Goal: Use online tool/utility: Utilize a website feature to perform a specific function

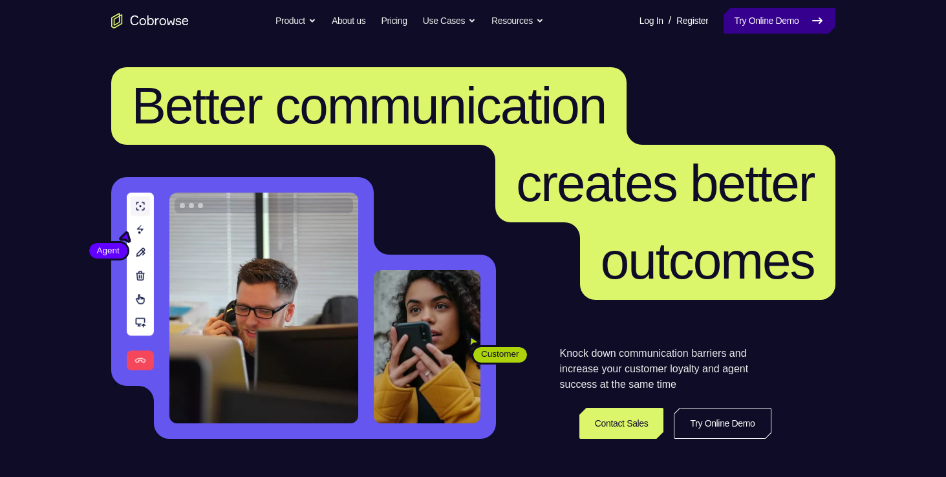
click at [763, 12] on link "Try Online Demo" at bounding box center [779, 21] width 111 height 26
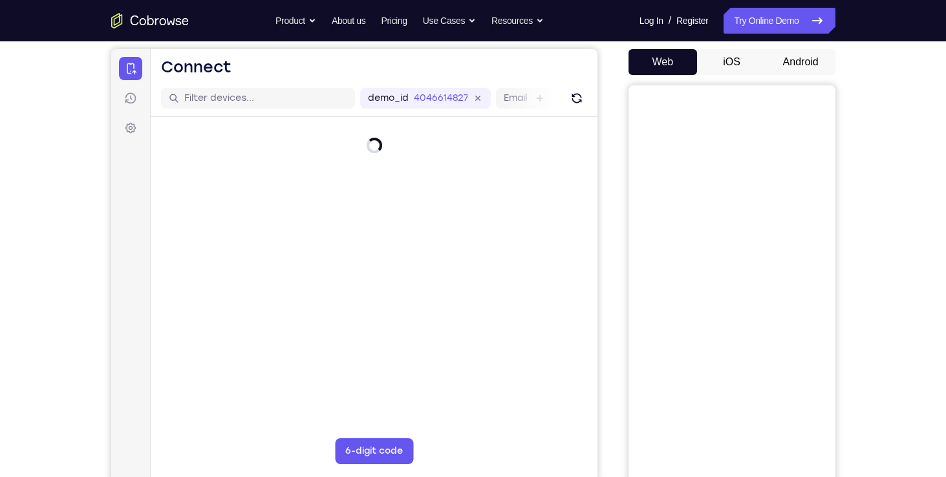
click at [794, 65] on button "Android" at bounding box center [801, 62] width 69 height 26
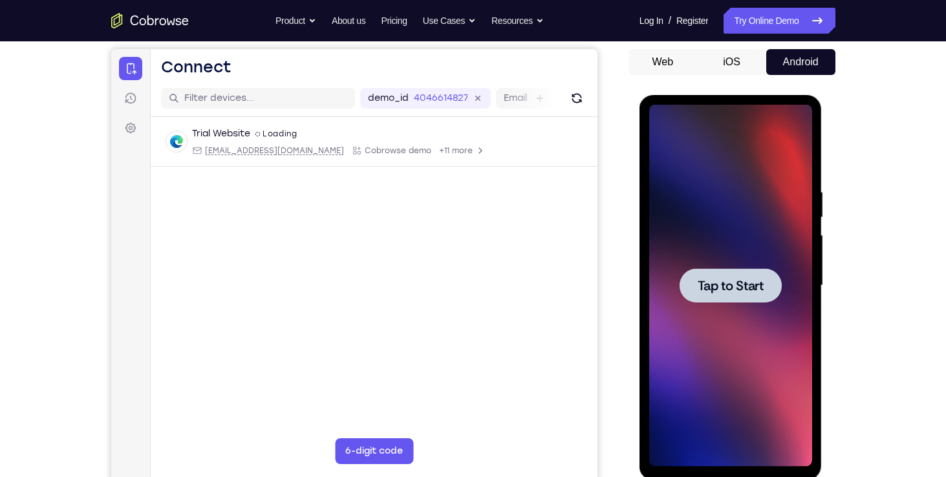
click at [705, 289] on span "Tap to Start" at bounding box center [731, 285] width 66 height 13
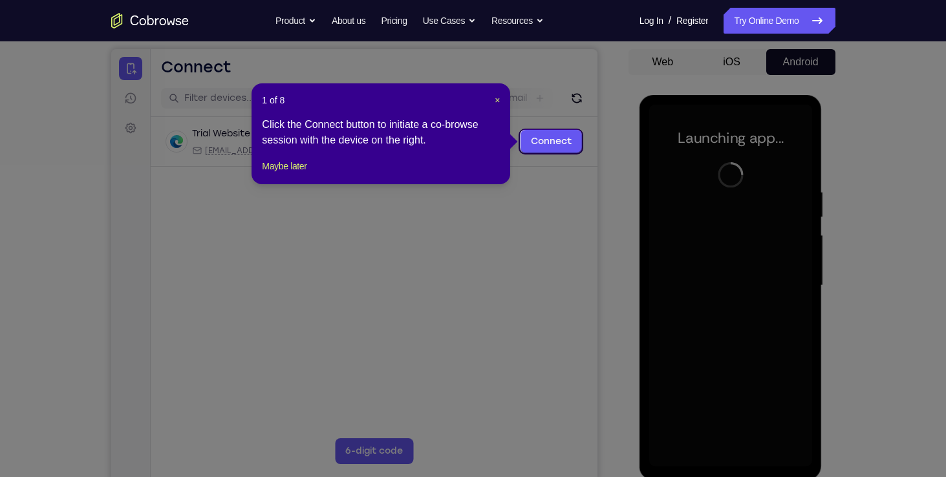
click at [544, 192] on icon at bounding box center [478, 238] width 956 height 477
click at [305, 174] on button "Maybe later" at bounding box center [284, 166] width 45 height 16
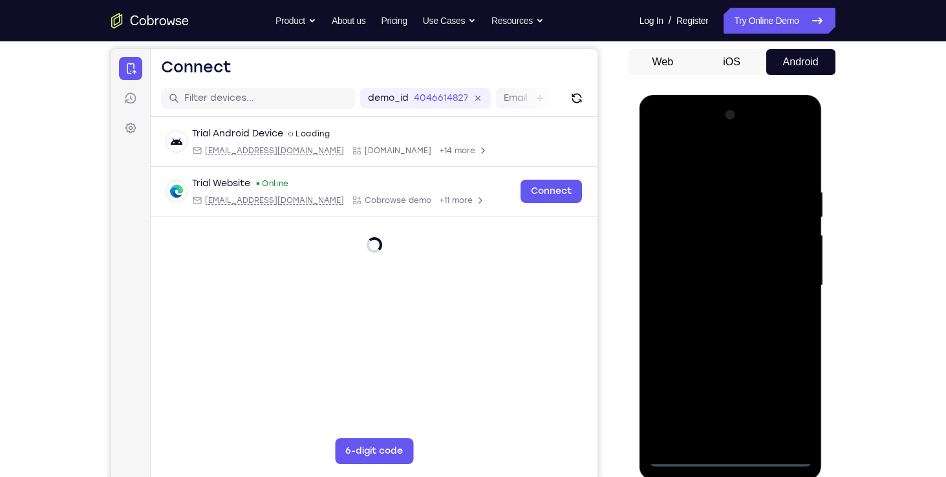
scroll to position [131, 0]
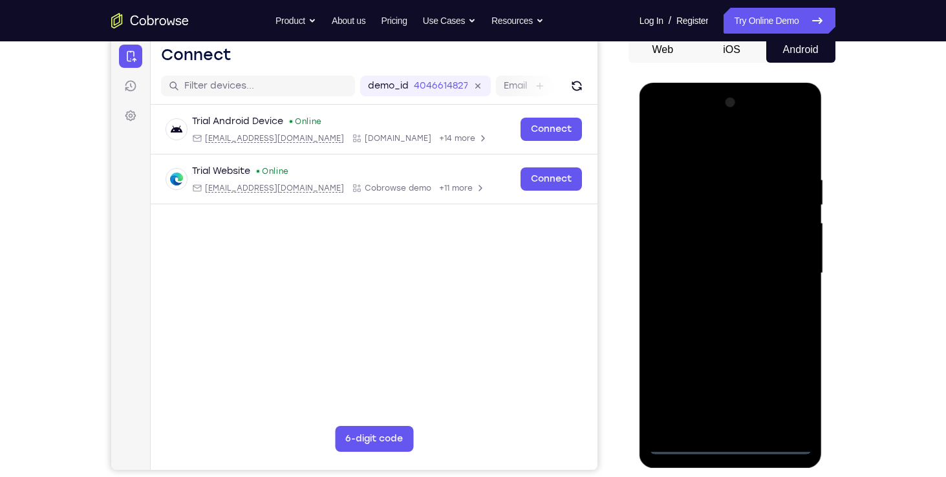
click at [730, 445] on div at bounding box center [730, 274] width 163 height 362
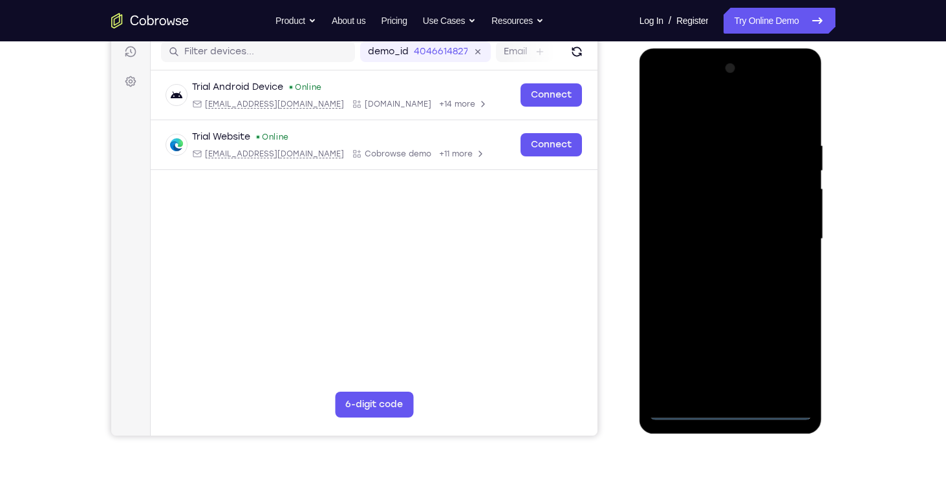
scroll to position [166, 0]
click at [781, 347] on div at bounding box center [730, 239] width 163 height 362
click at [687, 87] on div at bounding box center [730, 239] width 163 height 362
click at [780, 229] on div at bounding box center [730, 239] width 163 height 362
click at [719, 261] on div at bounding box center [730, 239] width 163 height 362
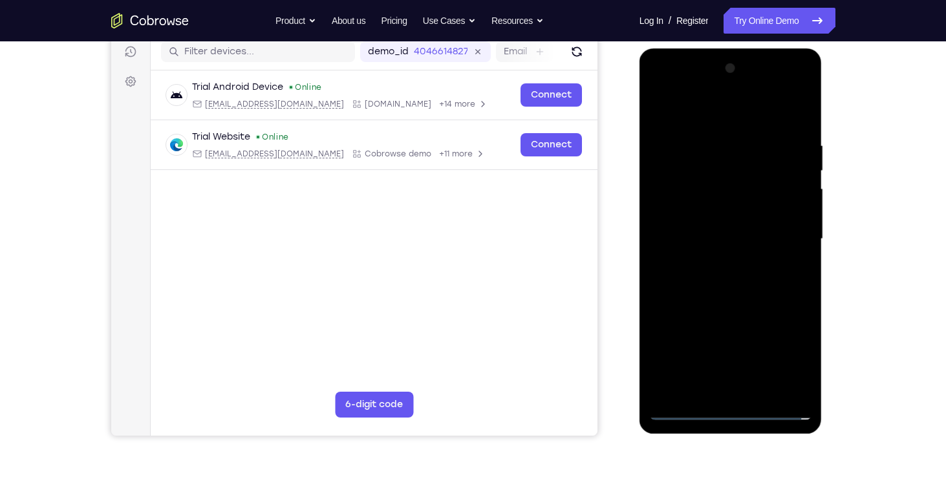
click at [715, 217] on div at bounding box center [730, 239] width 163 height 362
click at [704, 212] on div at bounding box center [730, 239] width 163 height 362
click at [715, 234] on div at bounding box center [730, 239] width 163 height 362
click at [728, 268] on div at bounding box center [730, 239] width 163 height 362
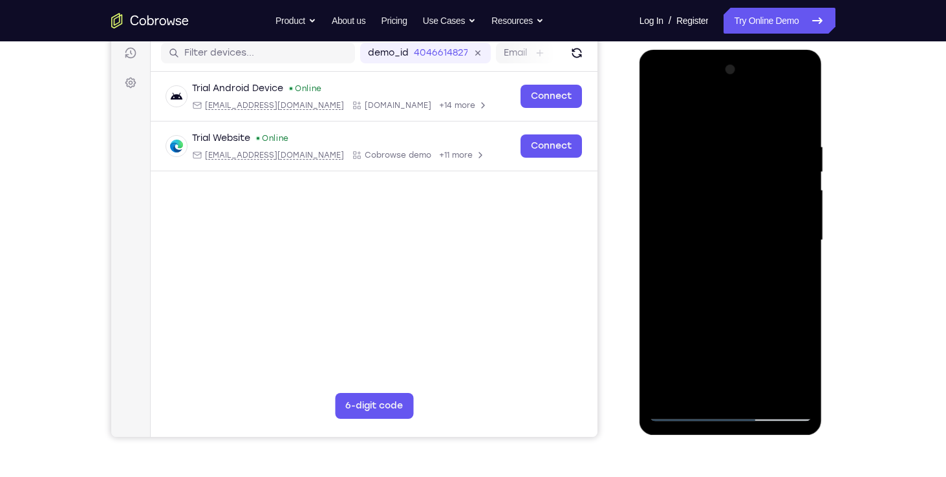
scroll to position [163, 0]
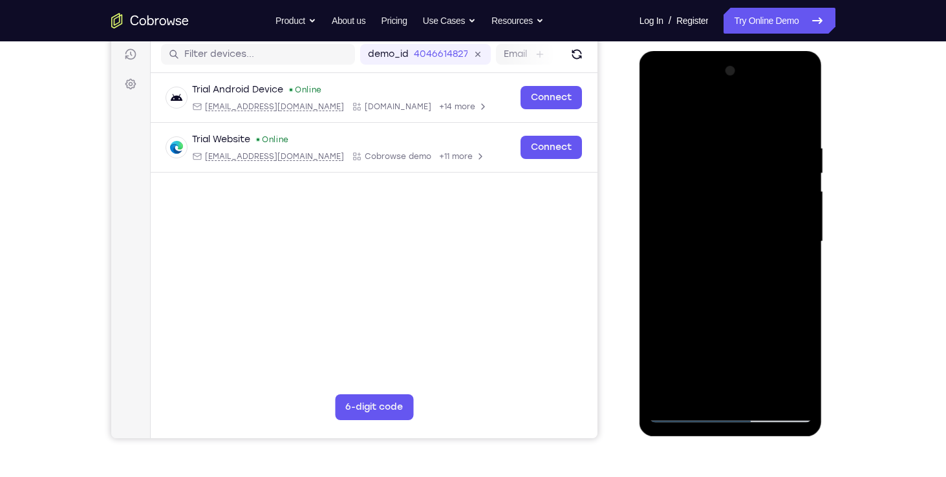
drag, startPoint x: 852, startPoint y: 234, endPoint x: 854, endPoint y: 250, distance: 15.6
click at [854, 250] on div "Your Support Agent Your Customer Web iOS Android Next Steps We’d be happy to gi…" at bounding box center [474, 304] width 828 height 853
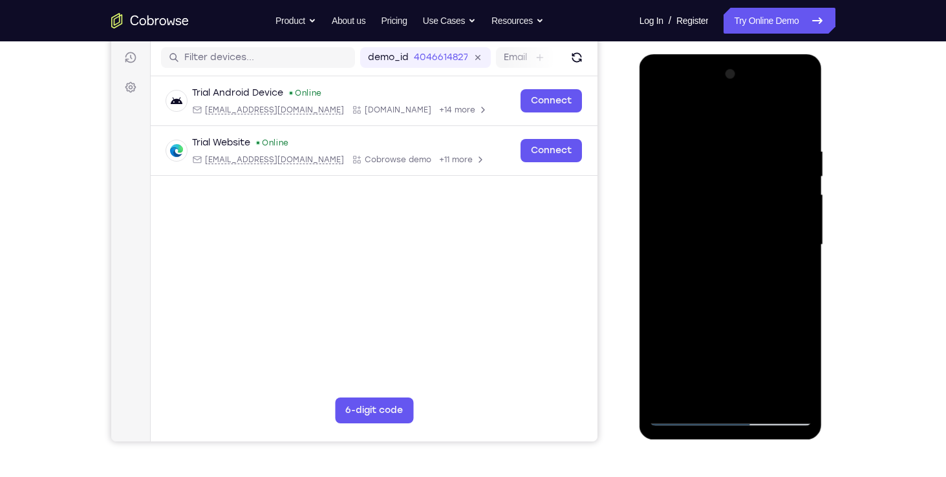
scroll to position [160, 0]
click at [763, 398] on div at bounding box center [730, 244] width 163 height 362
click at [733, 310] on div at bounding box center [730, 244] width 163 height 362
click at [737, 293] on div at bounding box center [730, 244] width 163 height 362
click at [715, 384] on div at bounding box center [730, 244] width 163 height 362
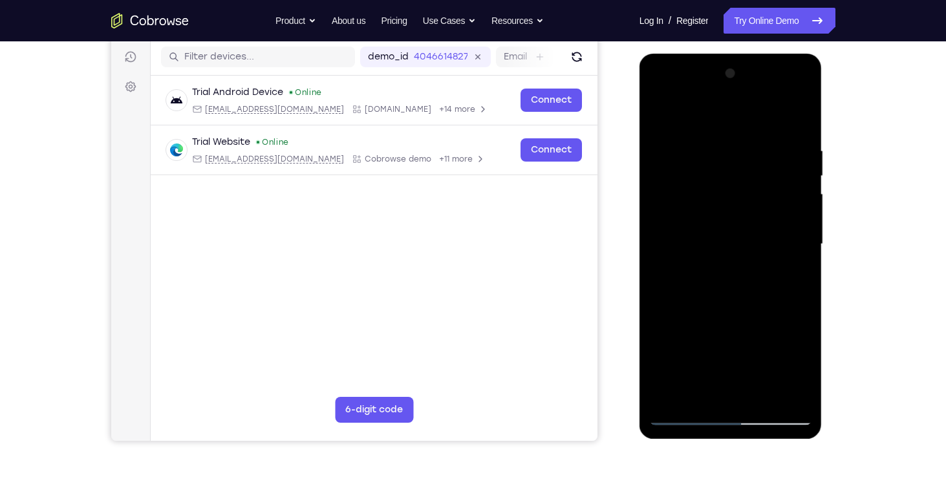
click at [750, 296] on div at bounding box center [730, 244] width 163 height 362
click at [708, 163] on div at bounding box center [730, 244] width 163 height 362
click at [722, 397] on div at bounding box center [730, 244] width 163 height 362
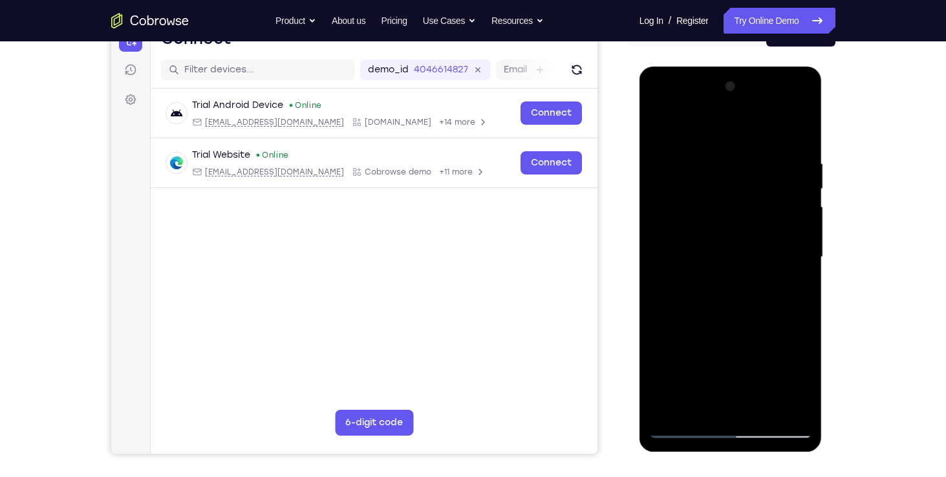
scroll to position [149, 0]
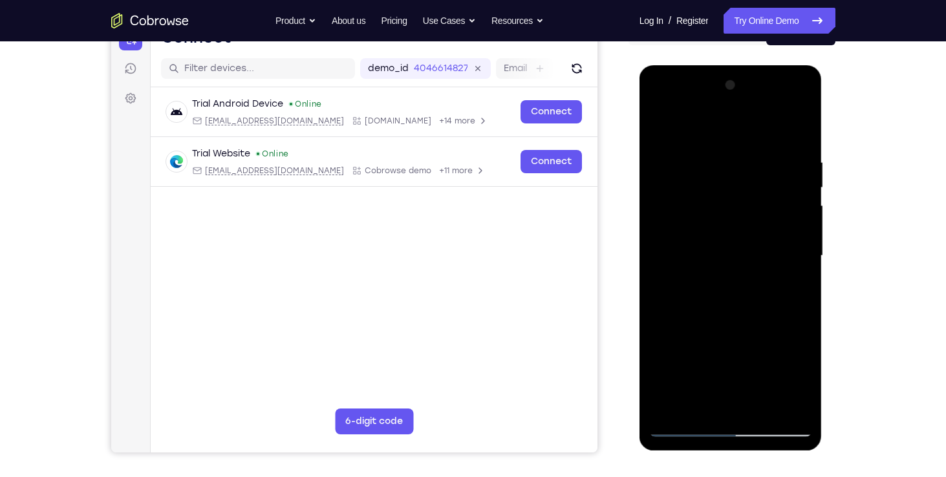
click at [800, 106] on div at bounding box center [730, 256] width 163 height 362
drag, startPoint x: 796, startPoint y: 106, endPoint x: 807, endPoint y: 108, distance: 11.8
click at [807, 108] on div at bounding box center [730, 256] width 163 height 362
click at [800, 105] on div at bounding box center [730, 256] width 163 height 362
click at [694, 205] on div at bounding box center [730, 256] width 163 height 362
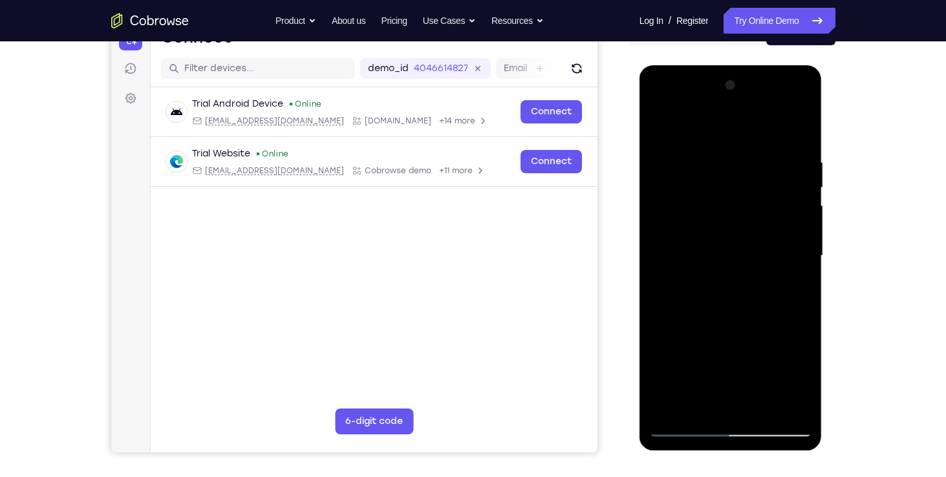
click at [787, 402] on div at bounding box center [730, 256] width 163 height 362
click at [656, 110] on div at bounding box center [730, 256] width 163 height 362
click at [697, 404] on div at bounding box center [730, 256] width 163 height 362
drag, startPoint x: 688, startPoint y: 355, endPoint x: 745, endPoint y: 332, distance: 62.1
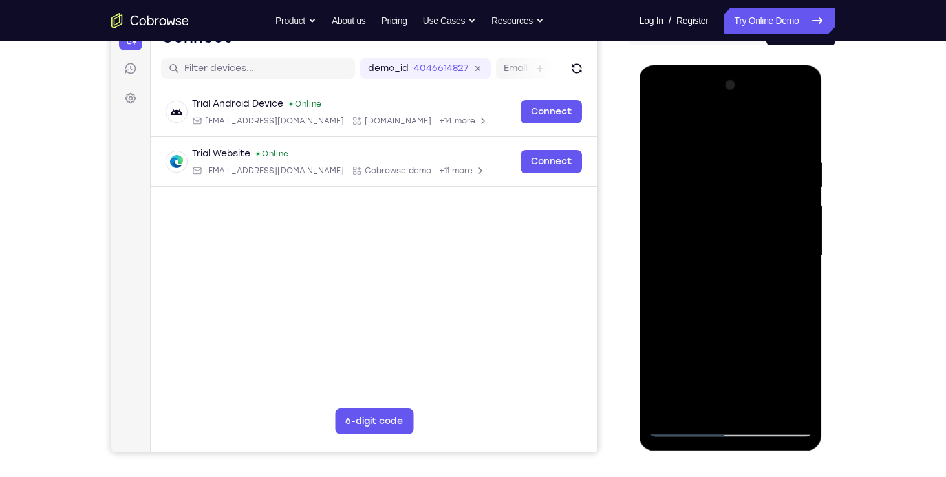
click at [745, 332] on div at bounding box center [730, 256] width 163 height 362
click at [772, 358] on div at bounding box center [730, 256] width 163 height 362
click at [804, 378] on div at bounding box center [730, 256] width 163 height 362
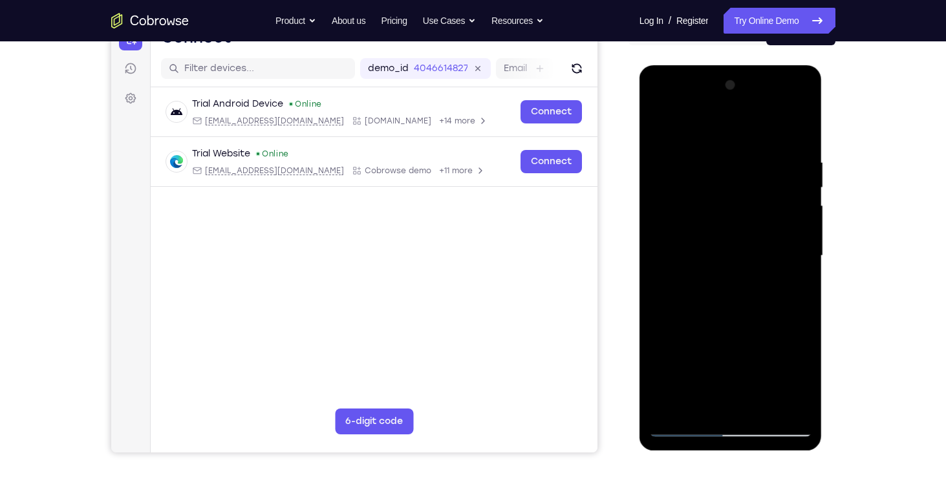
click at [804, 378] on div at bounding box center [730, 256] width 163 height 362
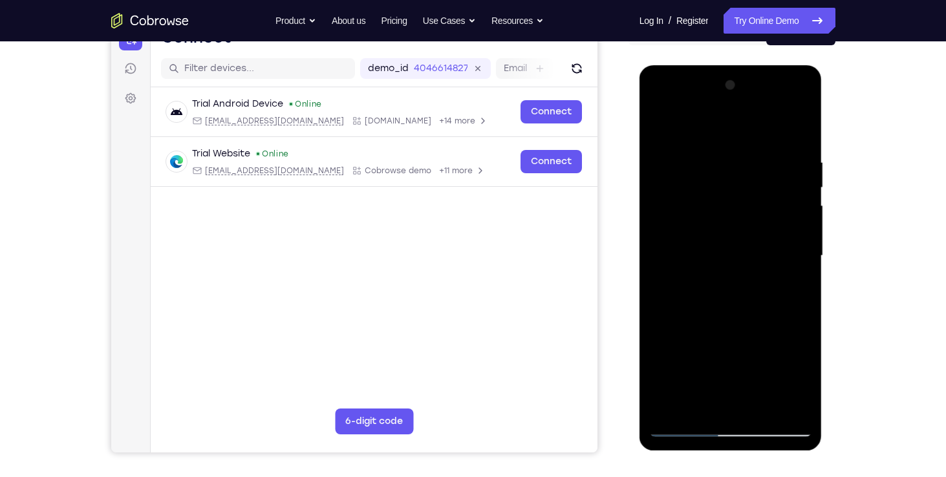
click at [807, 375] on div at bounding box center [730, 256] width 163 height 362
click at [688, 360] on div at bounding box center [730, 256] width 163 height 362
click at [745, 336] on div at bounding box center [730, 256] width 163 height 362
click at [774, 359] on div at bounding box center [730, 256] width 163 height 362
click at [740, 397] on div at bounding box center [730, 256] width 163 height 362
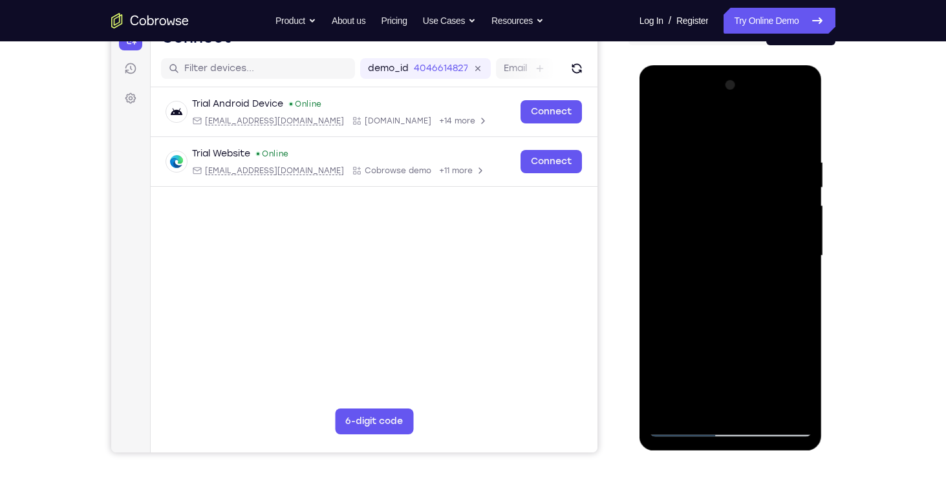
click at [790, 358] on div at bounding box center [730, 256] width 163 height 362
drag, startPoint x: 713, startPoint y: 358, endPoint x: 759, endPoint y: 335, distance: 51.5
click at [759, 335] on div at bounding box center [730, 256] width 163 height 362
drag, startPoint x: 759, startPoint y: 335, endPoint x: 727, endPoint y: 356, distance: 38.2
click at [727, 356] on div at bounding box center [730, 256] width 163 height 362
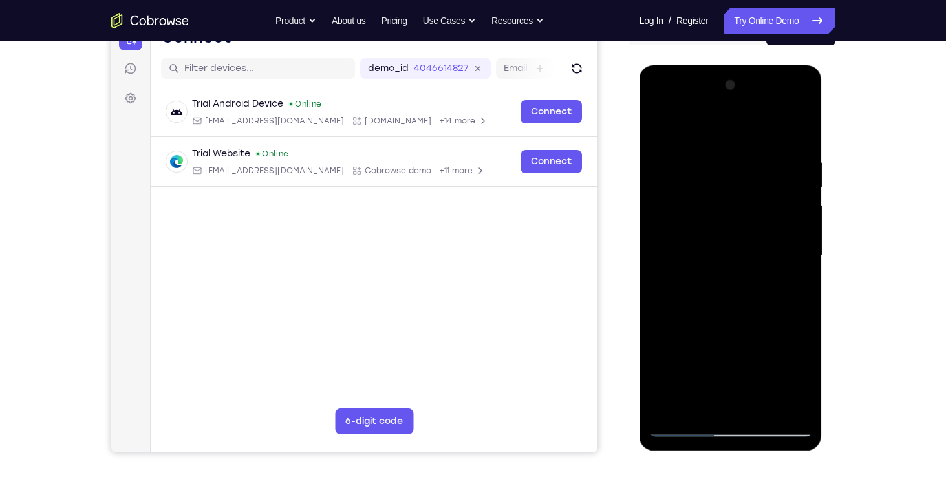
click at [727, 356] on div at bounding box center [730, 256] width 163 height 362
click at [805, 381] on div at bounding box center [730, 256] width 163 height 362
click at [760, 336] on div at bounding box center [730, 256] width 163 height 362
click at [730, 311] on div at bounding box center [730, 256] width 163 height 362
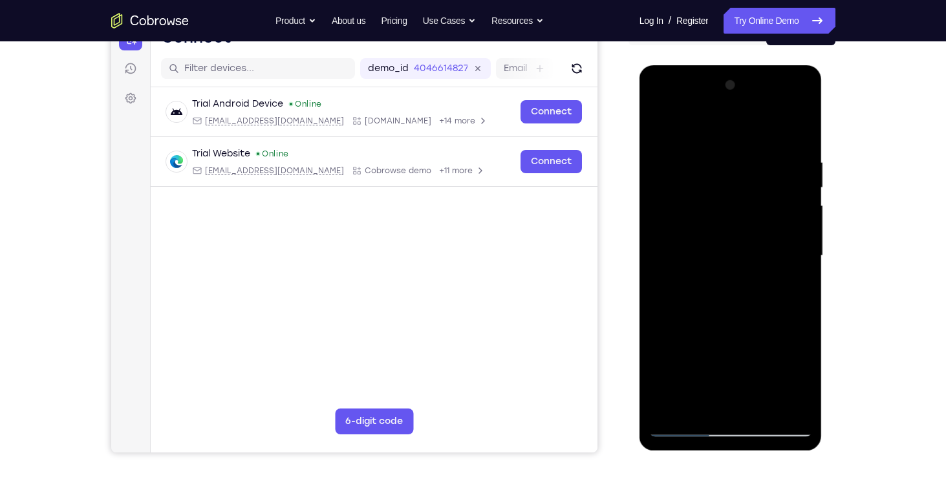
click at [692, 358] on div at bounding box center [730, 256] width 163 height 362
click at [744, 380] on div at bounding box center [730, 256] width 163 height 362
click at [776, 364] on div at bounding box center [730, 256] width 163 height 362
click at [688, 364] on div at bounding box center [730, 256] width 163 height 362
click at [758, 358] on div at bounding box center [730, 256] width 163 height 362
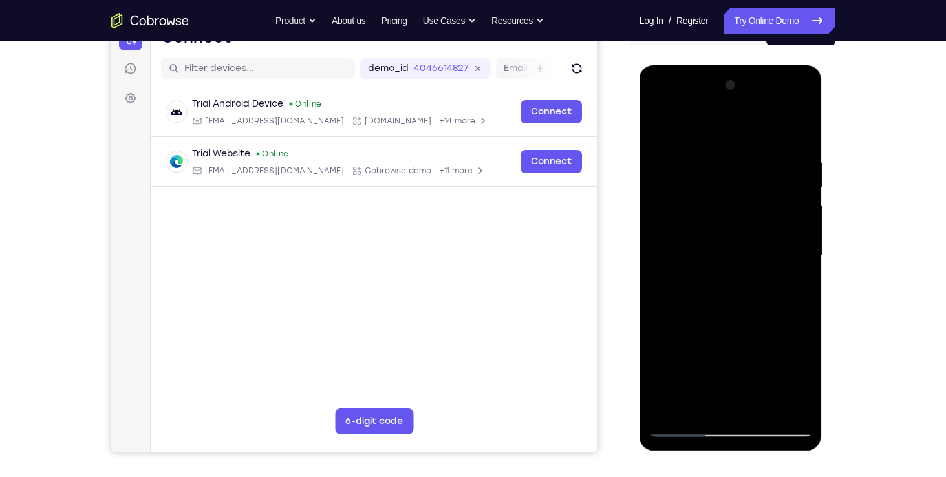
click at [729, 398] on div at bounding box center [730, 256] width 163 height 362
click at [743, 382] on div at bounding box center [730, 256] width 163 height 362
click at [684, 362] on div at bounding box center [730, 256] width 163 height 362
click at [743, 356] on div at bounding box center [730, 256] width 163 height 362
click at [701, 338] on div at bounding box center [730, 256] width 163 height 362
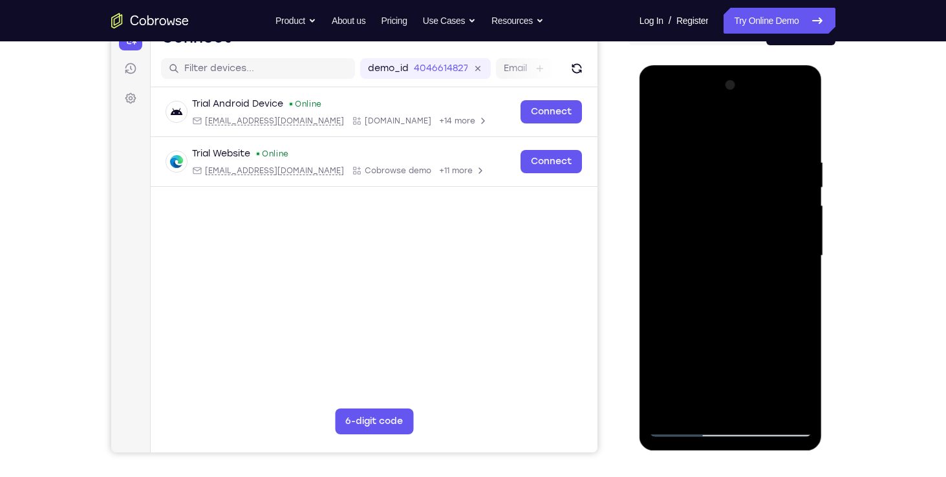
click at [713, 334] on div at bounding box center [730, 256] width 163 height 362
click at [714, 358] on div at bounding box center [730, 256] width 163 height 362
click at [681, 405] on div at bounding box center [730, 256] width 163 height 362
click at [694, 331] on div at bounding box center [730, 256] width 163 height 362
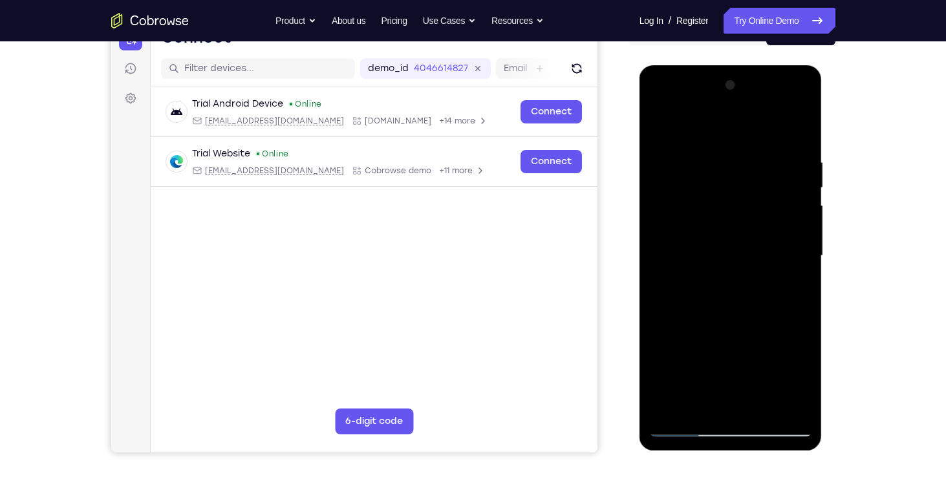
click at [792, 282] on div at bounding box center [730, 256] width 163 height 362
click at [662, 130] on div at bounding box center [730, 256] width 163 height 362
click at [719, 248] on div at bounding box center [730, 256] width 163 height 362
click at [725, 401] on div at bounding box center [730, 256] width 163 height 362
click at [802, 382] on div at bounding box center [730, 256] width 163 height 362
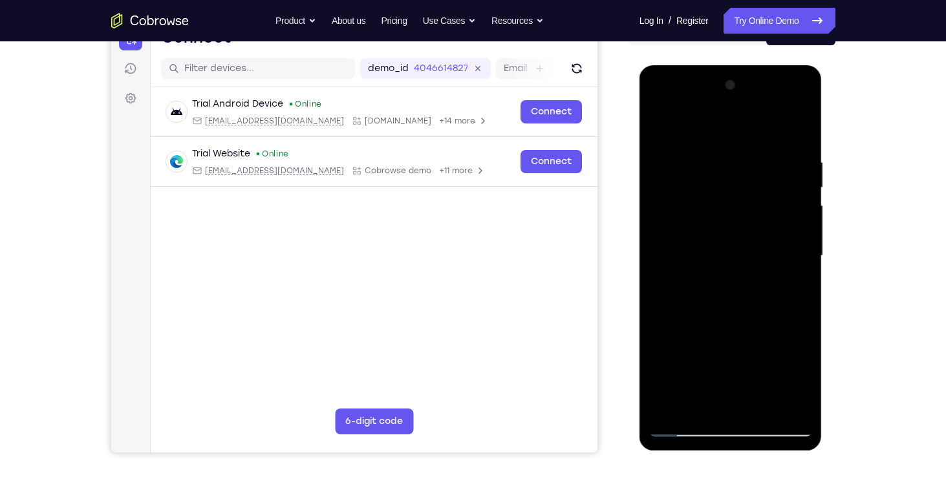
click at [802, 382] on div at bounding box center [730, 256] width 163 height 362
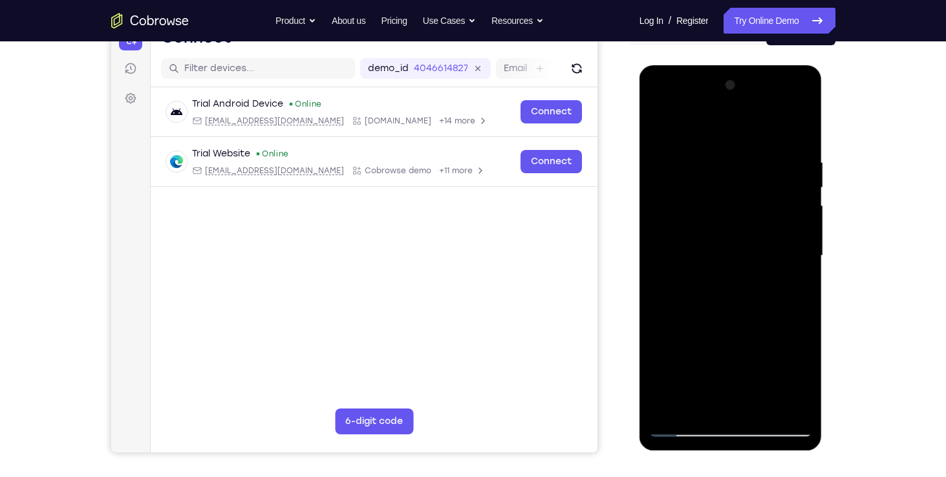
click at [802, 382] on div at bounding box center [730, 256] width 163 height 362
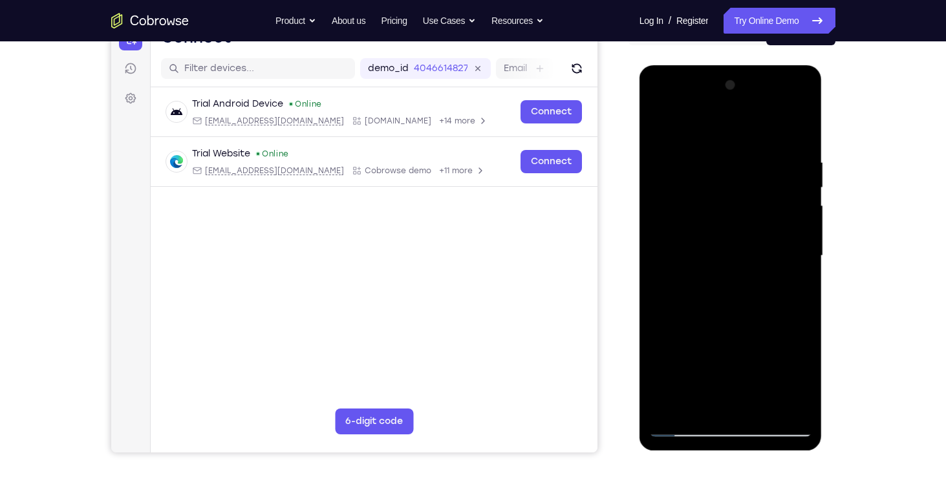
click at [802, 382] on div at bounding box center [730, 256] width 163 height 362
click at [683, 142] on div at bounding box center [730, 256] width 163 height 362
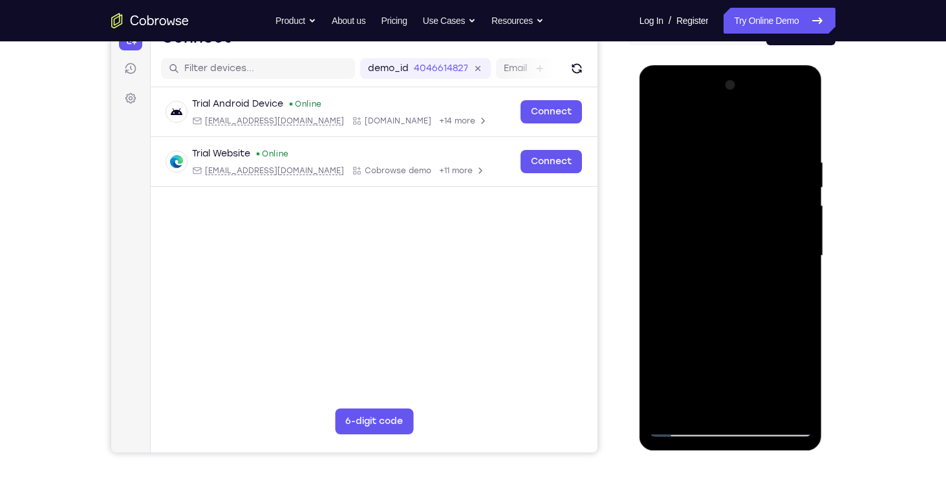
click at [721, 220] on div at bounding box center [730, 256] width 163 height 362
click at [701, 200] on div at bounding box center [730, 256] width 163 height 362
click at [688, 214] on div at bounding box center [730, 256] width 163 height 362
click at [803, 131] on div at bounding box center [730, 256] width 163 height 362
click at [806, 91] on div at bounding box center [730, 256] width 163 height 362
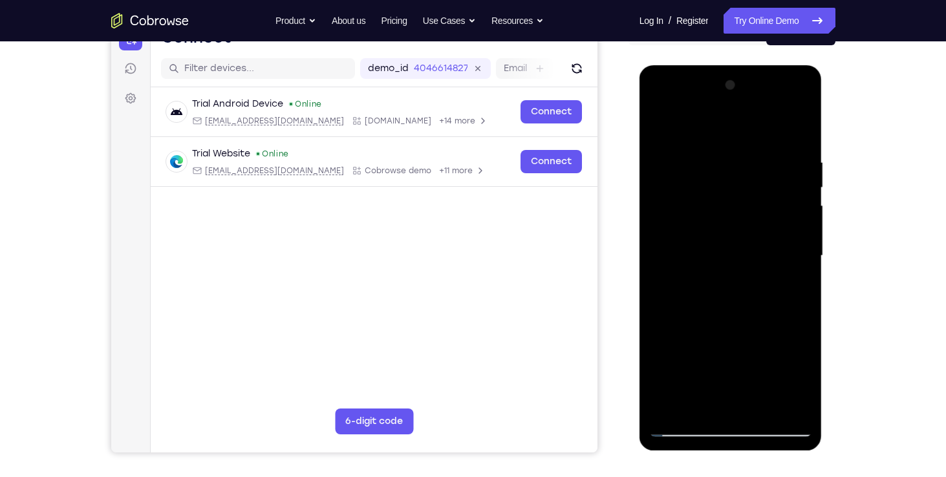
click at [659, 127] on div at bounding box center [730, 256] width 163 height 362
click at [726, 140] on div at bounding box center [730, 256] width 163 height 362
click at [723, 204] on div at bounding box center [730, 256] width 163 height 362
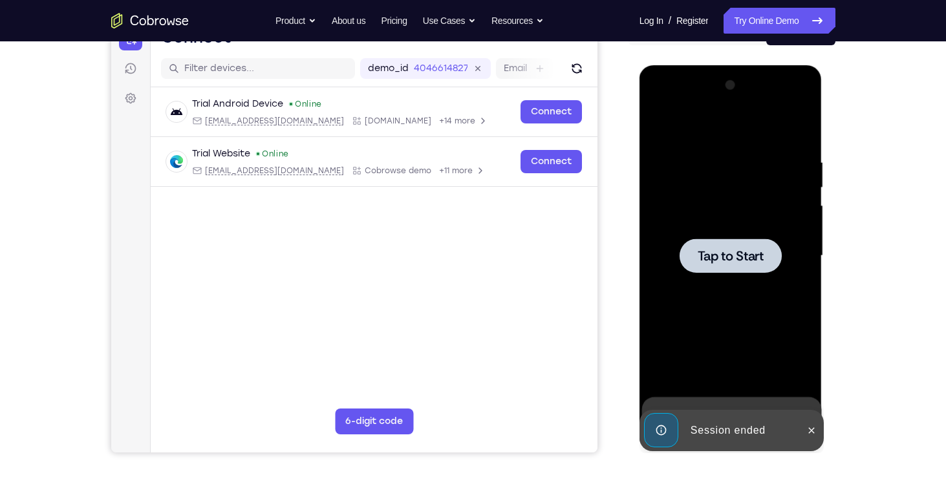
click at [736, 239] on div at bounding box center [731, 256] width 102 height 34
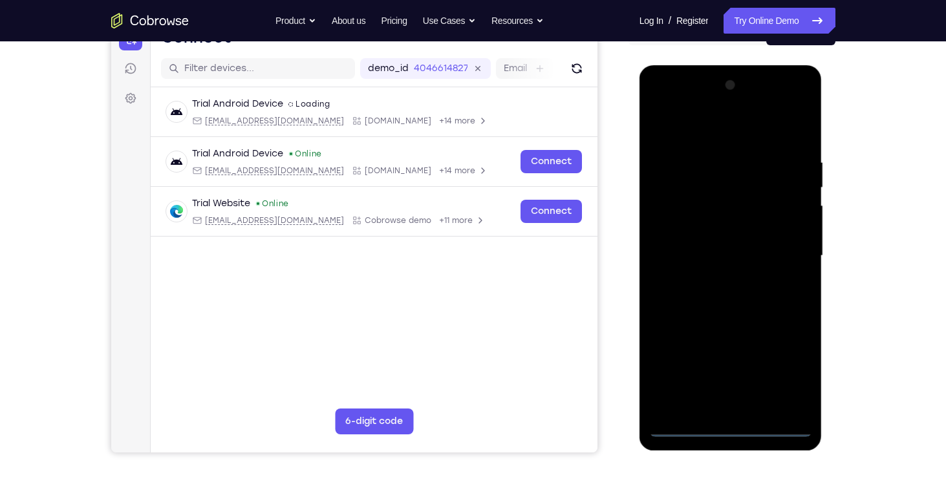
click at [736, 426] on div at bounding box center [730, 256] width 163 height 362
click at [786, 375] on div at bounding box center [730, 256] width 163 height 362
click at [699, 133] on div at bounding box center [730, 256] width 163 height 362
click at [778, 244] on div at bounding box center [730, 256] width 163 height 362
click at [712, 405] on div at bounding box center [730, 256] width 163 height 362
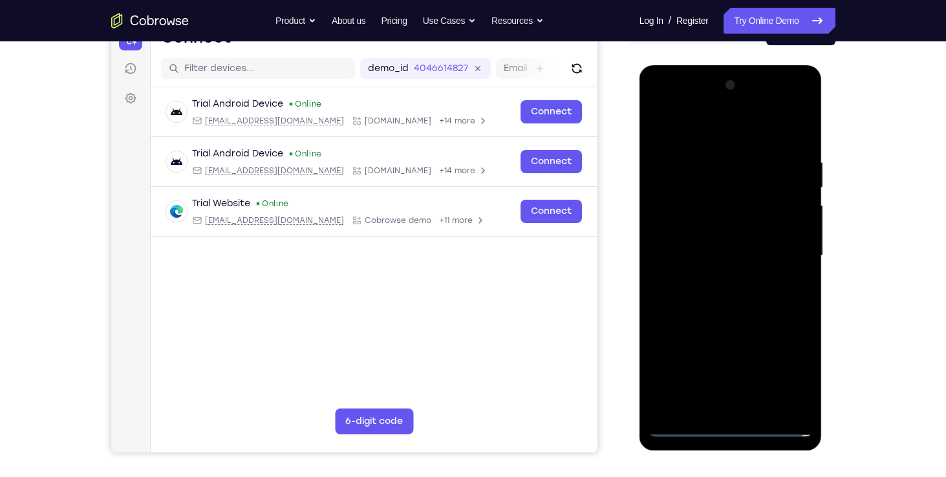
click at [745, 406] on div at bounding box center [730, 256] width 163 height 362
click at [685, 422] on div at bounding box center [730, 256] width 163 height 362
click at [681, 425] on div at bounding box center [730, 256] width 163 height 362
click at [748, 404] on div at bounding box center [730, 256] width 163 height 362
click at [728, 249] on div at bounding box center [730, 256] width 163 height 362
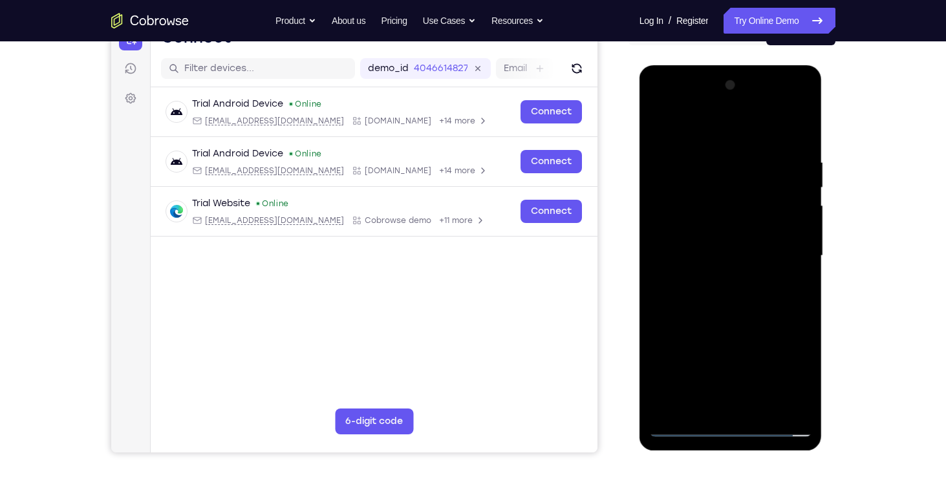
click at [687, 230] on div at bounding box center [730, 256] width 163 height 362
click at [701, 252] on div at bounding box center [730, 256] width 163 height 362
click at [720, 299] on div at bounding box center [730, 256] width 163 height 362
click at [735, 286] on div at bounding box center [730, 256] width 163 height 362
click at [730, 286] on div at bounding box center [730, 256] width 163 height 362
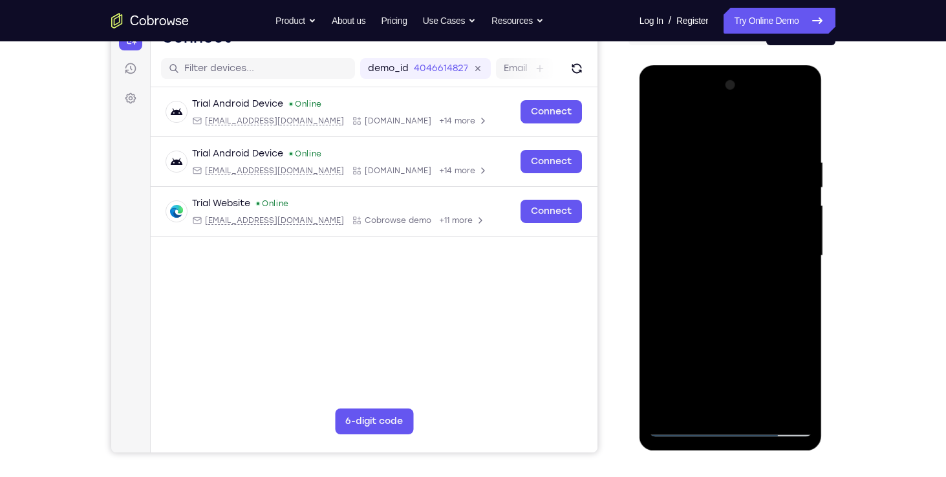
click at [799, 405] on div at bounding box center [730, 256] width 163 height 362
click at [697, 408] on div at bounding box center [730, 256] width 163 height 362
click at [715, 125] on div at bounding box center [730, 256] width 163 height 362
click at [724, 250] on div at bounding box center [730, 256] width 163 height 362
click at [723, 169] on div at bounding box center [730, 256] width 163 height 362
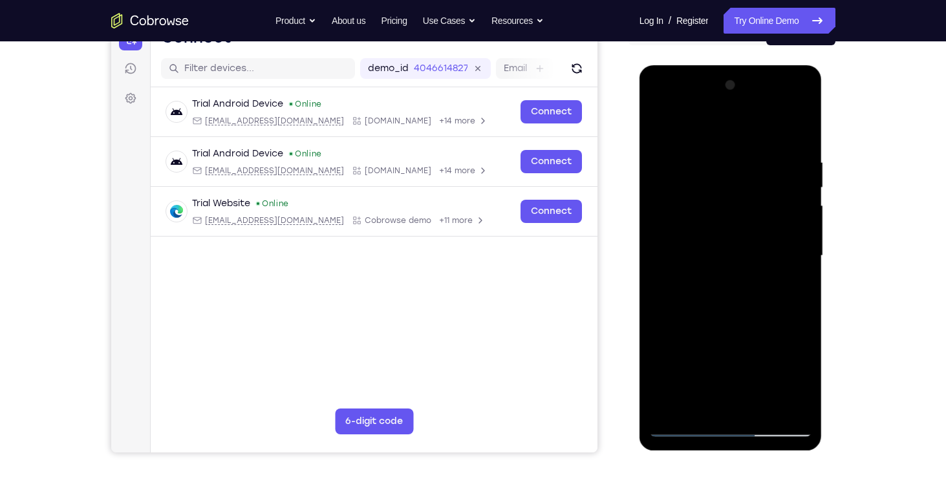
click at [755, 169] on div at bounding box center [730, 256] width 163 height 362
click at [732, 324] on div at bounding box center [730, 256] width 163 height 362
click at [704, 400] on div at bounding box center [730, 256] width 163 height 362
click at [661, 401] on div at bounding box center [730, 256] width 163 height 362
click at [675, 336] on div at bounding box center [730, 256] width 163 height 362
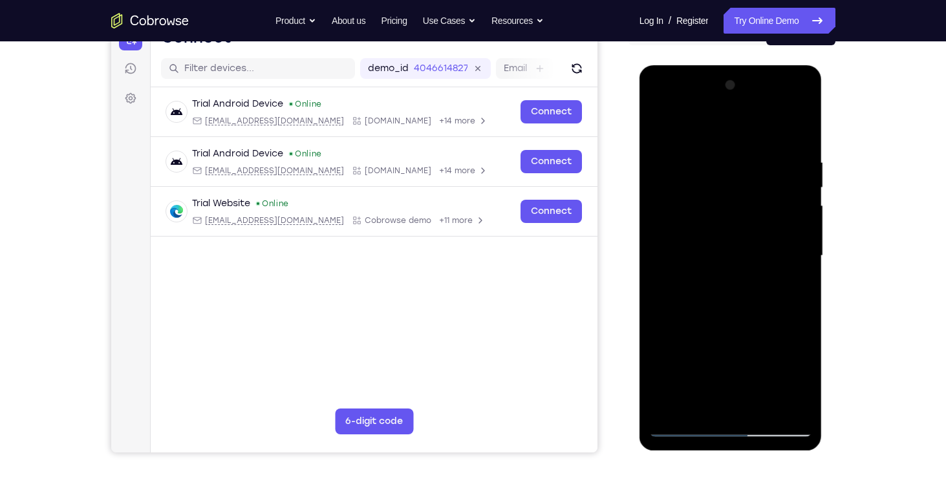
click at [659, 408] on div at bounding box center [730, 256] width 163 height 362
click at [763, 384] on div at bounding box center [730, 256] width 163 height 362
click at [666, 359] on div at bounding box center [730, 256] width 163 height 362
click at [722, 401] on div at bounding box center [730, 256] width 163 height 362
click at [782, 382] on div at bounding box center [730, 256] width 163 height 362
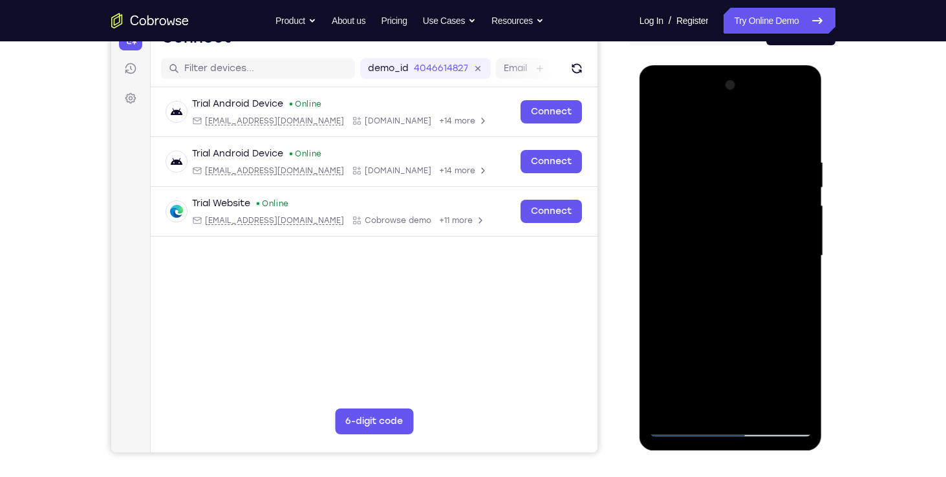
click at [657, 358] on div at bounding box center [730, 256] width 163 height 362
click at [745, 363] on div at bounding box center [730, 256] width 163 height 362
click at [784, 382] on div at bounding box center [730, 256] width 163 height 362
click at [792, 286] on div at bounding box center [730, 256] width 163 height 362
click at [662, 125] on div at bounding box center [730, 256] width 163 height 362
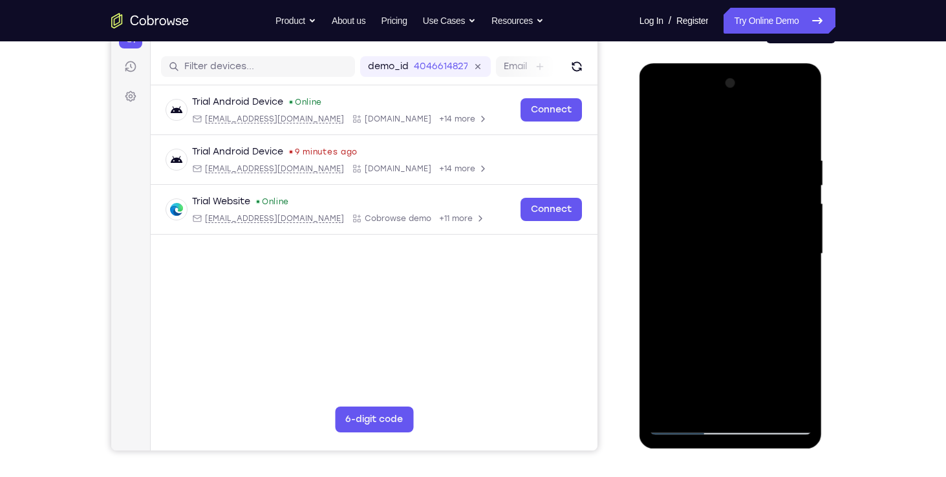
scroll to position [152, 0]
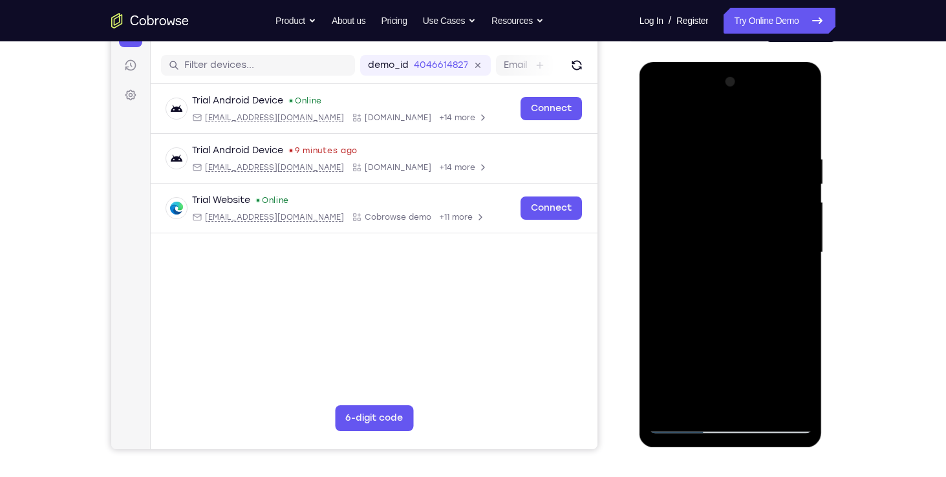
click at [689, 420] on div at bounding box center [730, 253] width 163 height 362
click at [682, 426] on div at bounding box center [730, 253] width 163 height 362
click at [668, 406] on div at bounding box center [730, 253] width 163 height 362
click at [701, 403] on div at bounding box center [730, 253] width 163 height 362
drag, startPoint x: 743, startPoint y: 344, endPoint x: 738, endPoint y: 282, distance: 61.6
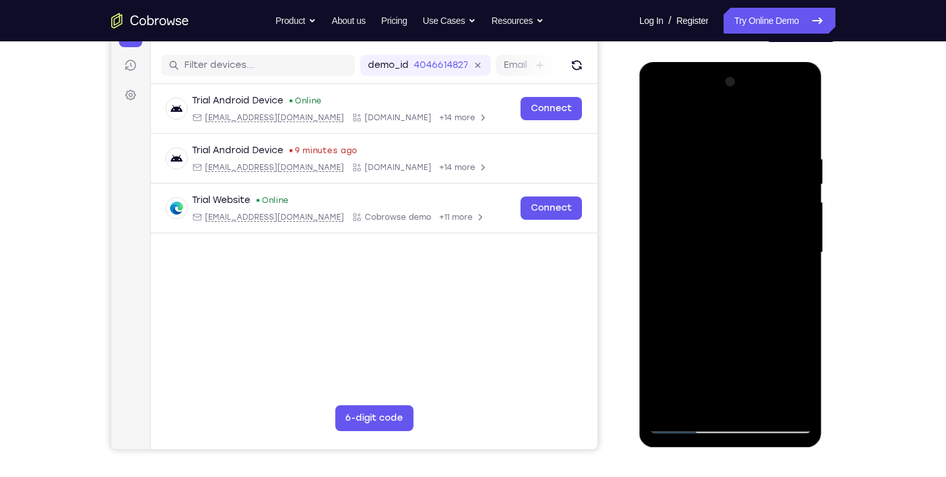
click at [738, 282] on div at bounding box center [730, 253] width 163 height 362
drag, startPoint x: 734, startPoint y: 294, endPoint x: 733, endPoint y: 236, distance: 58.2
click at [733, 236] on div at bounding box center [730, 253] width 163 height 362
click at [730, 404] on div at bounding box center [730, 253] width 163 height 362
drag, startPoint x: 741, startPoint y: 294, endPoint x: 746, endPoint y: 210, distance: 84.9
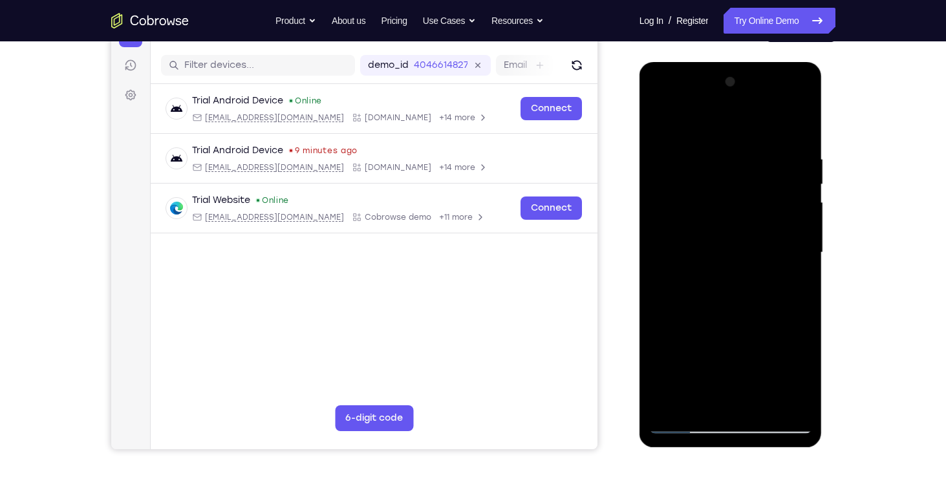
click at [746, 210] on div at bounding box center [730, 253] width 163 height 362
drag, startPoint x: 746, startPoint y: 274, endPoint x: 747, endPoint y: 104, distance: 170.8
click at [747, 104] on div at bounding box center [730, 253] width 163 height 362
drag, startPoint x: 695, startPoint y: 269, endPoint x: 719, endPoint y: 93, distance: 177.6
drag, startPoint x: 719, startPoint y: 93, endPoint x: 686, endPoint y: 205, distance: 116.7
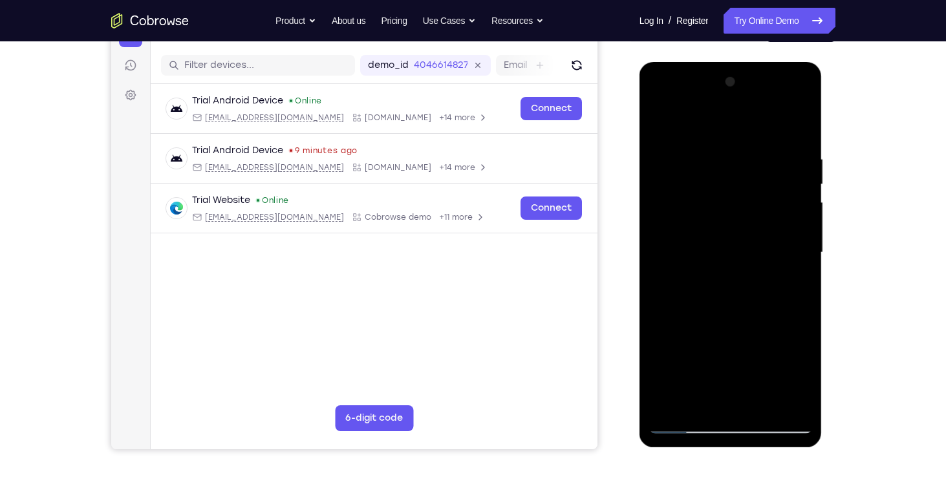
click at [686, 205] on div at bounding box center [730, 253] width 163 height 362
click at [692, 250] on div at bounding box center [730, 253] width 163 height 362
drag, startPoint x: 692, startPoint y: 250, endPoint x: 701, endPoint y: 143, distance: 107.8
click at [701, 143] on div at bounding box center [730, 253] width 163 height 362
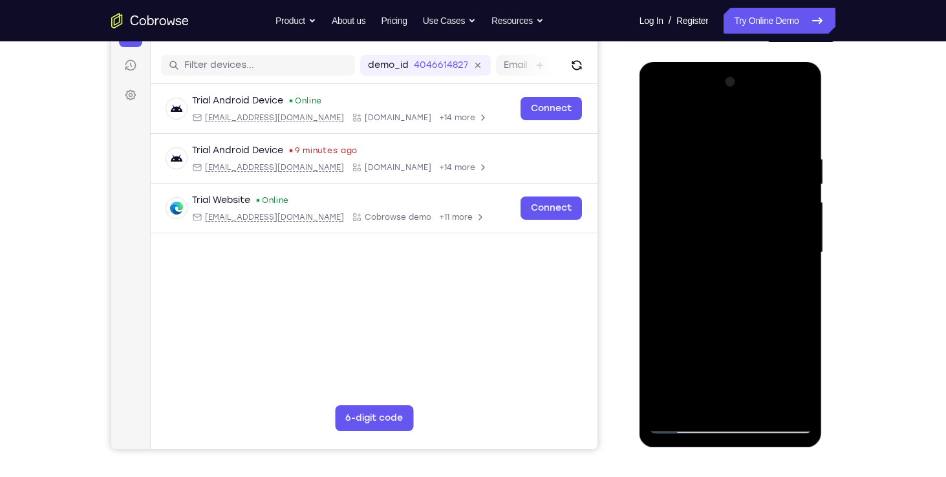
drag, startPoint x: 721, startPoint y: 256, endPoint x: 732, endPoint y: 156, distance: 100.9
drag, startPoint x: 92, startPoint y: 94, endPoint x: 865, endPoint y: 127, distance: 773.8
click at [865, 127] on div "Your Support Agent Your Customer Web iOS Android Next Steps We’d be happy to gi…" at bounding box center [474, 315] width 828 height 853
click at [762, 406] on div at bounding box center [730, 253] width 163 height 362
click at [685, 424] on div at bounding box center [730, 253] width 163 height 362
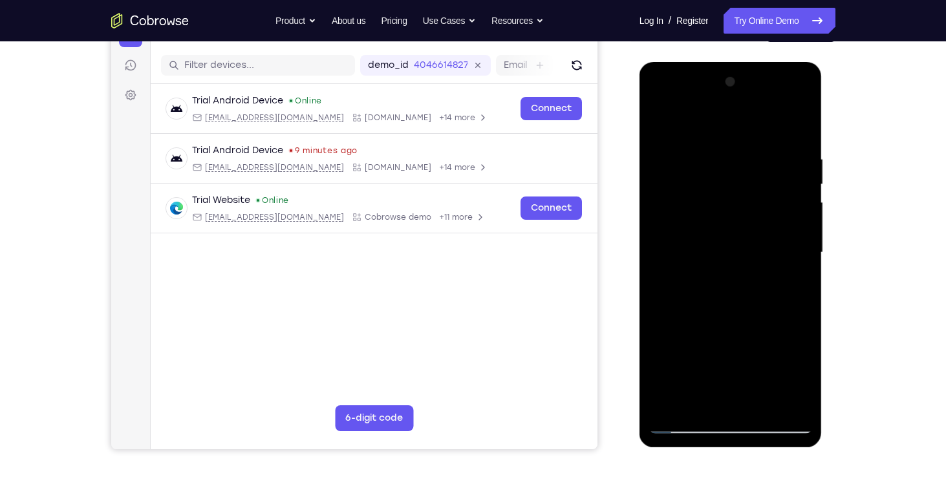
click at [670, 402] on div at bounding box center [730, 253] width 163 height 362
click at [704, 400] on div at bounding box center [730, 253] width 163 height 362
click at [710, 125] on div at bounding box center [730, 253] width 163 height 362
click at [779, 123] on div at bounding box center [730, 253] width 163 height 362
click at [798, 120] on div at bounding box center [730, 253] width 163 height 362
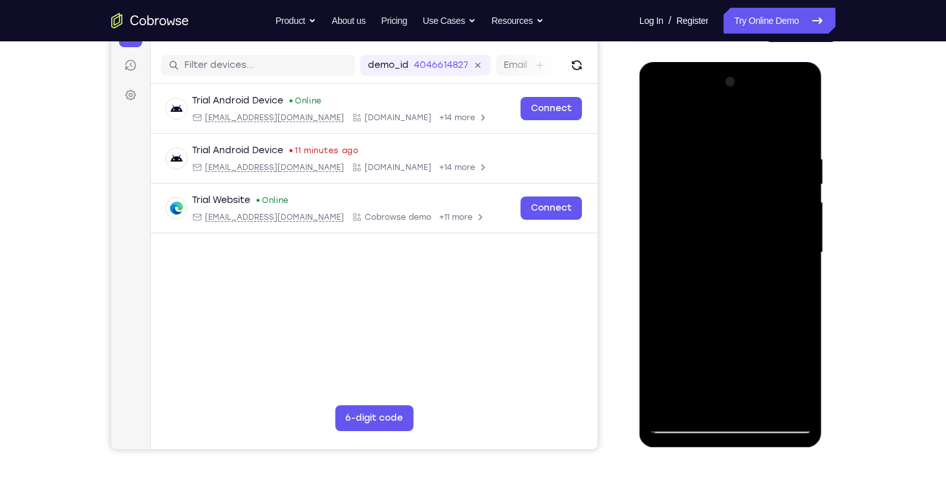
click at [671, 404] on div at bounding box center [730, 253] width 163 height 362
drag, startPoint x: 759, startPoint y: 344, endPoint x: 759, endPoint y: 231, distance: 112.6
click at [759, 231] on div at bounding box center [730, 253] width 163 height 362
drag, startPoint x: 748, startPoint y: 331, endPoint x: 754, endPoint y: 241, distance: 90.1
click at [754, 241] on div at bounding box center [730, 253] width 163 height 362
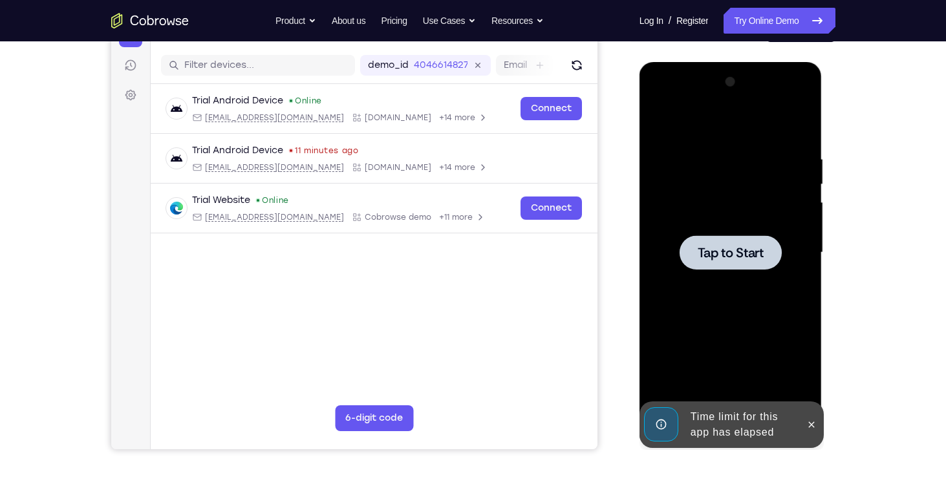
drag, startPoint x: 759, startPoint y: 321, endPoint x: 758, endPoint y: 223, distance: 97.7
click at [758, 62] on div "Tap to Start" at bounding box center [731, 62] width 183 height 0
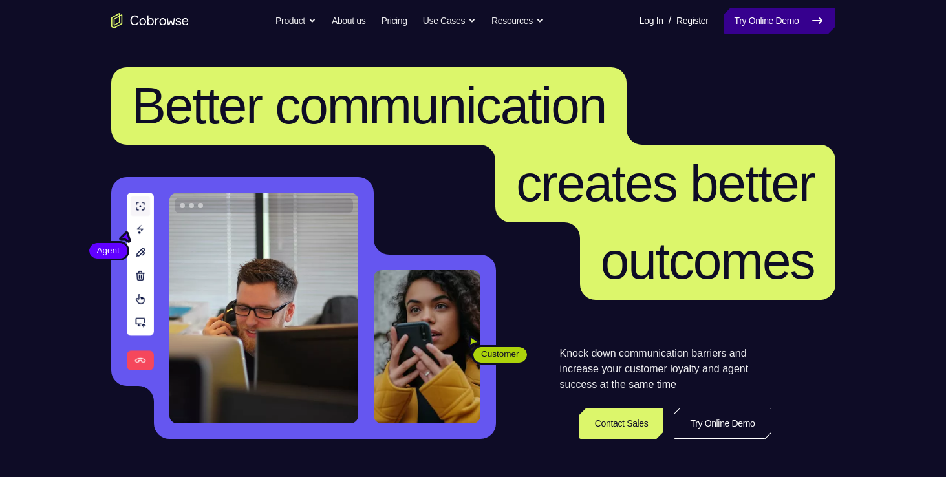
click at [769, 17] on link "Try Online Demo" at bounding box center [779, 21] width 111 height 26
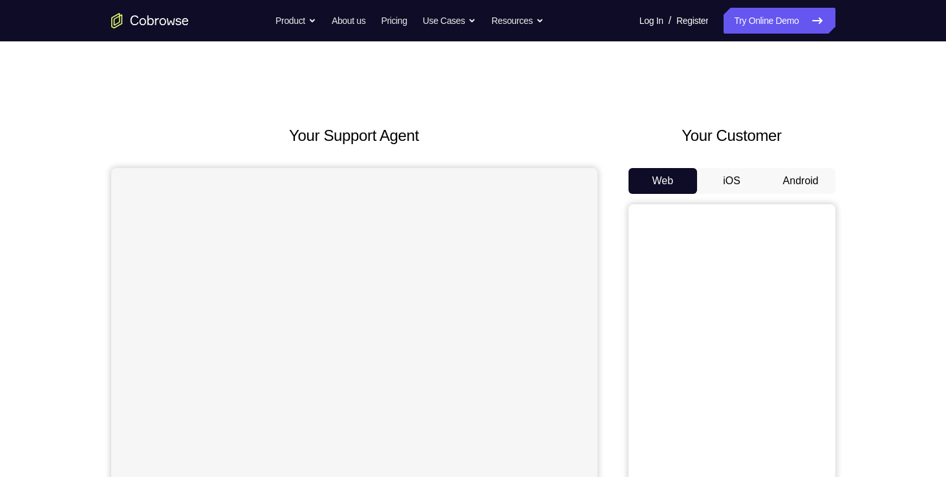
scroll to position [62, 0]
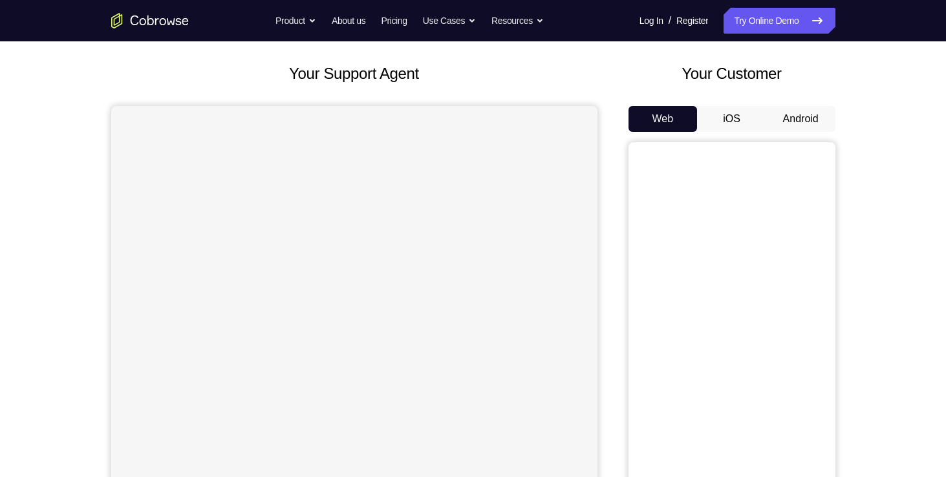
click at [804, 112] on button "Android" at bounding box center [801, 119] width 69 height 26
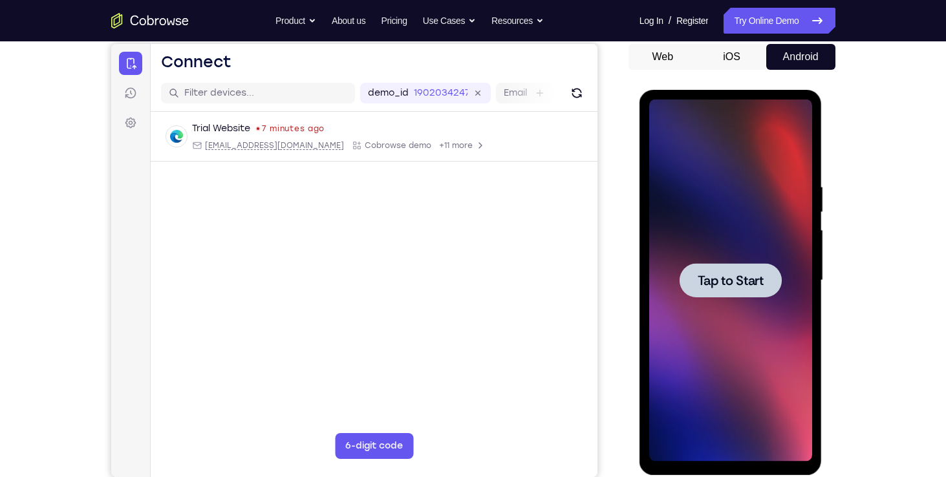
scroll to position [0, 0]
click at [719, 283] on span "Tap to Start" at bounding box center [731, 280] width 66 height 13
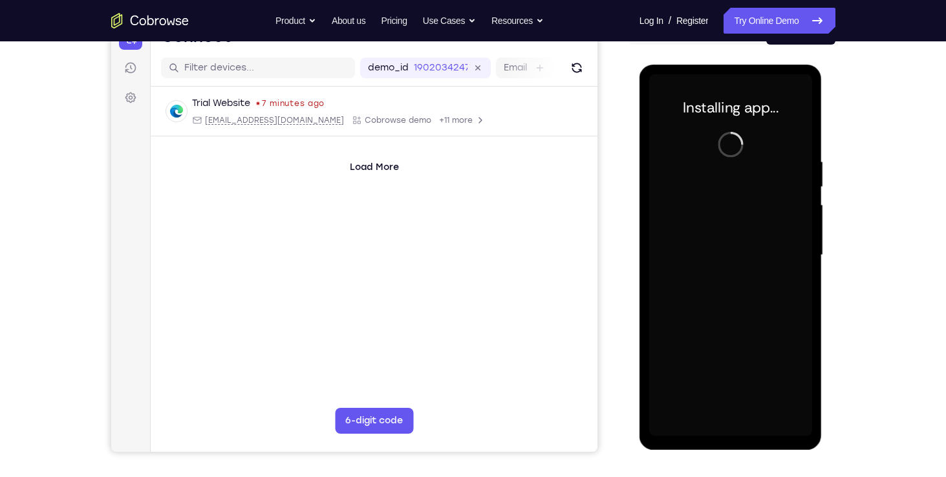
scroll to position [150, 0]
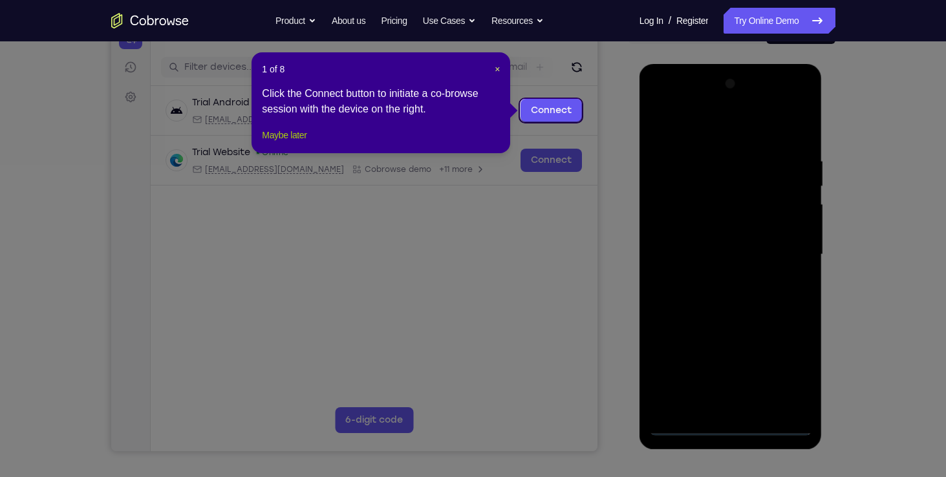
click at [307, 143] on button "Maybe later" at bounding box center [284, 135] width 45 height 16
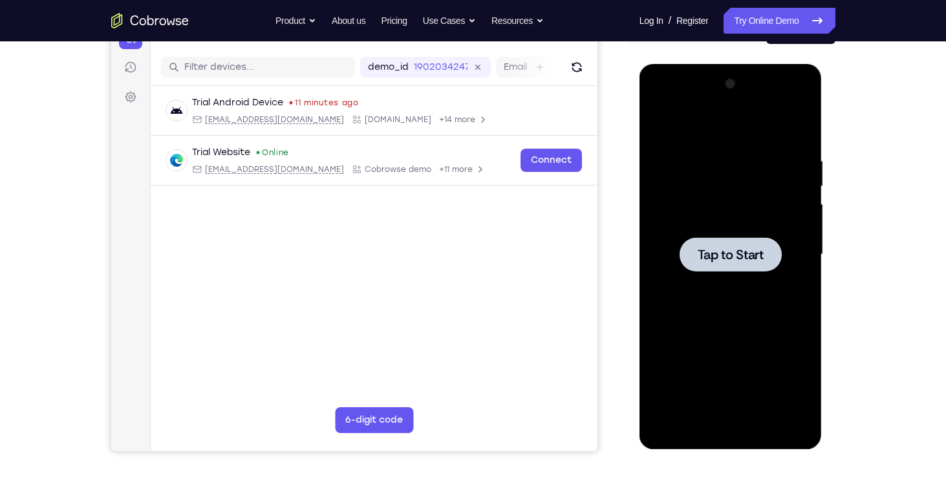
click at [708, 249] on span "Tap to Start" at bounding box center [731, 254] width 66 height 13
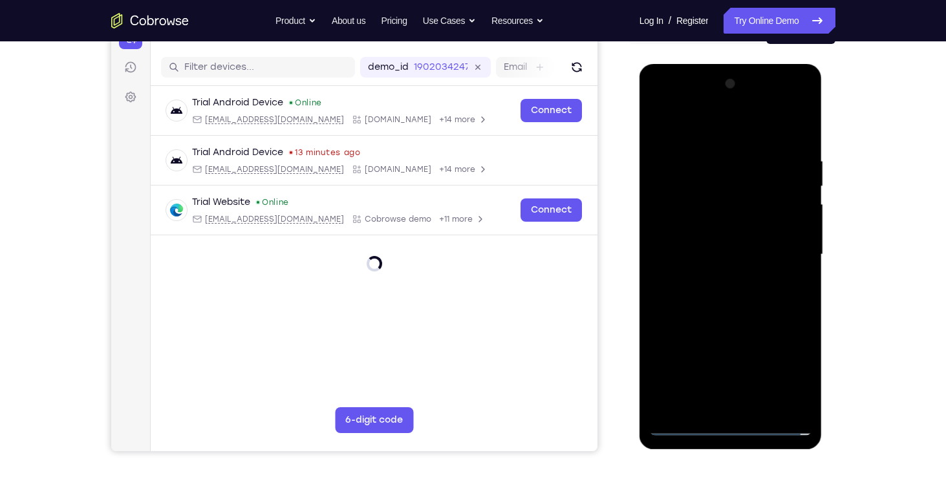
click at [733, 424] on div at bounding box center [730, 255] width 163 height 362
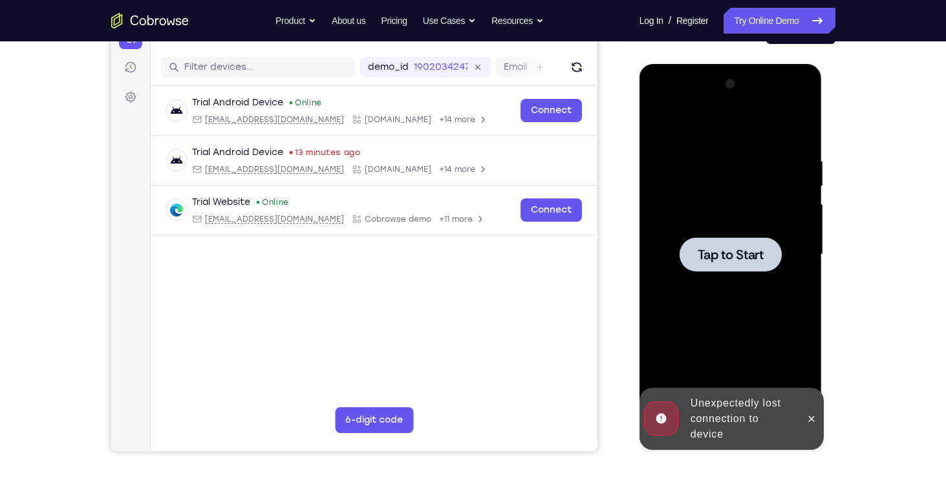
click at [721, 248] on span "Tap to Start" at bounding box center [731, 254] width 66 height 13
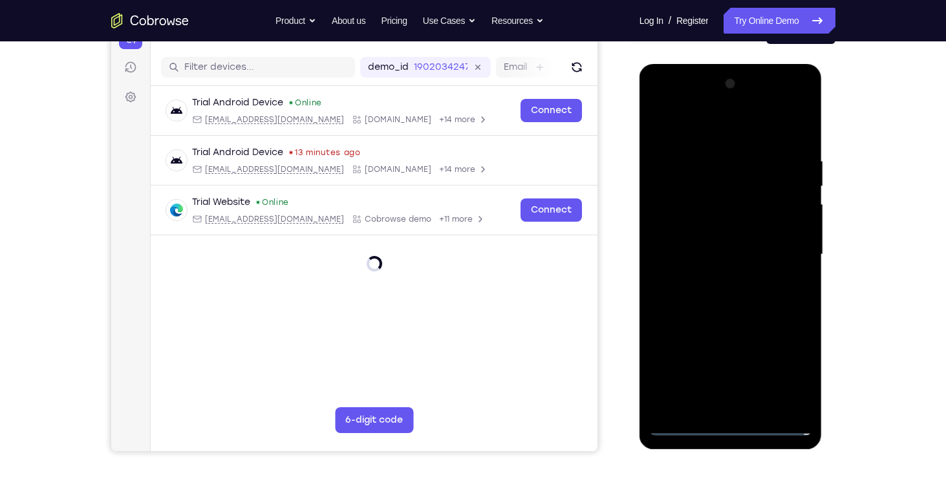
click at [726, 424] on div at bounding box center [730, 255] width 163 height 362
click at [732, 424] on div at bounding box center [730, 255] width 163 height 362
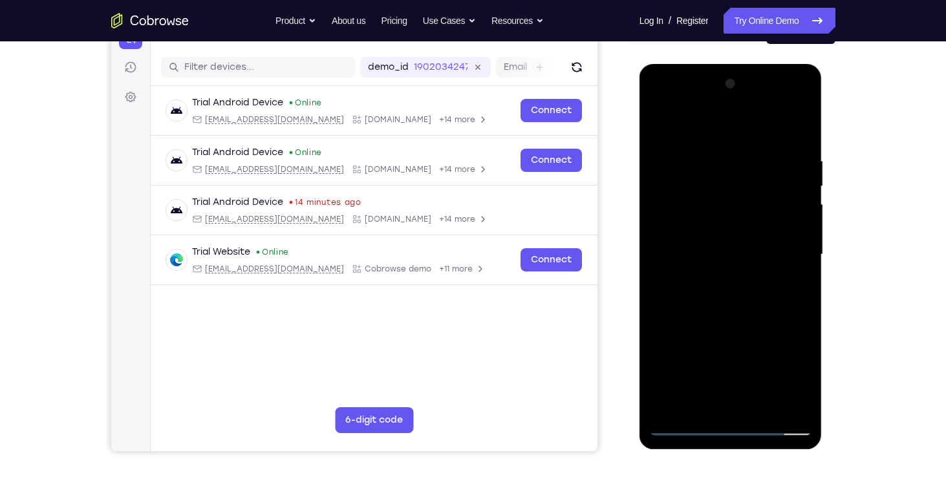
click at [780, 356] on div at bounding box center [730, 255] width 163 height 362
click at [782, 360] on div at bounding box center [730, 255] width 163 height 362
click at [782, 365] on div at bounding box center [730, 255] width 163 height 362
click at [791, 369] on div at bounding box center [730, 255] width 163 height 362
click at [732, 423] on div at bounding box center [730, 255] width 163 height 362
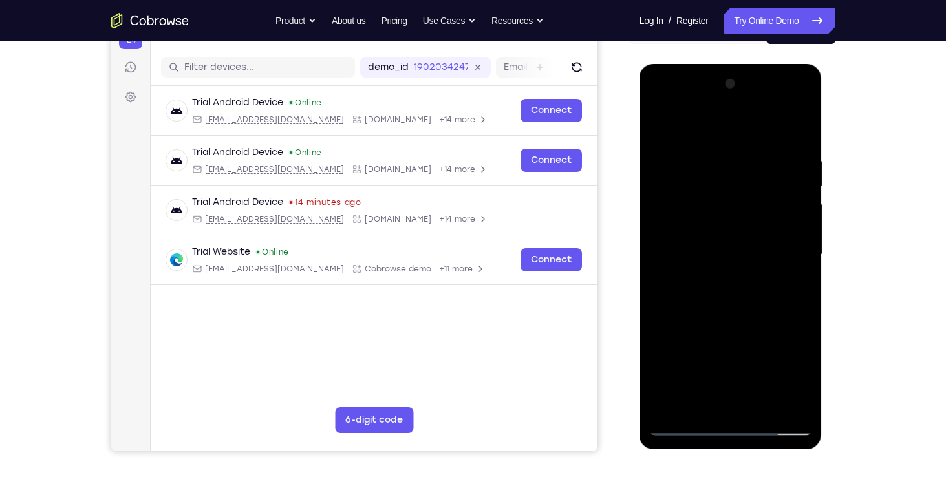
click at [787, 369] on div at bounding box center [730, 255] width 163 height 362
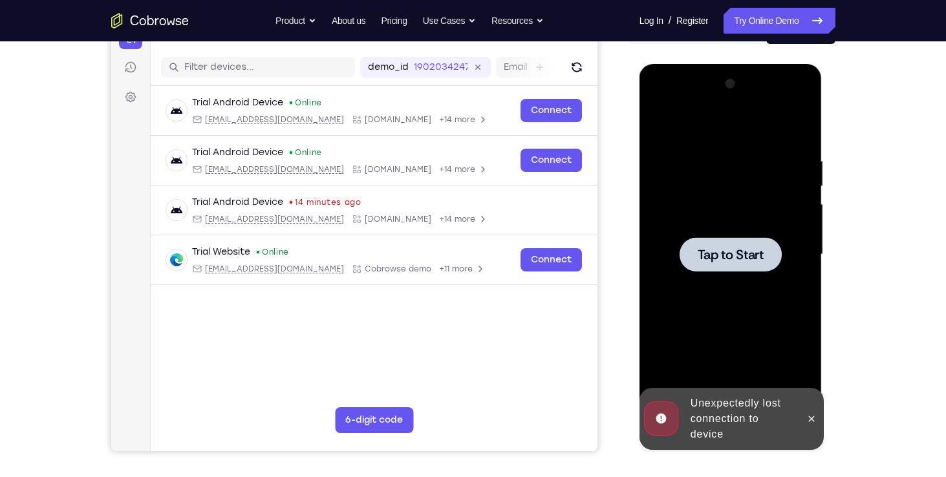
click at [723, 260] on span "Tap to Start" at bounding box center [731, 254] width 66 height 13
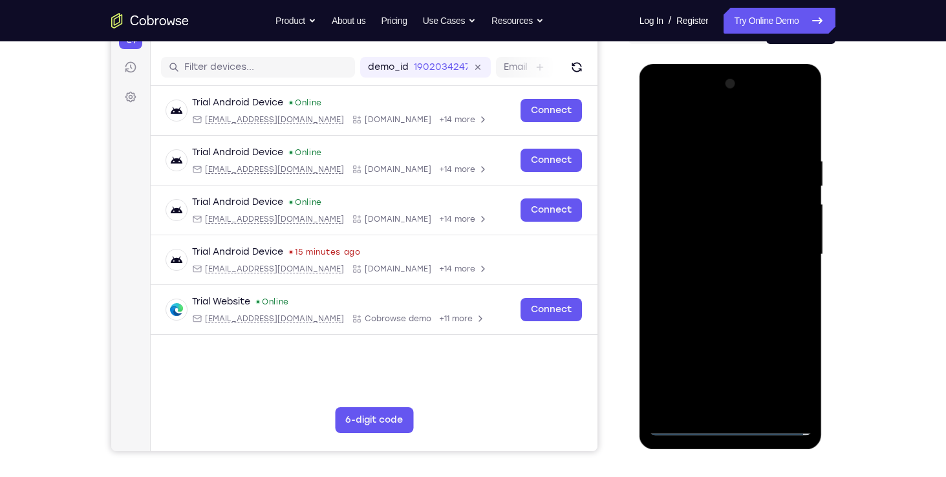
click at [737, 424] on div at bounding box center [730, 255] width 163 height 362
click at [789, 378] on div at bounding box center [730, 255] width 163 height 362
click at [703, 124] on div at bounding box center [730, 255] width 163 height 362
click at [785, 252] on div at bounding box center [730, 255] width 163 height 362
click at [714, 277] on div at bounding box center [730, 255] width 163 height 362
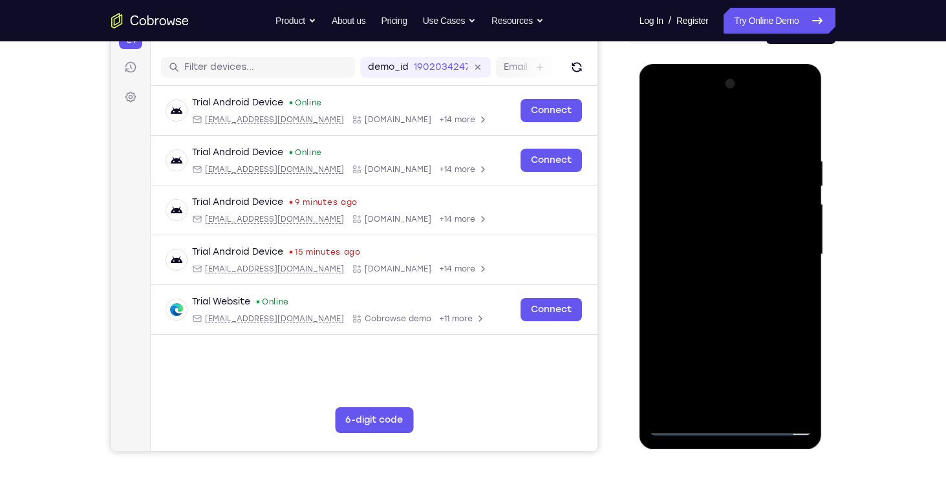
click at [722, 223] on div at bounding box center [730, 255] width 163 height 362
click at [691, 245] on div at bounding box center [730, 255] width 163 height 362
click at [683, 426] on div at bounding box center [730, 255] width 163 height 362
click at [737, 206] on div at bounding box center [730, 255] width 163 height 362
click at [724, 274] on div at bounding box center [730, 255] width 163 height 362
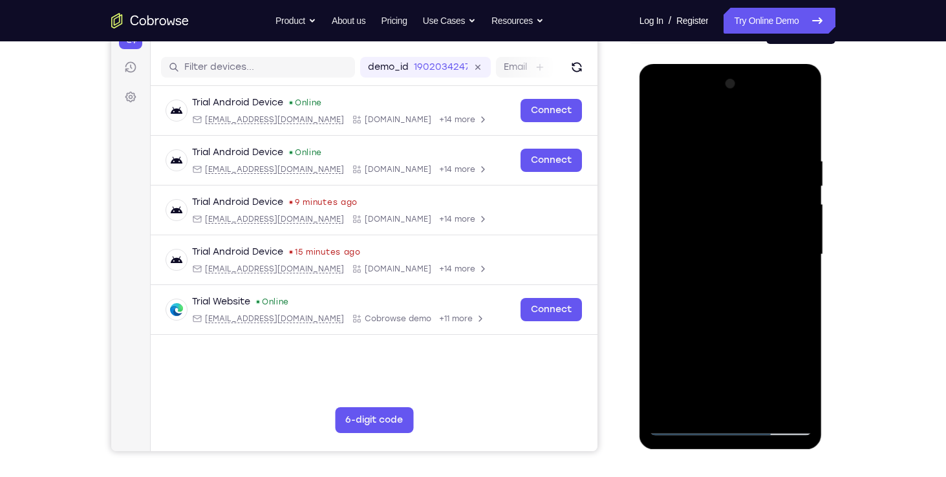
click at [724, 274] on div at bounding box center [730, 255] width 163 height 362
drag, startPoint x: 724, startPoint y: 274, endPoint x: 736, endPoint y: 234, distance: 41.1
click at [736, 234] on div at bounding box center [730, 255] width 163 height 362
click at [767, 402] on div at bounding box center [730, 255] width 163 height 362
click at [725, 323] on div at bounding box center [730, 255] width 163 height 362
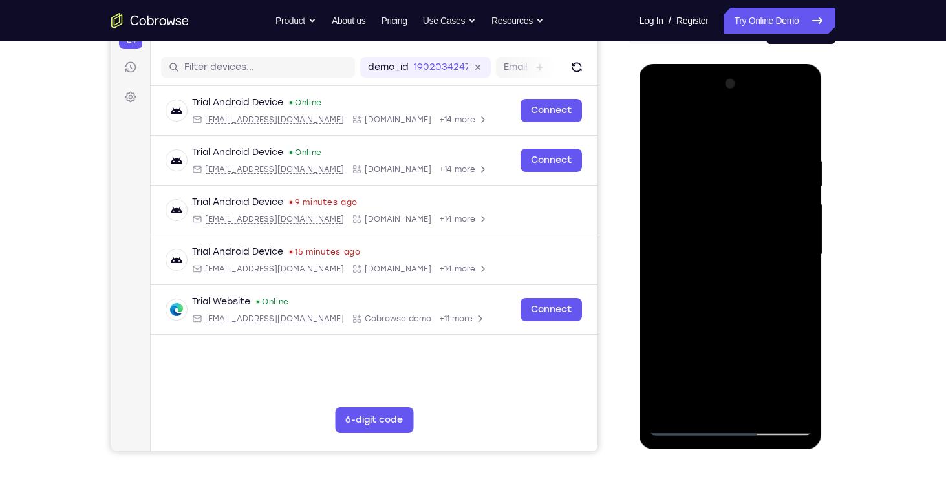
click at [701, 138] on div at bounding box center [730, 255] width 163 height 362
click at [662, 122] on div at bounding box center [730, 255] width 163 height 362
click at [730, 124] on div at bounding box center [730, 255] width 163 height 362
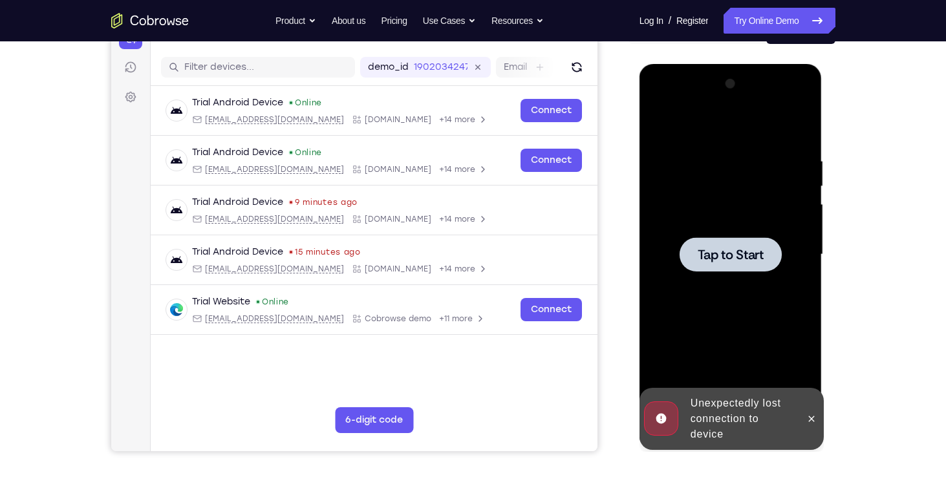
click at [733, 261] on span "Tap to Start" at bounding box center [731, 254] width 66 height 13
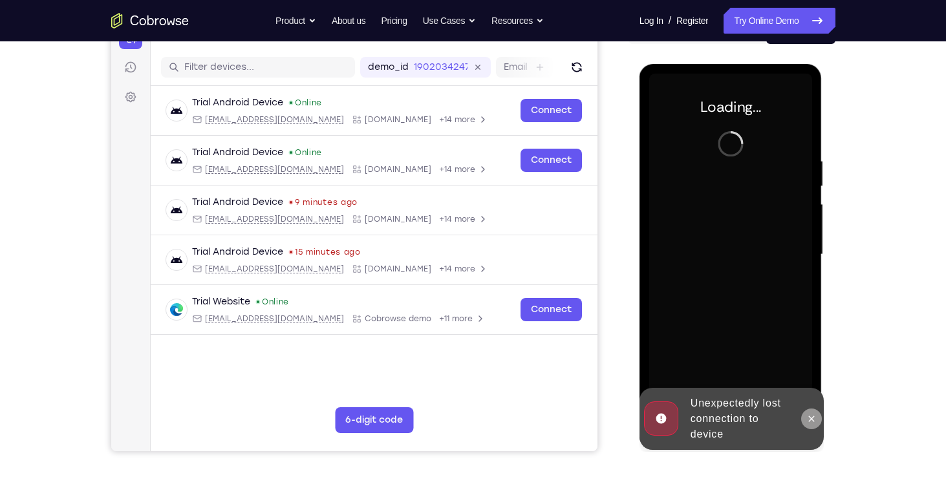
click at [813, 420] on icon at bounding box center [812, 419] width 6 height 6
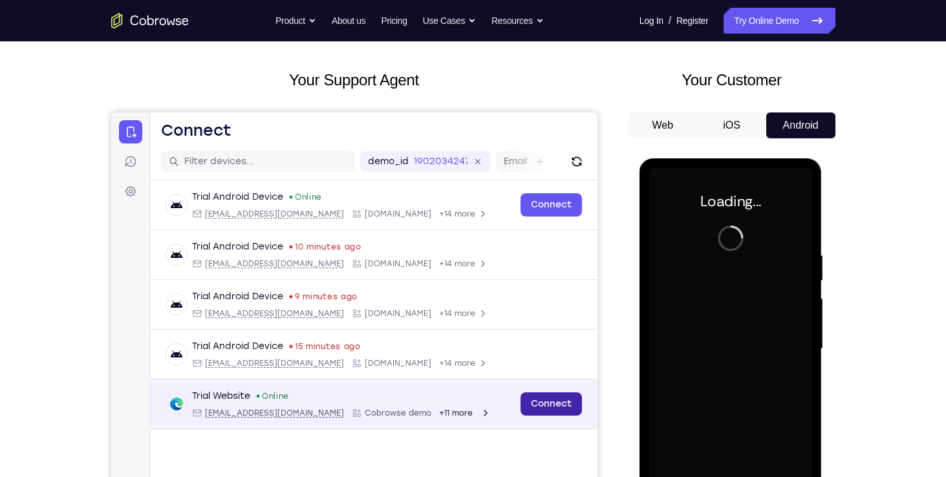
scroll to position [55, 0]
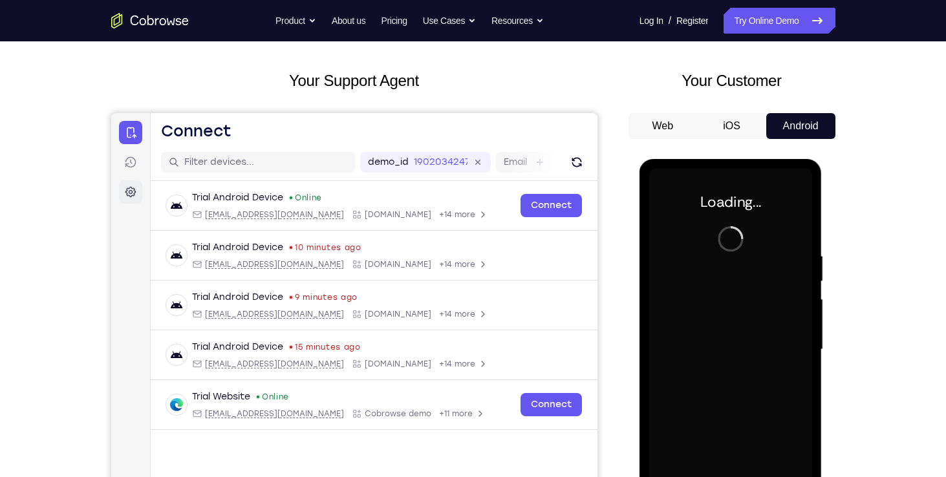
click at [131, 192] on icon at bounding box center [130, 192] width 13 height 13
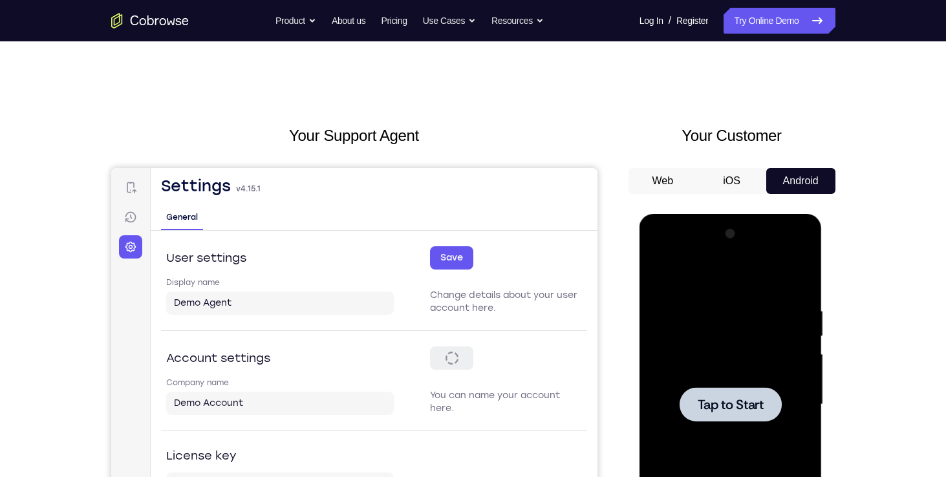
scroll to position [0, 0]
click at [127, 210] on link "Sessions" at bounding box center [129, 217] width 23 height 23
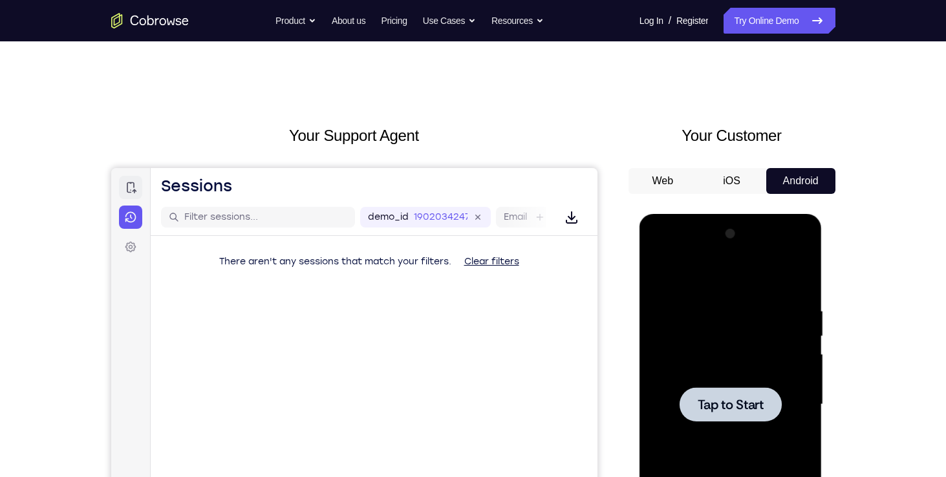
click at [129, 188] on icon at bounding box center [130, 187] width 13 height 13
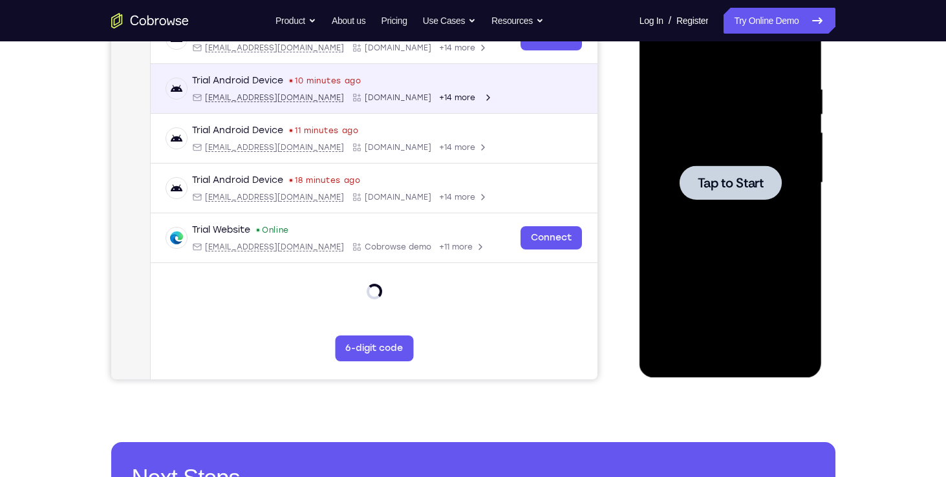
scroll to position [241, 0]
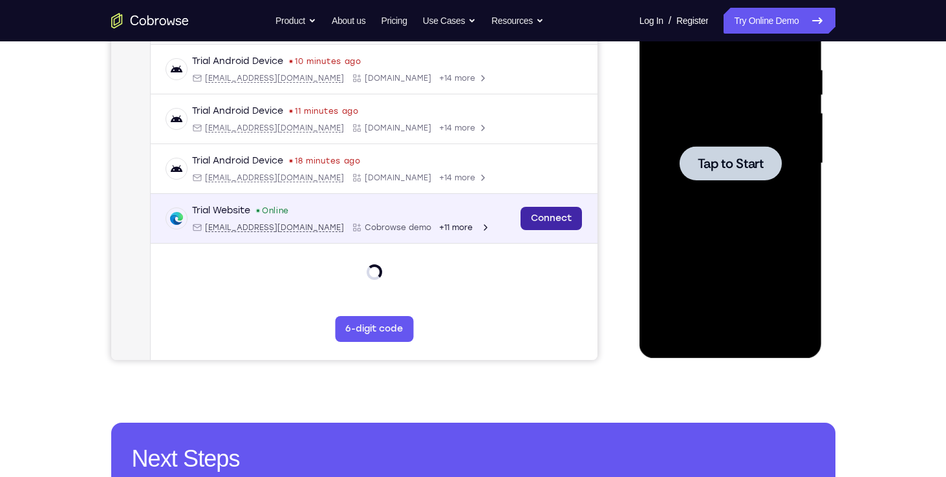
click at [538, 215] on link "Connect" at bounding box center [550, 218] width 61 height 23
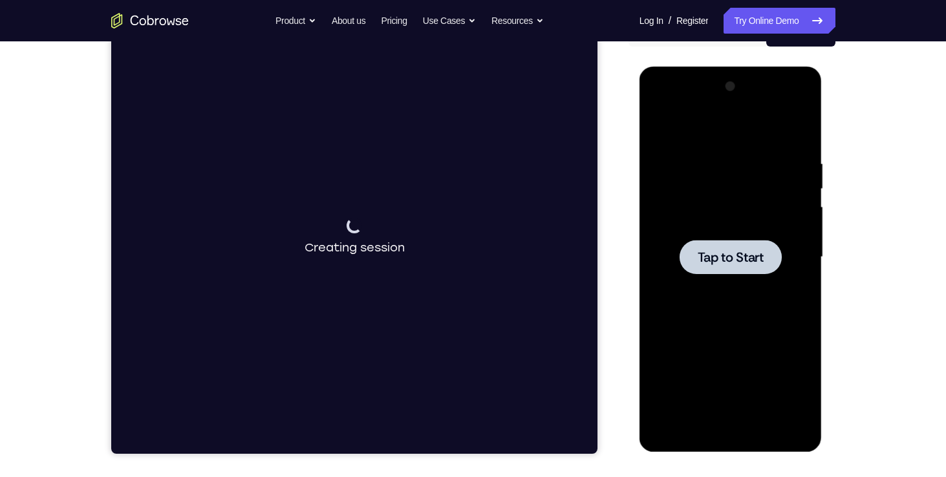
scroll to position [147, 0]
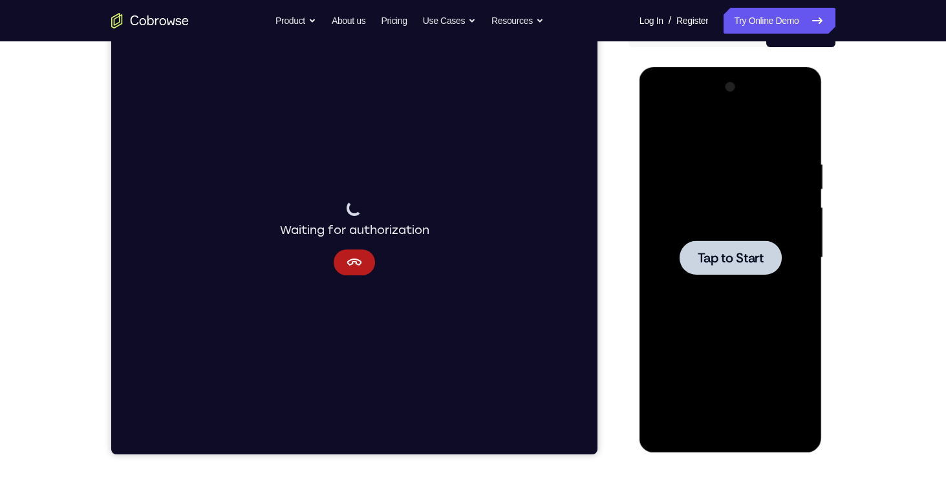
click at [723, 259] on span "Tap to Start" at bounding box center [731, 258] width 66 height 13
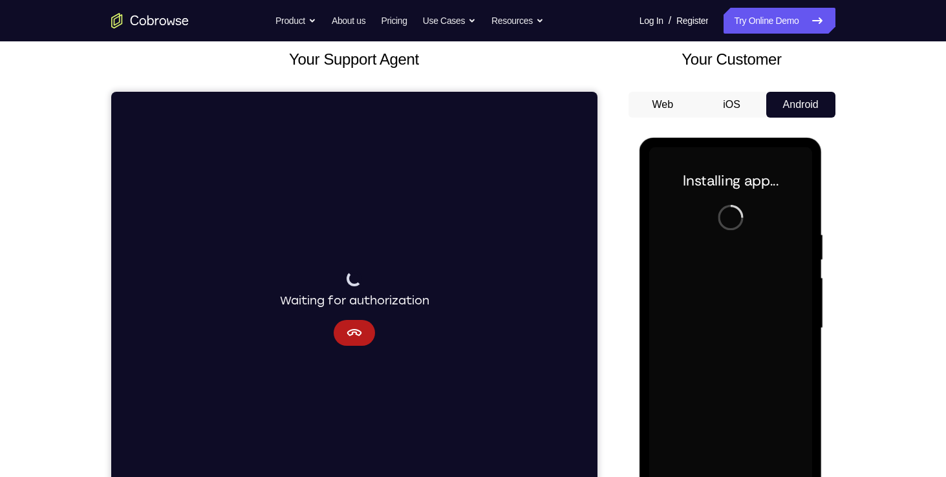
scroll to position [78, 0]
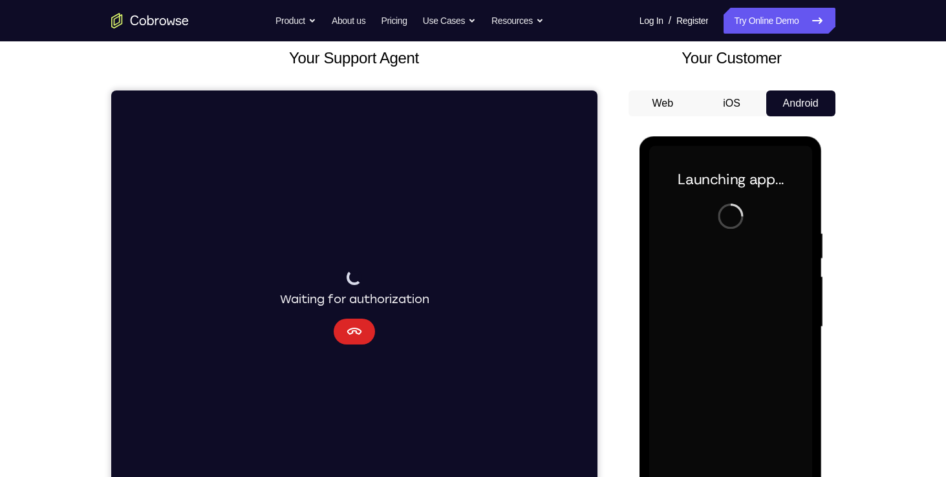
click at [348, 322] on button "Cancel" at bounding box center [353, 332] width 41 height 26
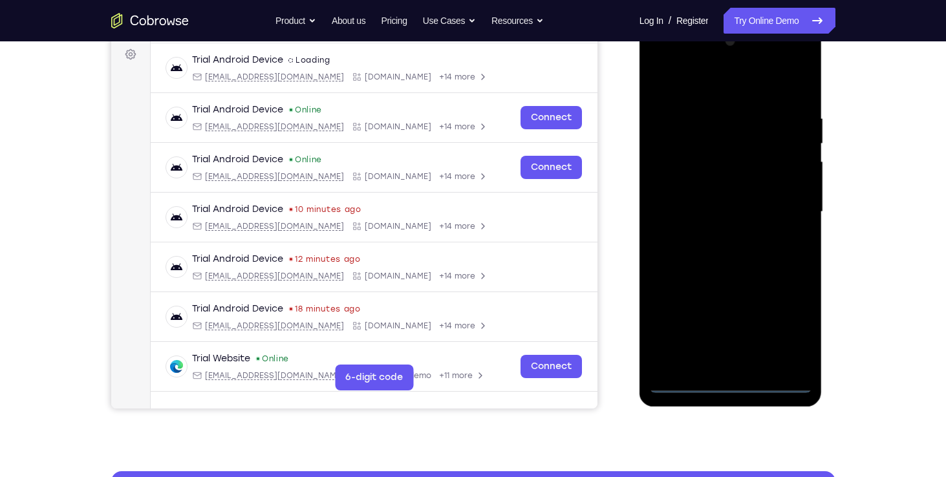
scroll to position [177, 0]
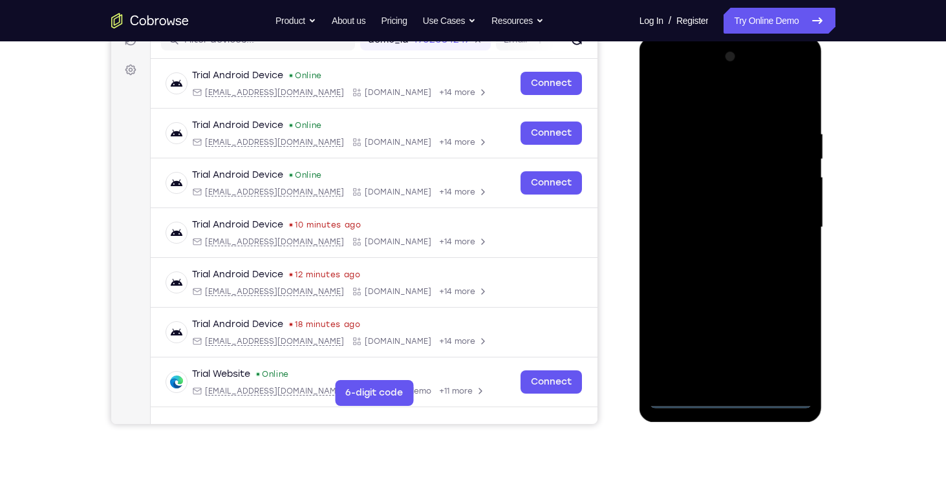
click at [731, 392] on div at bounding box center [730, 228] width 163 height 362
click at [730, 398] on div at bounding box center [730, 228] width 163 height 362
click at [789, 339] on div at bounding box center [730, 228] width 163 height 362
click at [711, 96] on div at bounding box center [730, 228] width 163 height 362
click at [785, 223] on div at bounding box center [730, 228] width 163 height 362
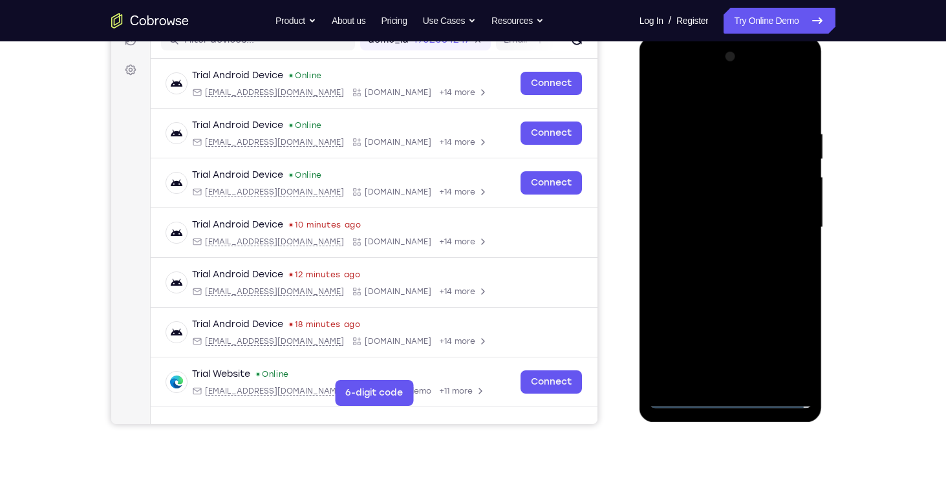
click at [799, 407] on div at bounding box center [730, 228] width 163 height 362
click at [808, 406] on div at bounding box center [730, 228] width 163 height 362
click at [718, 250] on div at bounding box center [730, 228] width 163 height 362
click at [722, 205] on div at bounding box center [730, 228] width 163 height 362
click at [710, 204] on div at bounding box center [730, 228] width 163 height 362
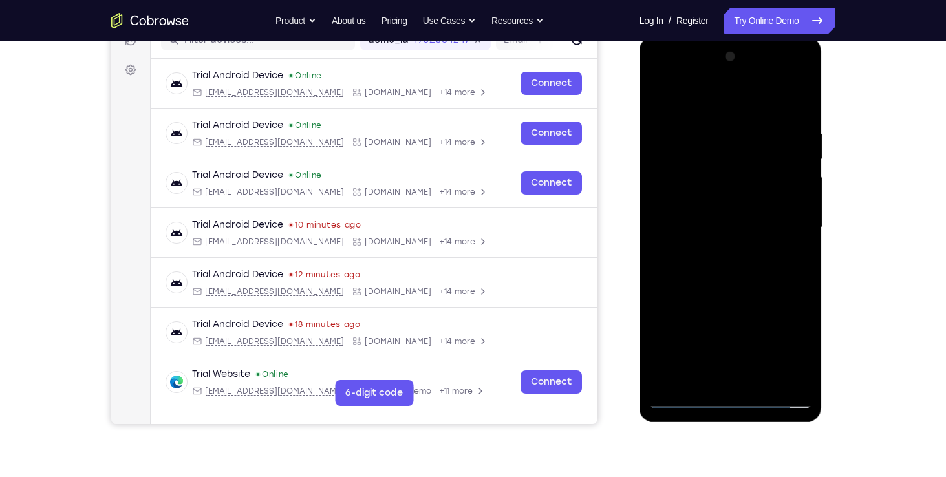
click at [711, 221] on div at bounding box center [730, 228] width 163 height 362
click at [730, 281] on div at bounding box center [730, 228] width 163 height 362
click at [762, 376] on div at bounding box center [730, 228] width 163 height 362
click at [726, 297] on div at bounding box center [730, 228] width 163 height 362
drag, startPoint x: 740, startPoint y: 97, endPoint x: 742, endPoint y: 35, distance: 62.1
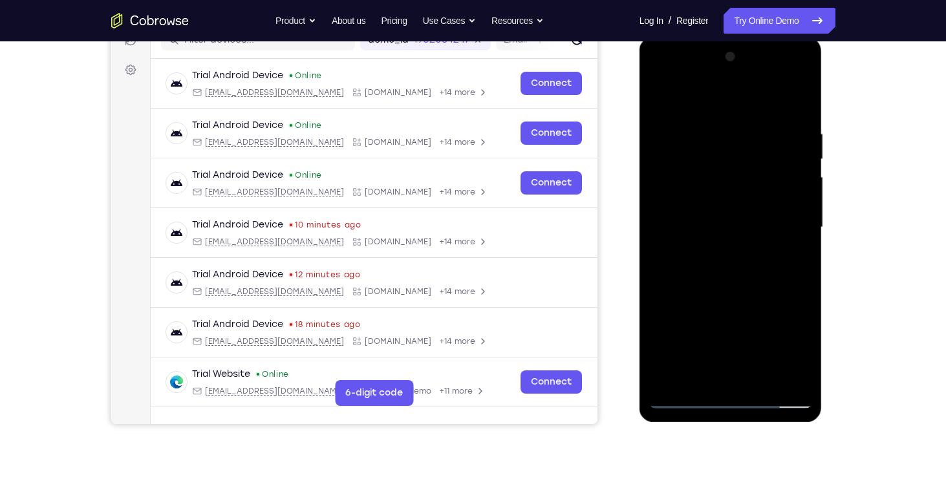
click at [742, 37] on html "Online web based iOS Simulators and Android Emulators. Run iPhone, iPad, Mobile…" at bounding box center [732, 231] width 184 height 388
click at [662, 96] on div at bounding box center [730, 228] width 163 height 362
click at [736, 381] on div at bounding box center [730, 228] width 163 height 362
drag, startPoint x: 734, startPoint y: 261, endPoint x: 723, endPoint y: 126, distance: 135.7
click at [723, 126] on div at bounding box center [730, 228] width 163 height 362
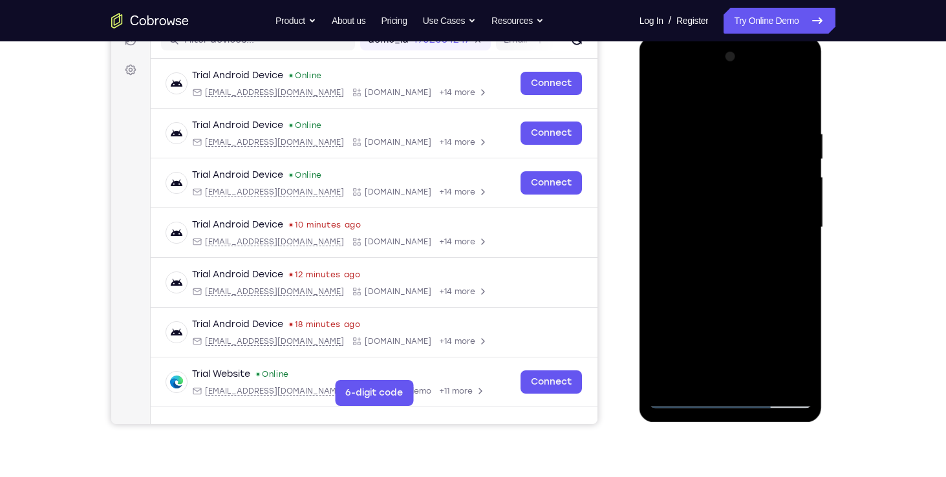
drag, startPoint x: 743, startPoint y: 234, endPoint x: 750, endPoint y: 52, distance: 182.5
click at [750, 52] on div at bounding box center [730, 228] width 163 height 362
drag, startPoint x: 726, startPoint y: 227, endPoint x: 743, endPoint y: 104, distance: 124.1
click at [743, 104] on div at bounding box center [730, 228] width 163 height 362
drag, startPoint x: 733, startPoint y: 246, endPoint x: 739, endPoint y: 50, distance: 196.1
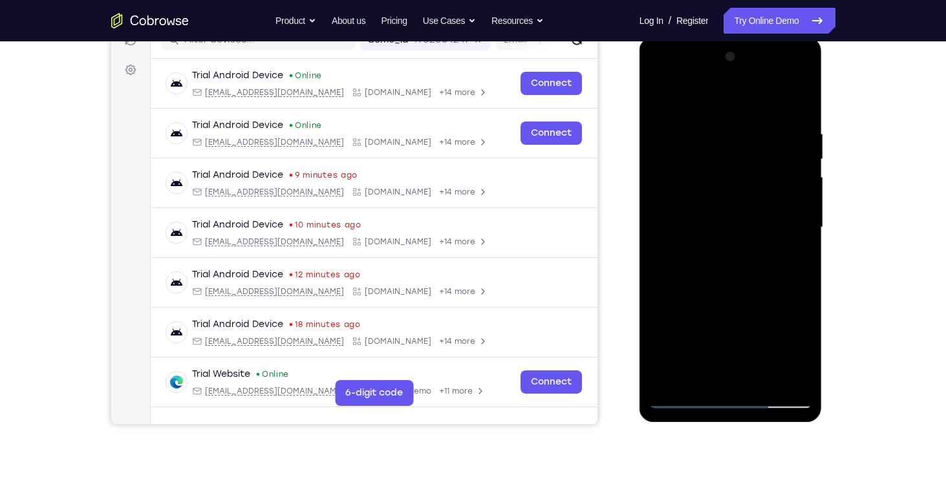
click at [739, 50] on div at bounding box center [730, 228] width 163 height 362
drag, startPoint x: 737, startPoint y: 207, endPoint x: 747, endPoint y: -3, distance: 210.5
click at [747, 37] on html "Online web based iOS Simulators and Android Emulators. Run iPhone, iPad, Mobile…" at bounding box center [732, 231] width 184 height 388
drag, startPoint x: 734, startPoint y: 198, endPoint x: 745, endPoint y: -3, distance: 201.5
click at [745, 37] on html "Online web based iOS Simulators and Android Emulators. Run iPhone, iPad, Mobile…" at bounding box center [732, 231] width 184 height 388
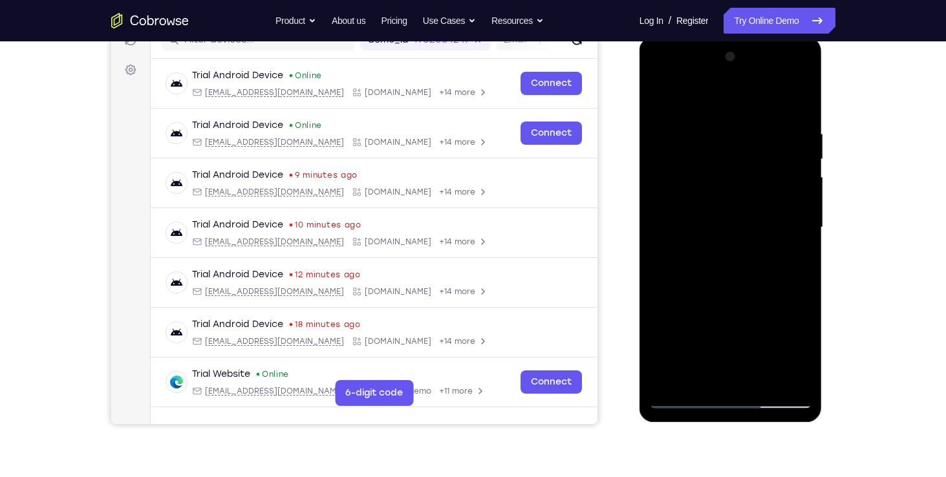
drag, startPoint x: 736, startPoint y: 194, endPoint x: 739, endPoint y: -3, distance: 197.3
click at [739, 37] on html "Online web based iOS Simulators and Android Emulators. Run iPhone, iPad, Mobile…" at bounding box center [732, 231] width 184 height 388
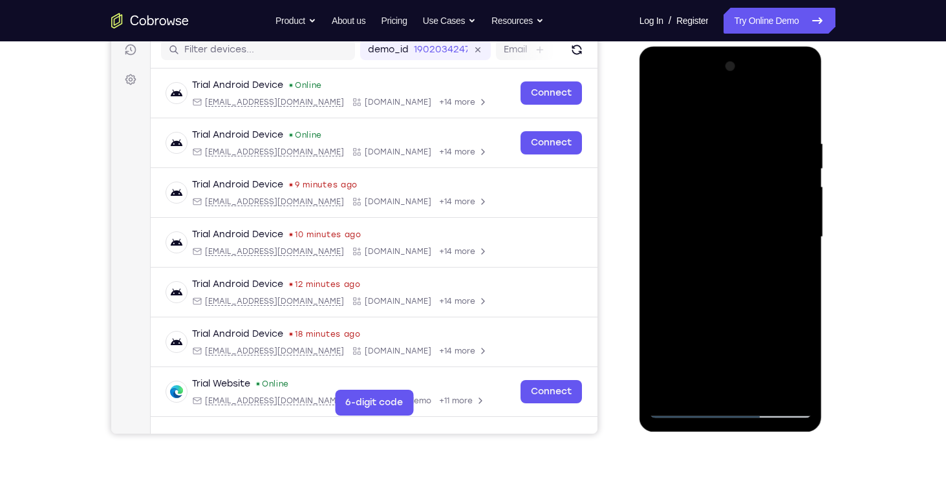
scroll to position [167, 0]
click at [792, 393] on div at bounding box center [730, 238] width 163 height 362
click at [699, 389] on div at bounding box center [730, 238] width 163 height 362
click at [696, 112] on div at bounding box center [730, 238] width 163 height 362
click at [680, 104] on div at bounding box center [730, 238] width 163 height 362
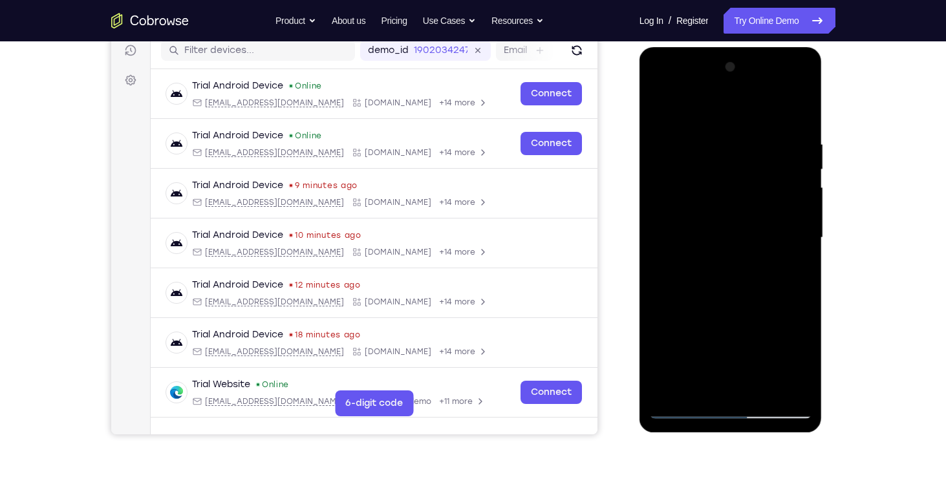
click at [721, 224] on div at bounding box center [730, 238] width 163 height 362
click at [685, 301] on div at bounding box center [730, 238] width 163 height 362
drag, startPoint x: 703, startPoint y: 300, endPoint x: 726, endPoint y: 207, distance: 96.2
click at [726, 207] on div at bounding box center [730, 238] width 163 height 362
click at [675, 296] on div at bounding box center [730, 238] width 163 height 362
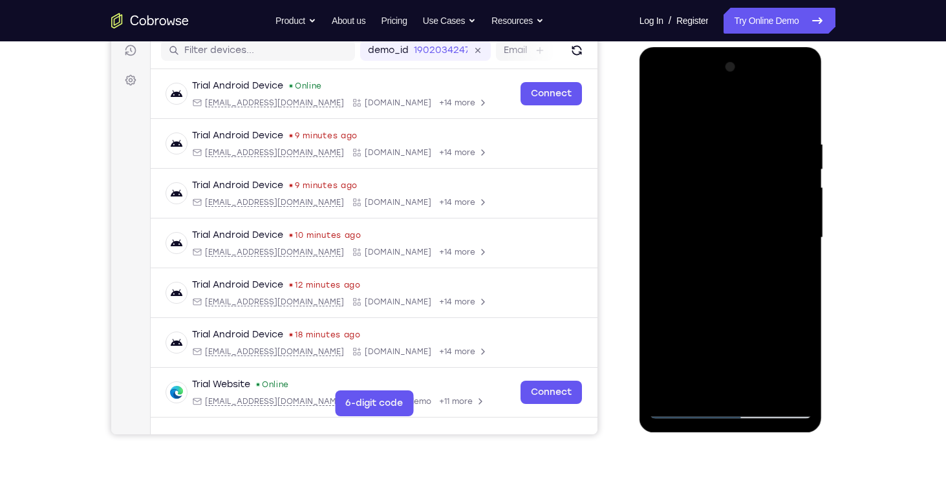
click at [668, 393] on div at bounding box center [730, 238] width 163 height 362
click at [796, 392] on div at bounding box center [730, 238] width 163 height 362
click at [719, 144] on div at bounding box center [730, 238] width 163 height 362
click at [718, 261] on div at bounding box center [730, 238] width 163 height 362
drag, startPoint x: 706, startPoint y: 256, endPoint x: 716, endPoint y: 197, distance: 59.8
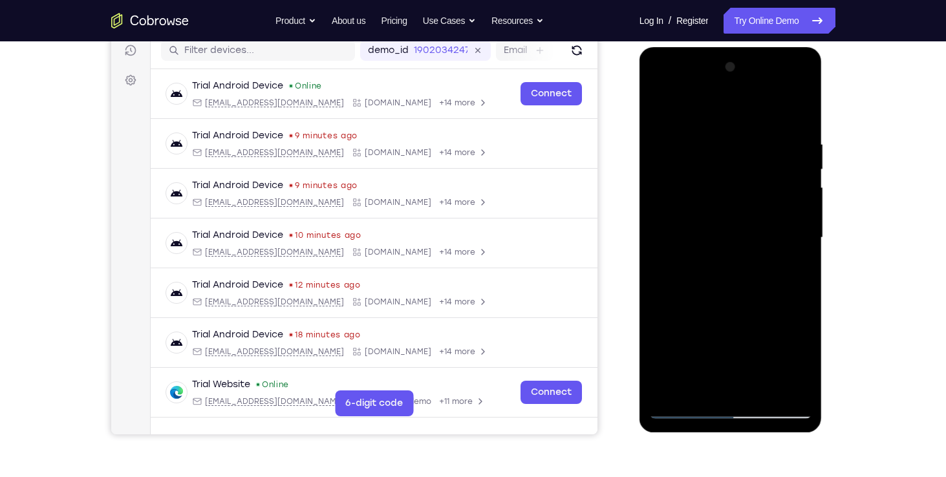
click at [716, 197] on div at bounding box center [730, 238] width 163 height 362
click at [664, 257] on div at bounding box center [730, 238] width 163 height 362
drag, startPoint x: 760, startPoint y: 256, endPoint x: 671, endPoint y: 257, distance: 88.6
click at [671, 257] on div at bounding box center [730, 238] width 163 height 362
click at [766, 255] on div at bounding box center [730, 238] width 163 height 362
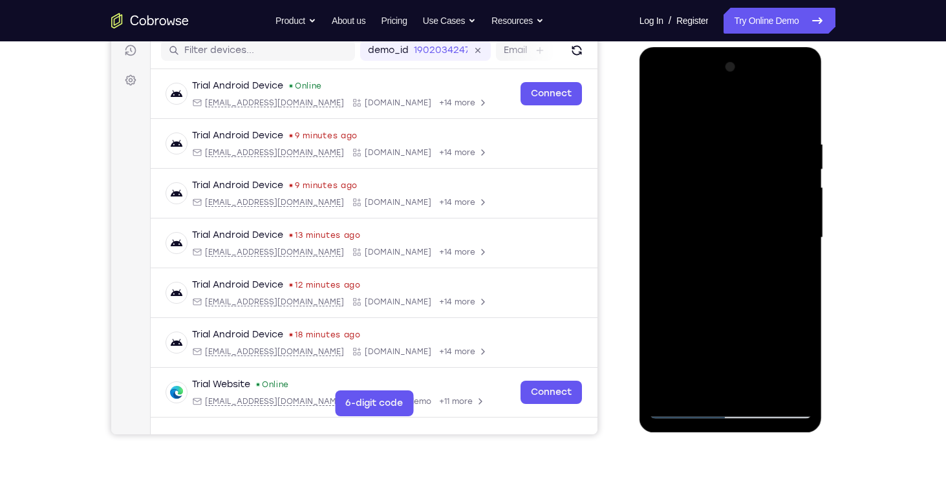
click at [766, 255] on div at bounding box center [730, 238] width 163 height 362
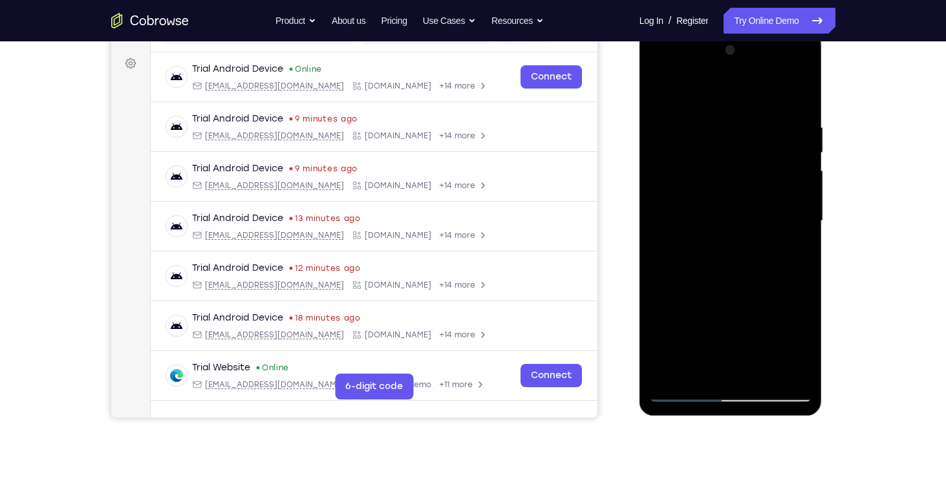
scroll to position [184, 0]
click at [680, 386] on div at bounding box center [730, 221] width 163 height 362
click at [684, 391] on div at bounding box center [730, 221] width 163 height 362
click at [706, 241] on div at bounding box center [730, 221] width 163 height 362
click at [706, 240] on div at bounding box center [730, 221] width 163 height 362
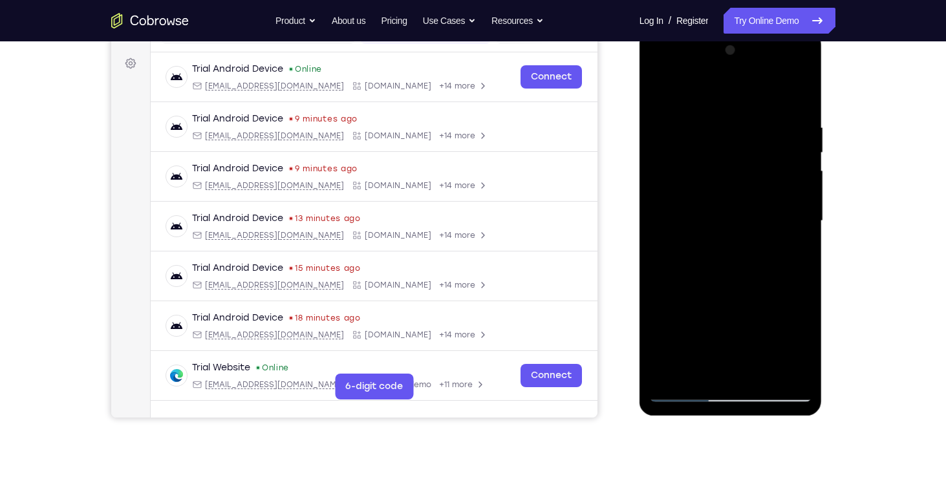
click at [696, 369] on div at bounding box center [730, 221] width 163 height 362
drag, startPoint x: 736, startPoint y: 322, endPoint x: 743, endPoint y: 274, distance: 49.0
click at [743, 274] on div at bounding box center [730, 221] width 163 height 362
drag, startPoint x: 735, startPoint y: 339, endPoint x: 738, endPoint y: 284, distance: 55.1
click at [738, 284] on div at bounding box center [730, 221] width 163 height 362
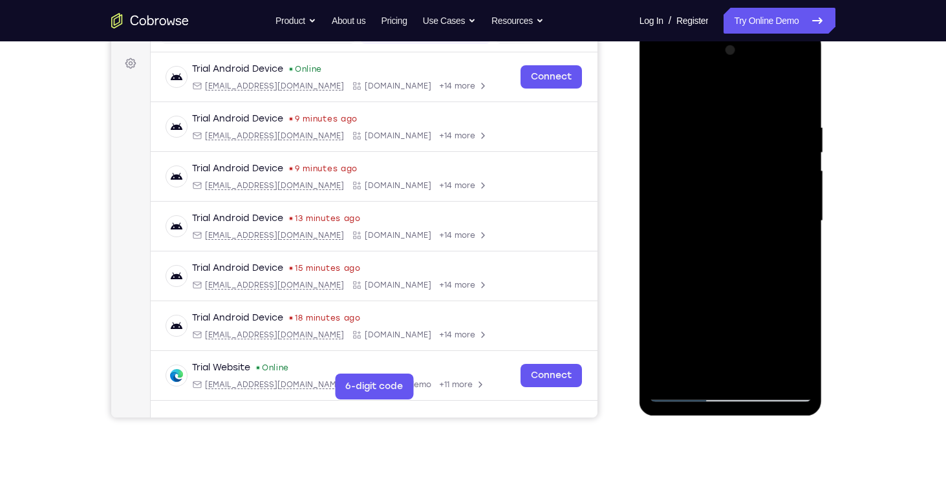
drag, startPoint x: 726, startPoint y: 335, endPoint x: 738, endPoint y: 263, distance: 73.5
click at [738, 263] on div at bounding box center [730, 221] width 163 height 362
drag, startPoint x: 729, startPoint y: 345, endPoint x: 730, endPoint y: 310, distance: 34.9
click at [730, 310] on div at bounding box center [730, 221] width 163 height 362
click at [785, 267] on div at bounding box center [730, 221] width 163 height 362
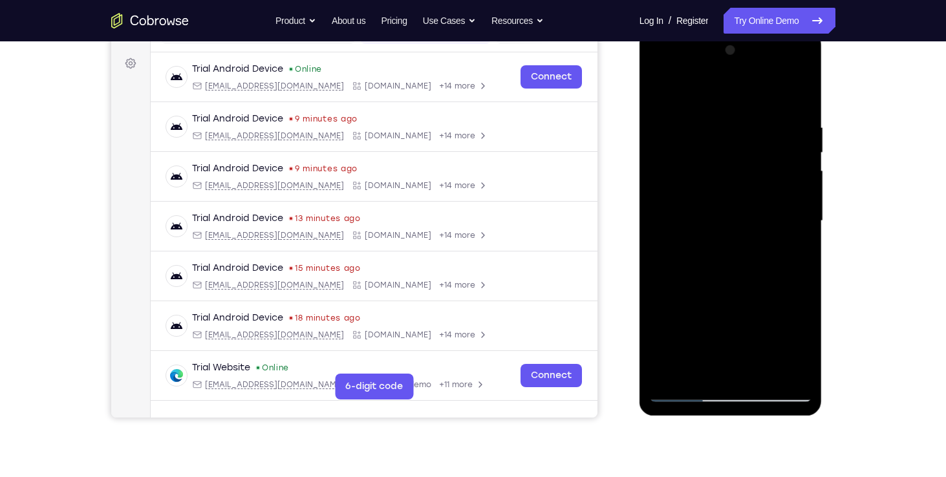
drag, startPoint x: 761, startPoint y: 316, endPoint x: 771, endPoint y: 221, distance: 94.9
click at [771, 221] on div at bounding box center [730, 221] width 163 height 362
drag, startPoint x: 743, startPoint y: 337, endPoint x: 769, endPoint y: 242, distance: 98.6
click at [769, 242] on div at bounding box center [730, 221] width 163 height 362
drag, startPoint x: 759, startPoint y: 317, endPoint x: 767, endPoint y: 286, distance: 32.0
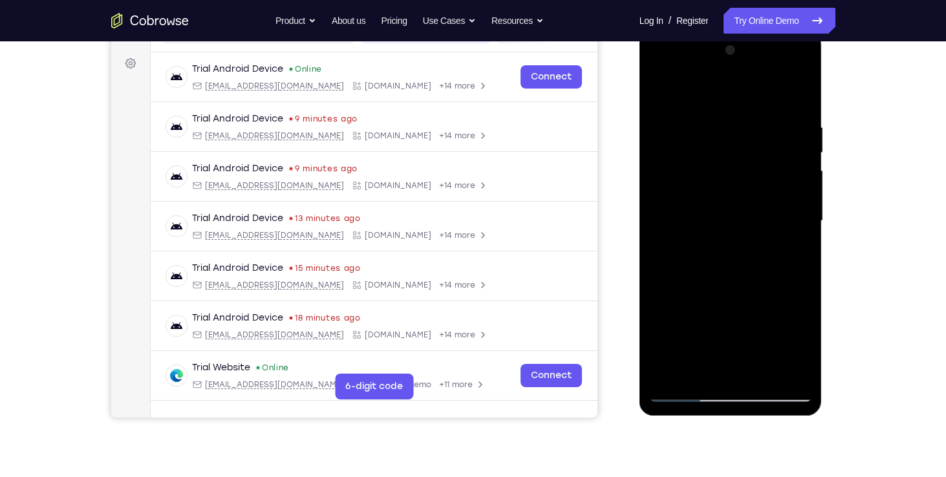
click at [767, 286] on div at bounding box center [730, 221] width 163 height 362
drag, startPoint x: 747, startPoint y: 347, endPoint x: 757, endPoint y: 296, distance: 52.1
click at [757, 296] on div at bounding box center [730, 221] width 163 height 362
drag, startPoint x: 757, startPoint y: 296, endPoint x: 765, endPoint y: 259, distance: 37.7
click at [765, 259] on div at bounding box center [730, 221] width 163 height 362
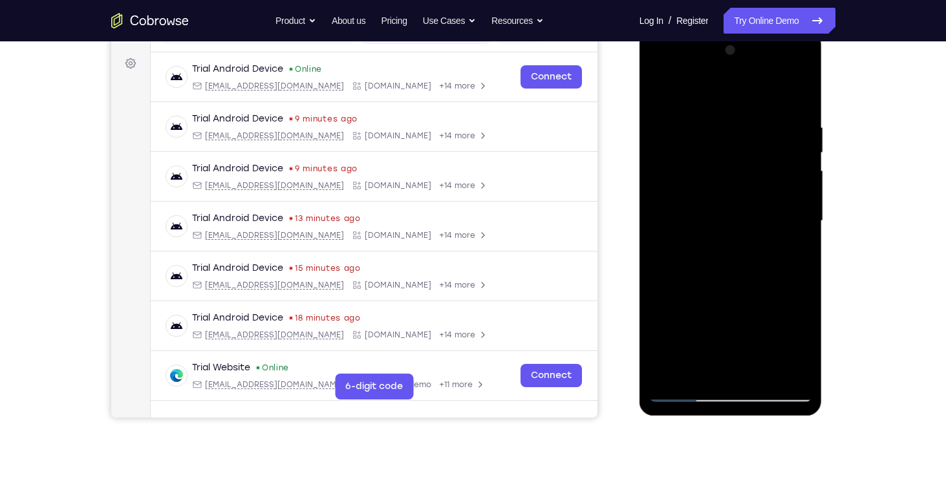
drag, startPoint x: 755, startPoint y: 344, endPoint x: 762, endPoint y: 300, distance: 43.9
click at [762, 300] on div at bounding box center [730, 221] width 163 height 362
drag, startPoint x: 759, startPoint y: 340, endPoint x: 769, endPoint y: 294, distance: 46.9
click at [769, 294] on div at bounding box center [730, 221] width 163 height 362
drag, startPoint x: 755, startPoint y: 353, endPoint x: 755, endPoint y: 318, distance: 35.6
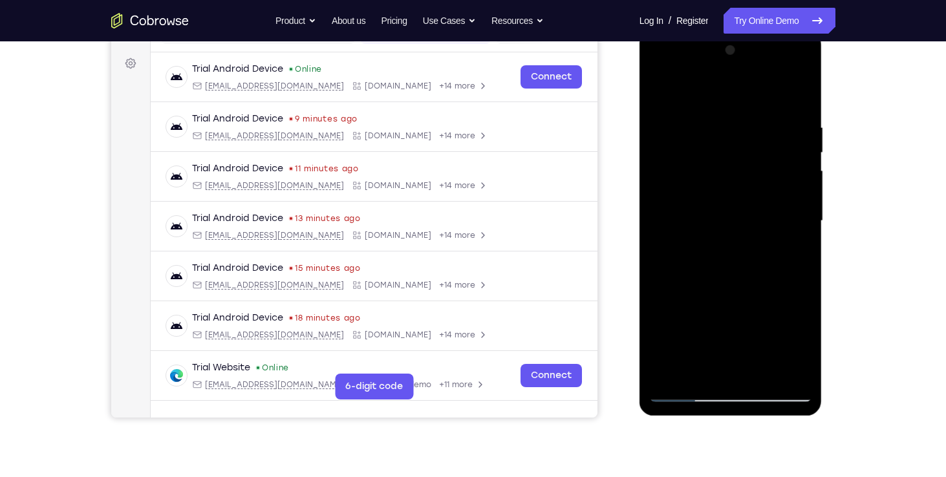
click at [755, 318] on div at bounding box center [730, 221] width 163 height 362
drag, startPoint x: 755, startPoint y: 325, endPoint x: 756, endPoint y: 276, distance: 49.2
click at [756, 276] on div at bounding box center [730, 221] width 163 height 362
drag, startPoint x: 750, startPoint y: 355, endPoint x: 768, endPoint y: 270, distance: 85.9
click at [768, 270] on div at bounding box center [730, 221] width 163 height 362
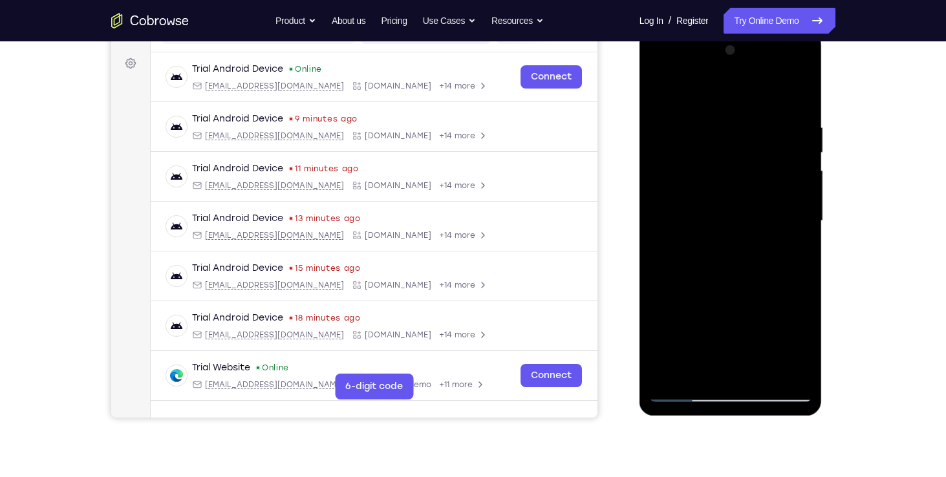
drag, startPoint x: 745, startPoint y: 345, endPoint x: 761, endPoint y: 292, distance: 55.3
click at [761, 292] on div at bounding box center [730, 221] width 163 height 362
drag, startPoint x: 754, startPoint y: 342, endPoint x: 765, endPoint y: 290, distance: 53.7
click at [765, 290] on div at bounding box center [730, 221] width 163 height 362
drag, startPoint x: 752, startPoint y: 328, endPoint x: 760, endPoint y: 290, distance: 38.5
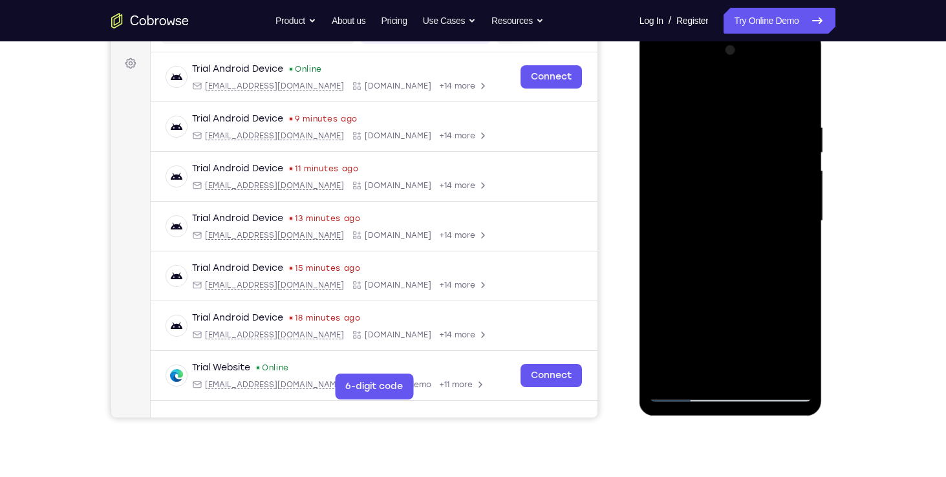
click at [760, 290] on div at bounding box center [730, 221] width 163 height 362
drag, startPoint x: 752, startPoint y: 350, endPoint x: 756, endPoint y: 309, distance: 40.9
click at [756, 309] on div at bounding box center [730, 221] width 163 height 362
drag, startPoint x: 766, startPoint y: 328, endPoint x: 773, endPoint y: 299, distance: 30.0
click at [773, 299] on div at bounding box center [730, 221] width 163 height 362
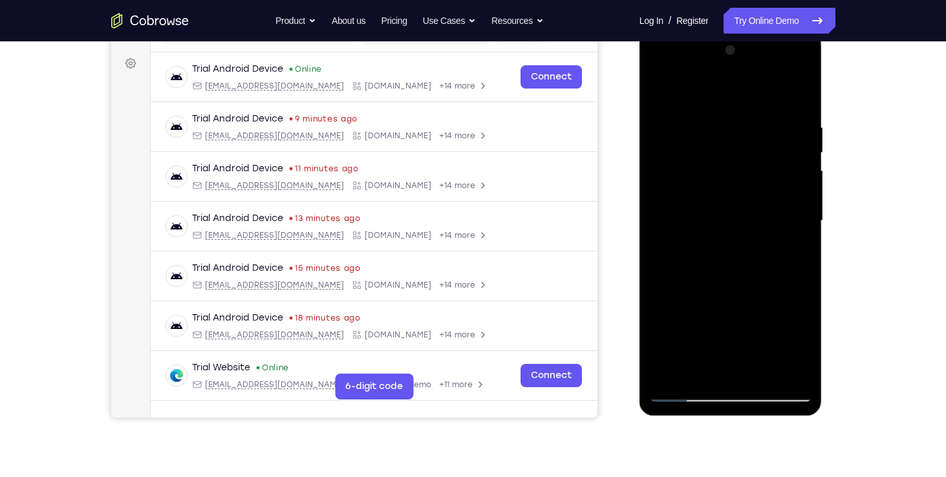
drag, startPoint x: 764, startPoint y: 347, endPoint x: 770, endPoint y: 316, distance: 31.6
click at [770, 316] on div at bounding box center [730, 221] width 163 height 362
drag, startPoint x: 757, startPoint y: 336, endPoint x: 767, endPoint y: 279, distance: 57.1
click at [767, 279] on div at bounding box center [730, 221] width 163 height 362
drag, startPoint x: 754, startPoint y: 347, endPoint x: 763, endPoint y: 299, distance: 48.6
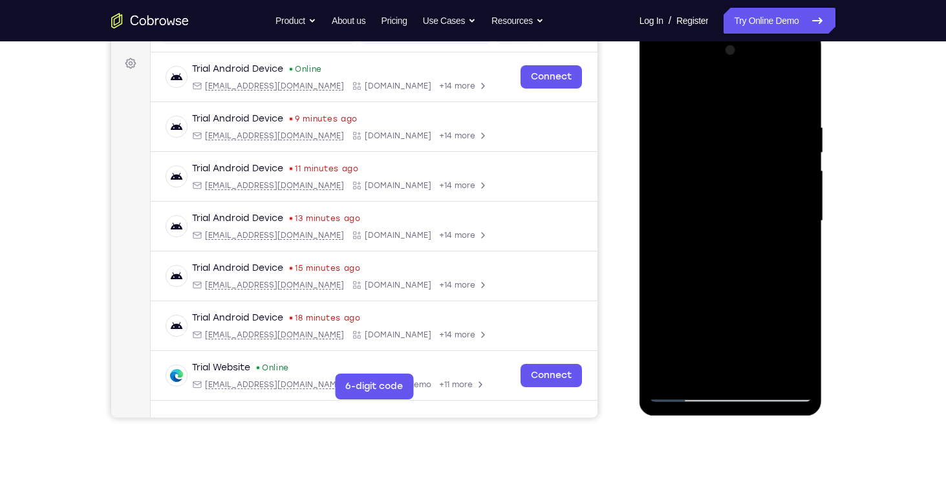
click at [763, 299] on div at bounding box center [730, 221] width 163 height 362
drag, startPoint x: 751, startPoint y: 336, endPoint x: 758, endPoint y: 290, distance: 46.5
click at [758, 290] on div at bounding box center [730, 221] width 163 height 362
drag, startPoint x: 739, startPoint y: 344, endPoint x: 750, endPoint y: 300, distance: 46.1
click at [750, 300] on div at bounding box center [730, 221] width 163 height 362
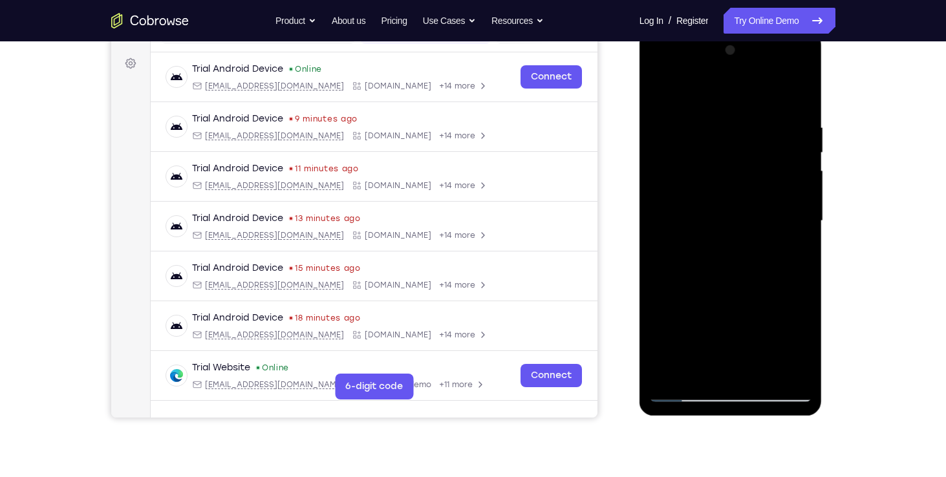
drag, startPoint x: 743, startPoint y: 340, endPoint x: 745, endPoint y: 291, distance: 48.6
click at [745, 291] on div at bounding box center [730, 221] width 163 height 362
click at [758, 269] on div at bounding box center [730, 221] width 163 height 362
drag, startPoint x: 745, startPoint y: 341, endPoint x: 743, endPoint y: 367, distance: 25.9
click at [743, 367] on div at bounding box center [730, 221] width 163 height 362
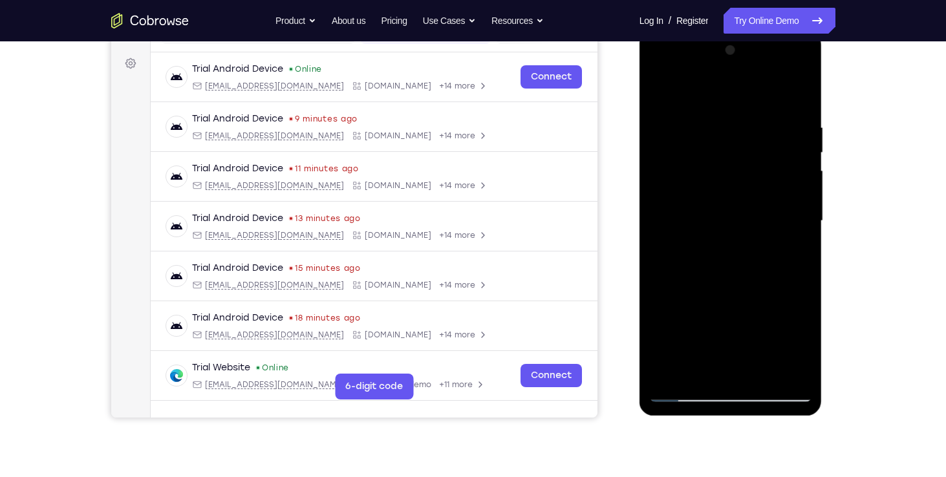
drag, startPoint x: 744, startPoint y: 314, endPoint x: 737, endPoint y: 384, distance: 70.9
click at [737, 384] on div at bounding box center [730, 221] width 163 height 362
drag, startPoint x: 751, startPoint y: 308, endPoint x: 759, endPoint y: 347, distance: 40.2
click at [759, 347] on div at bounding box center [730, 221] width 163 height 362
drag, startPoint x: 753, startPoint y: 340, endPoint x: 759, endPoint y: 294, distance: 47.0
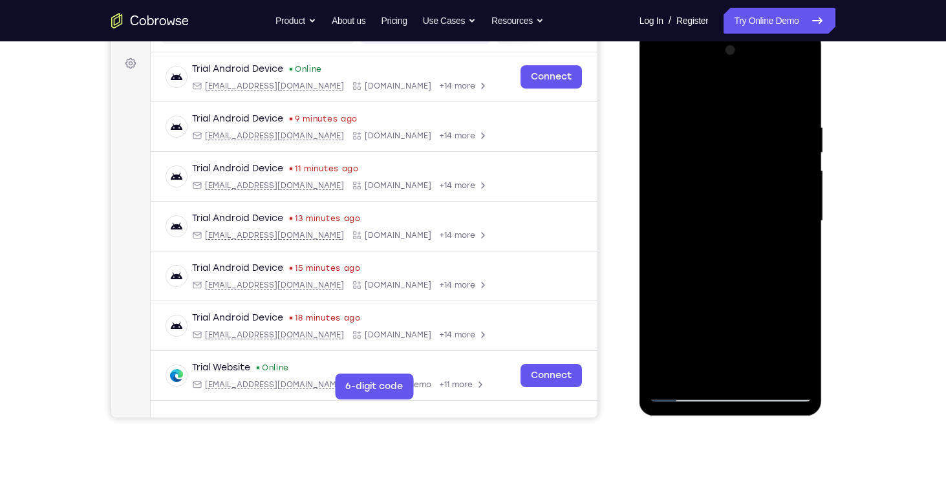
click at [759, 294] on div at bounding box center [730, 221] width 163 height 362
drag, startPoint x: 759, startPoint y: 294, endPoint x: 766, endPoint y: 258, distance: 36.2
click at [766, 258] on div at bounding box center [730, 221] width 163 height 362
drag, startPoint x: 763, startPoint y: 351, endPoint x: 767, endPoint y: 297, distance: 54.5
click at [767, 297] on div at bounding box center [730, 221] width 163 height 362
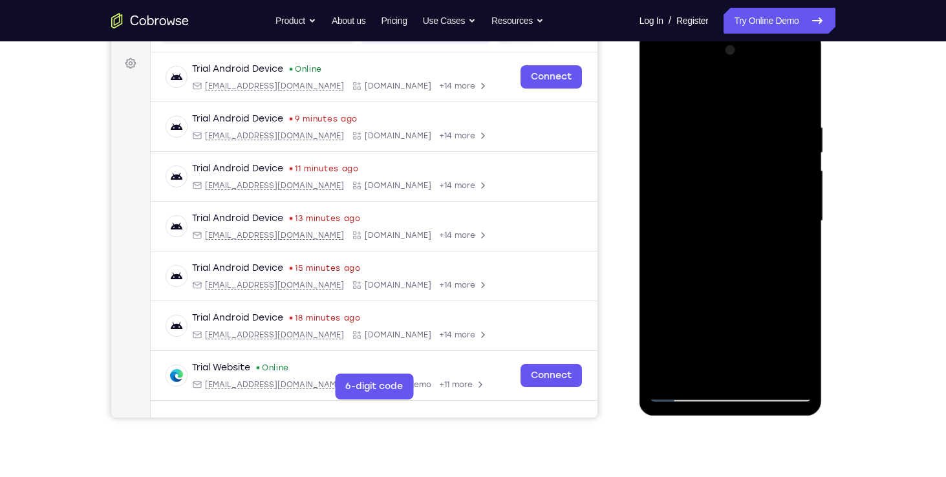
drag, startPoint x: 751, startPoint y: 312, endPoint x: 765, endPoint y: 257, distance: 56.2
click at [765, 257] on div at bounding box center [730, 221] width 163 height 362
drag, startPoint x: 743, startPoint y: 335, endPoint x: 754, endPoint y: 289, distance: 47.9
click at [754, 289] on div at bounding box center [730, 221] width 163 height 362
drag, startPoint x: 745, startPoint y: 329, endPoint x: 748, endPoint y: 289, distance: 40.3
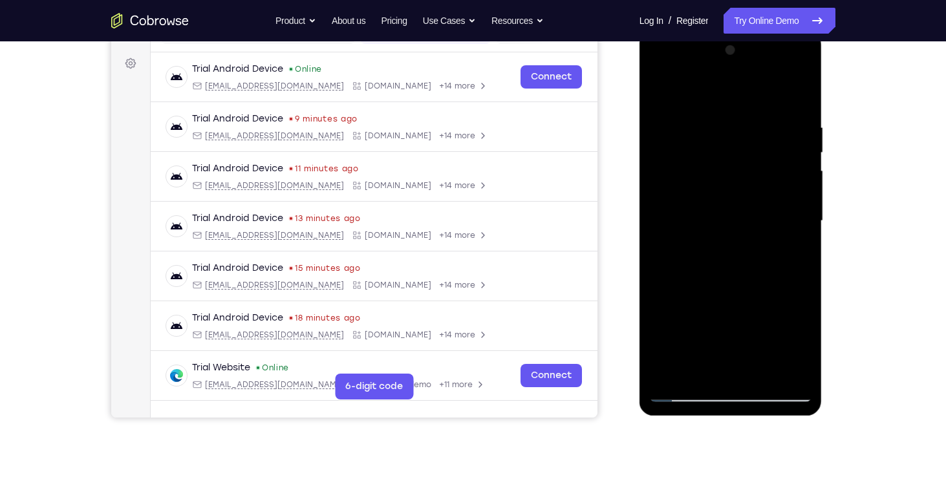
click at [748, 289] on div at bounding box center [730, 221] width 163 height 362
drag
click at [758, 286] on div at bounding box center [730, 221] width 163 height 362
click at [758, 248] on div at bounding box center [730, 221] width 163 height 362
click at [742, 294] on div at bounding box center [730, 221] width 163 height 362
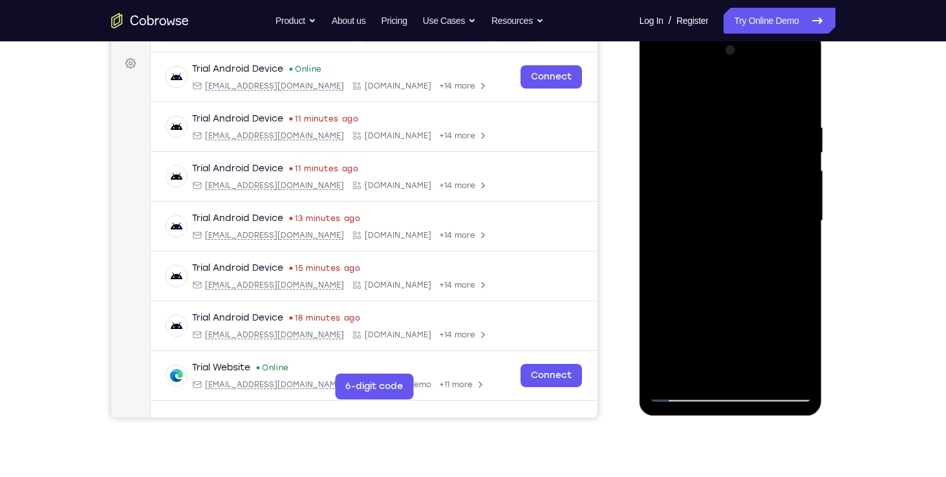
click at [741, 286] on div at bounding box center [730, 221] width 163 height 362
click at [744, 286] on div at bounding box center [730, 221] width 163 height 362
click at [748, 278] on div at bounding box center [730, 221] width 163 height 362
click at [763, 301] on div at bounding box center [730, 221] width 163 height 362
click at [766, 272] on div at bounding box center [730, 221] width 163 height 362
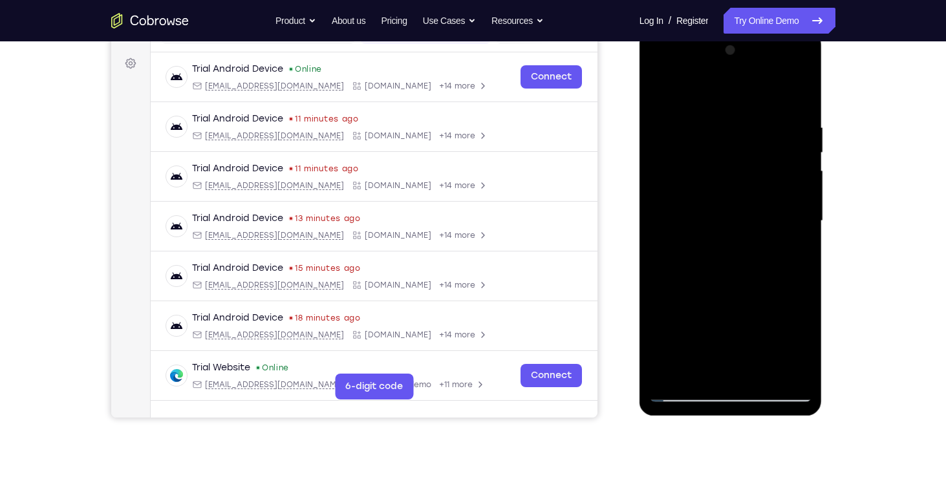
click at [749, 279] on div at bounding box center [730, 221] width 163 height 362
click at [743, 295] on div at bounding box center [730, 221] width 163 height 362
click at [743, 291] on div at bounding box center [730, 221] width 163 height 362
click at [784, 294] on div at bounding box center [730, 221] width 163 height 362
click at [682, 393] on div at bounding box center [730, 221] width 163 height 362
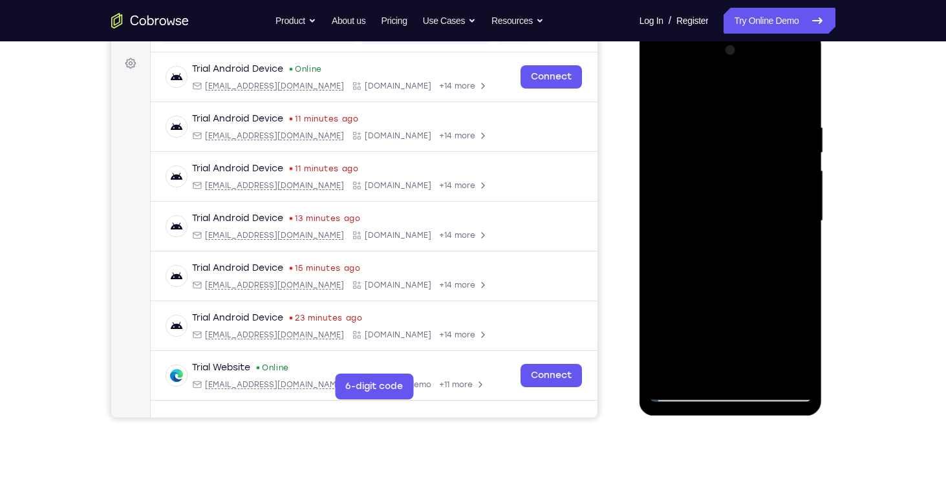
drag, startPoint x: 734, startPoint y: 336, endPoint x: 752, endPoint y: 190, distance: 148.0
click at [752, 190] on div at bounding box center [730, 221] width 163 height 362
drag, startPoint x: 729, startPoint y: 290, endPoint x: 743, endPoint y: 210, distance: 82.1
click at [743, 210] on div at bounding box center [730, 221] width 163 height 362
drag, startPoint x: 752, startPoint y: 324, endPoint x: 753, endPoint y: 245, distance: 78.9
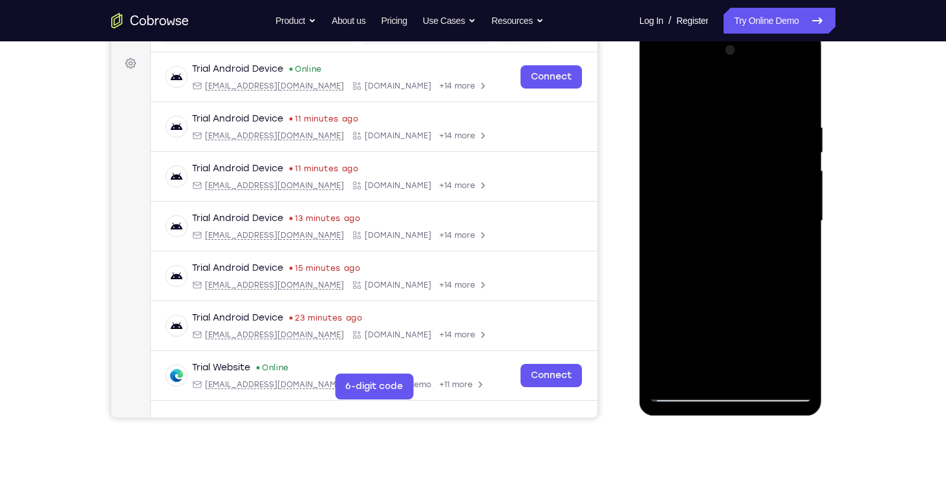
click at [753, 245] on div at bounding box center [730, 221] width 163 height 362
click at [748, 346] on div at bounding box center [730, 221] width 163 height 362
click at [792, 370] on div at bounding box center [730, 221] width 163 height 362
drag, startPoint x: 748, startPoint y: 280, endPoint x: 761, endPoint y: 388, distance: 108.9
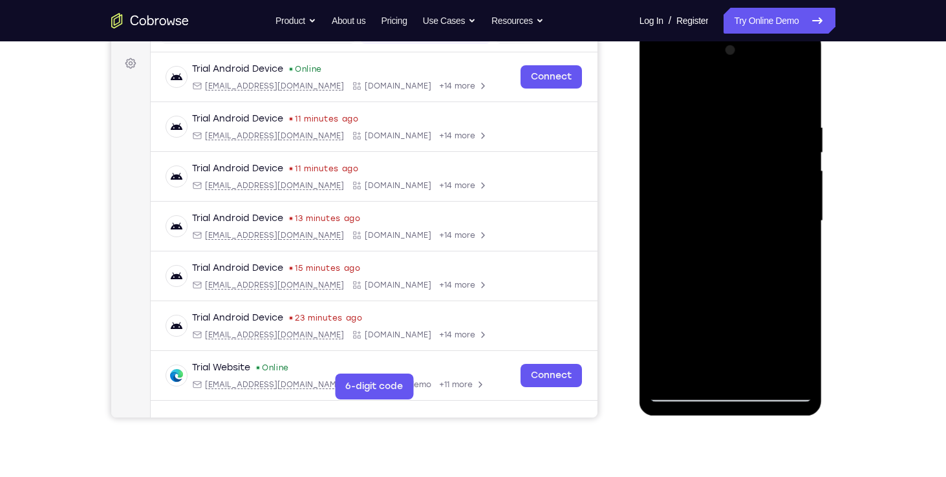
click at [761, 388] on div at bounding box center [730, 221] width 163 height 362
click at [797, 69] on div at bounding box center [730, 221] width 163 height 362
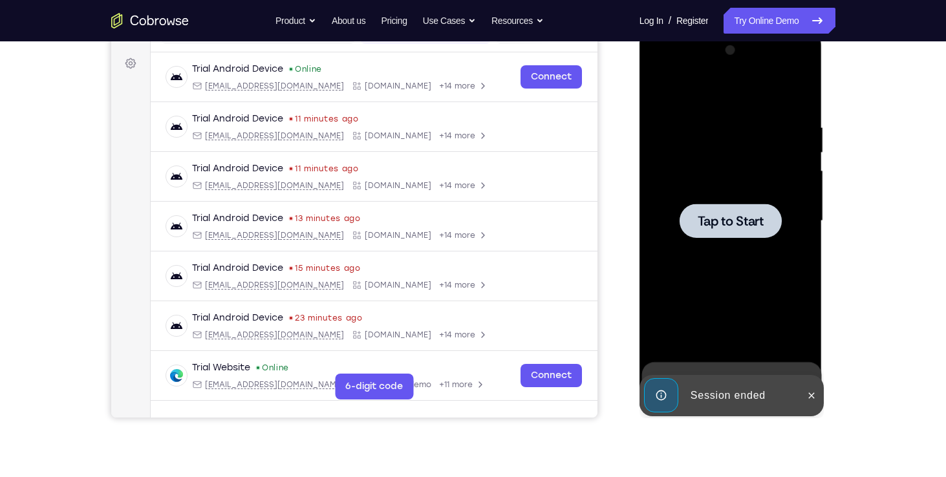
click at [732, 210] on div at bounding box center [731, 221] width 102 height 34
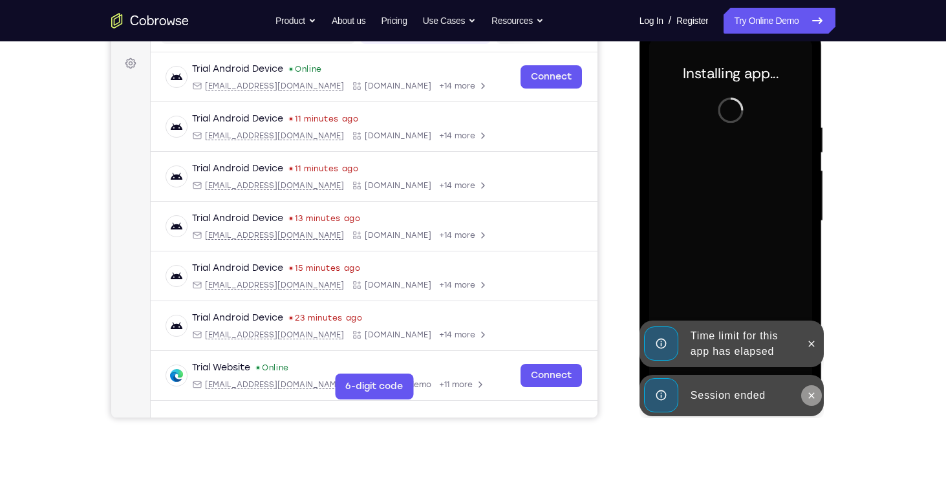
click at [810, 391] on icon at bounding box center [812, 396] width 10 height 10
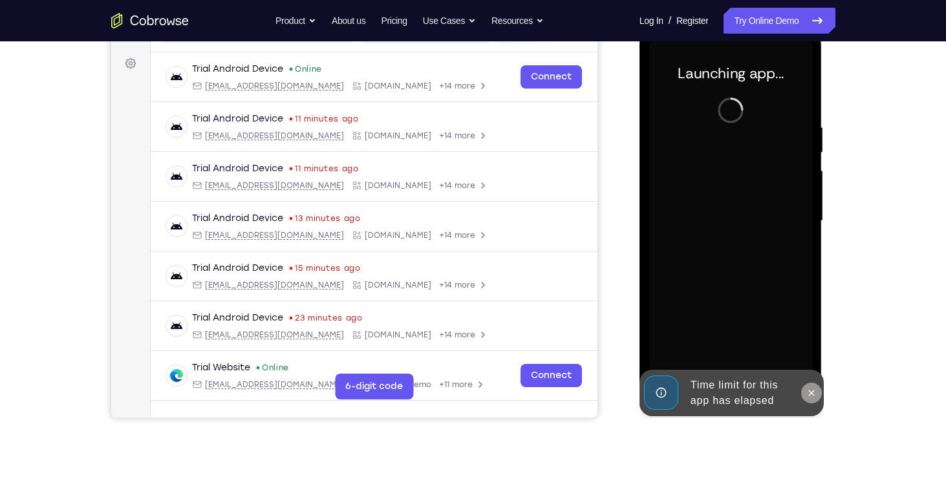
click at [814, 395] on icon at bounding box center [812, 393] width 6 height 6
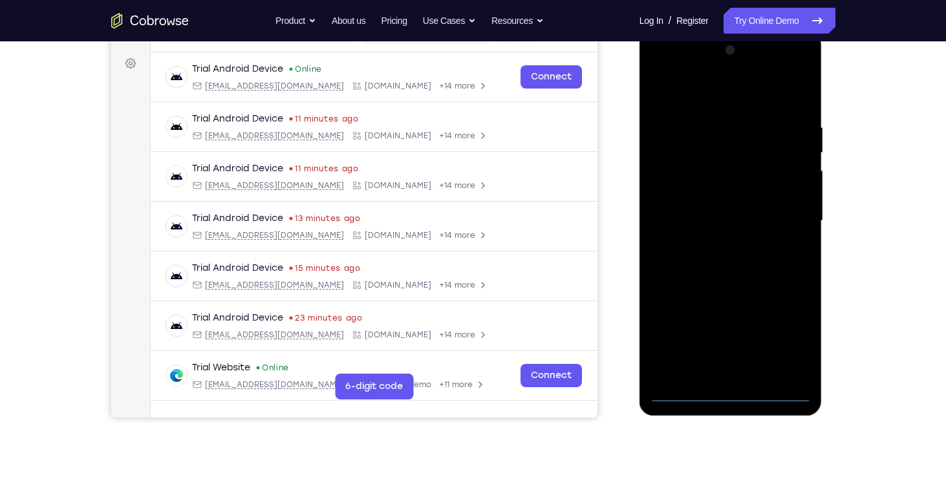
drag, startPoint x: 737, startPoint y: 290, endPoint x: 736, endPoint y: 321, distance: 31.1
click at [736, 321] on div at bounding box center [730, 221] width 163 height 362
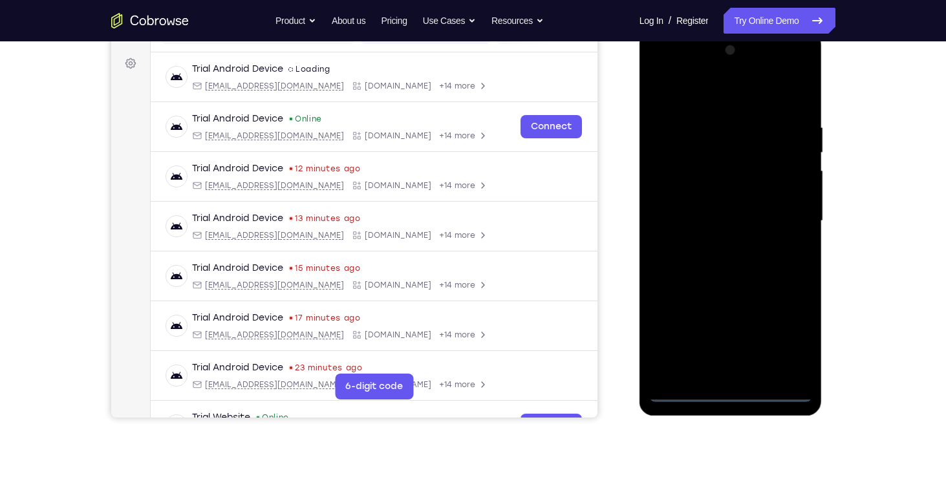
click at [726, 395] on div at bounding box center [730, 221] width 163 height 362
click at [787, 340] on div at bounding box center [730, 221] width 163 height 362
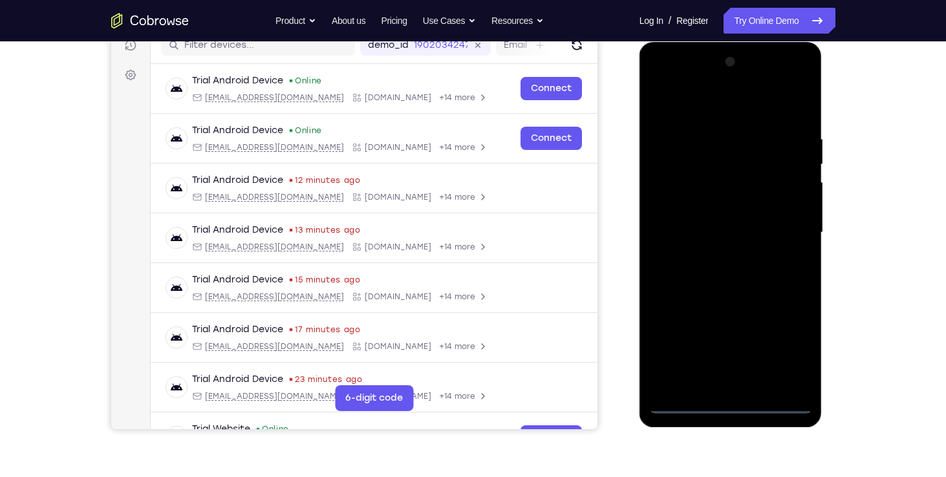
scroll to position [170, 0]
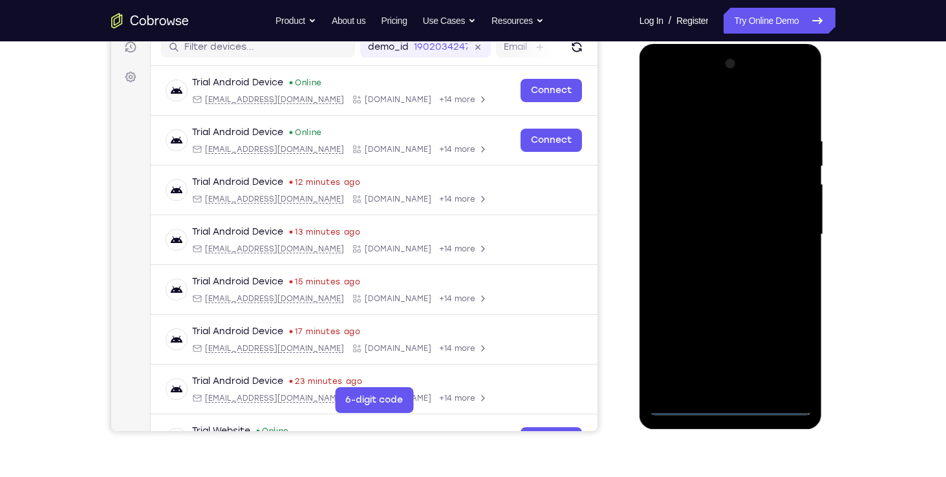
click at [726, 107] on div at bounding box center [730, 235] width 163 height 362
click at [778, 234] on div at bounding box center [730, 235] width 163 height 362
click at [714, 252] on div at bounding box center [730, 235] width 163 height 362
click at [723, 224] on div at bounding box center [730, 235] width 163 height 362
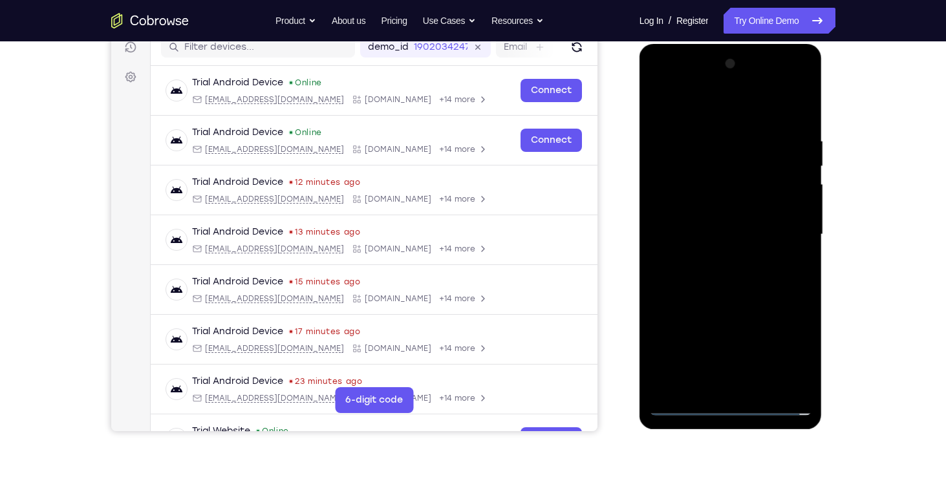
click at [704, 212] on div at bounding box center [730, 235] width 163 height 362
click at [708, 239] on div at bounding box center [730, 235] width 163 height 362
click at [717, 261] on div at bounding box center [730, 235] width 163 height 362
click at [796, 252] on div at bounding box center [730, 235] width 163 height 362
click at [717, 213] on div at bounding box center [730, 235] width 163 height 362
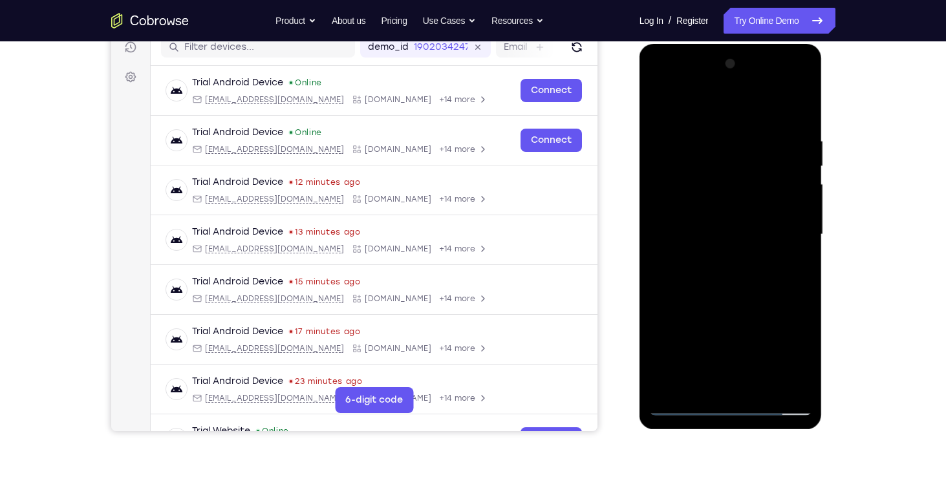
click at [703, 236] on div at bounding box center [730, 235] width 163 height 362
click at [705, 276] on div at bounding box center [730, 235] width 163 height 362
click at [737, 285] on div at bounding box center [730, 235] width 163 height 362
drag, startPoint x: 720, startPoint y: 110, endPoint x: 717, endPoint y: 32, distance: 77.7
click at [717, 44] on html "Online web based iOS Simulators and Android Emulators. Run iPhone, iPad, Mobile…" at bounding box center [732, 238] width 184 height 388
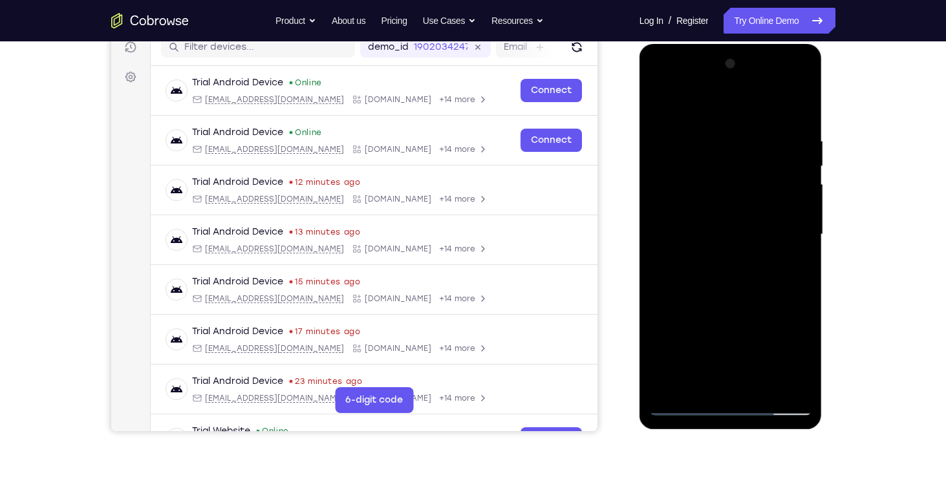
click at [794, 382] on div at bounding box center [730, 235] width 163 height 362
click at [695, 389] on div at bounding box center [730, 235] width 163 height 362
click at [709, 105] on div at bounding box center [730, 235] width 163 height 362
click at [799, 142] on div at bounding box center [730, 235] width 163 height 362
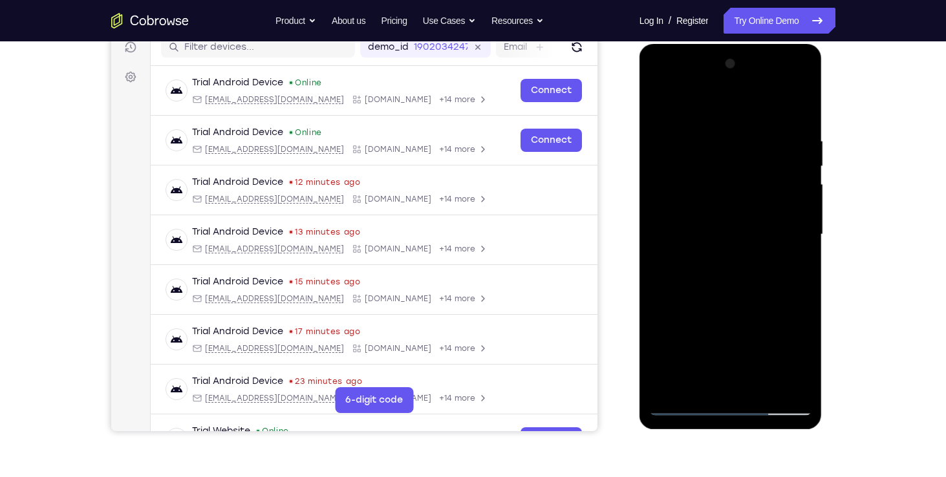
click at [799, 142] on div at bounding box center [730, 235] width 163 height 362
click at [717, 101] on div at bounding box center [730, 235] width 163 height 362
click at [714, 176] on div at bounding box center [730, 235] width 163 height 362
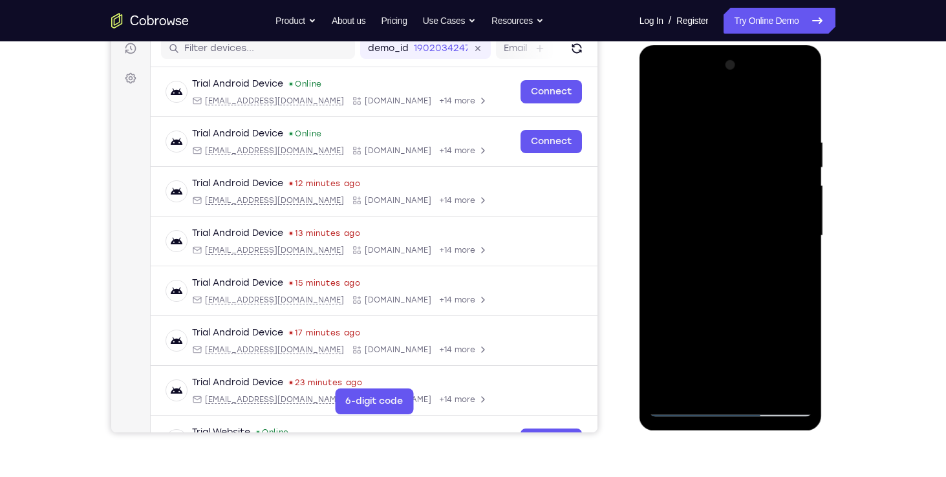
scroll to position [146, 0]
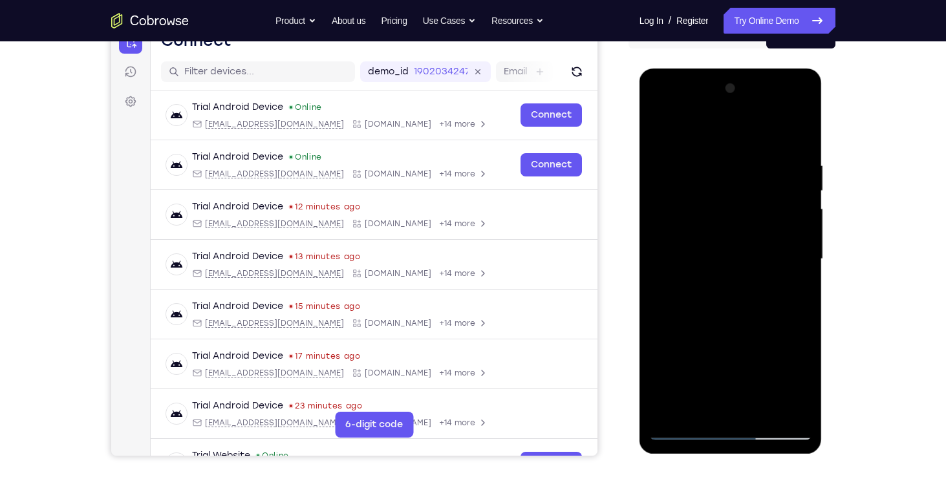
click at [736, 175] on div at bounding box center [730, 259] width 163 height 362
click at [659, 160] on div at bounding box center [730, 259] width 163 height 362
click at [765, 409] on div at bounding box center [730, 259] width 163 height 362
click at [728, 327] on div at bounding box center [730, 259] width 163 height 362
click at [703, 309] on div at bounding box center [730, 259] width 163 height 362
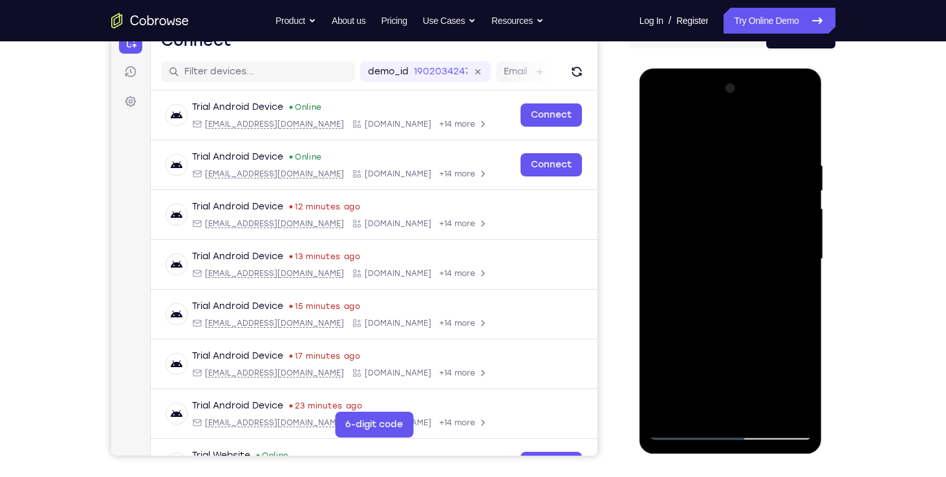
click at [660, 133] on div at bounding box center [730, 259] width 163 height 362
click at [669, 129] on div at bounding box center [730, 259] width 163 height 362
click at [803, 130] on div at bounding box center [730, 259] width 163 height 362
click at [716, 160] on div at bounding box center [730, 259] width 163 height 362
click at [745, 169] on div at bounding box center [730, 259] width 163 height 362
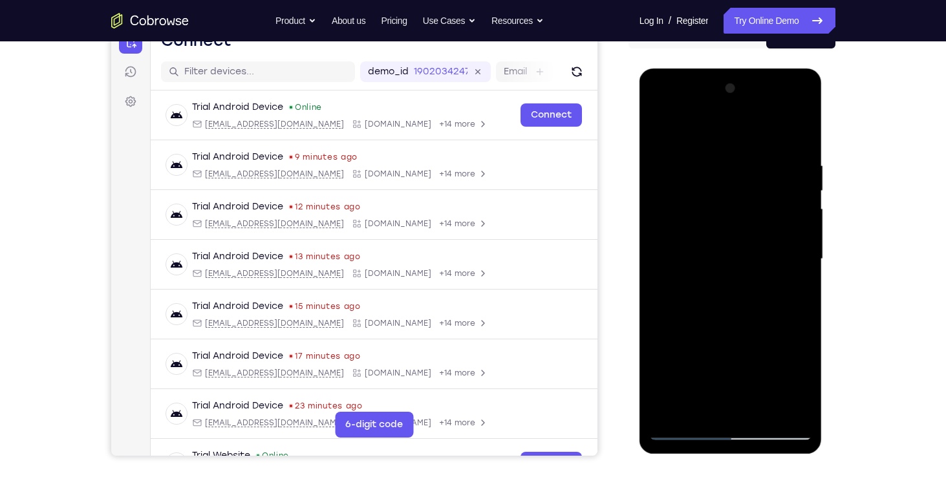
click at [670, 413] on div at bounding box center [730, 259] width 163 height 362
click at [763, 409] on div at bounding box center [730, 259] width 163 height 362
click at [662, 128] on div at bounding box center [730, 259] width 163 height 362
click at [754, 161] on div at bounding box center [730, 259] width 163 height 362
click at [780, 405] on div at bounding box center [730, 259] width 163 height 362
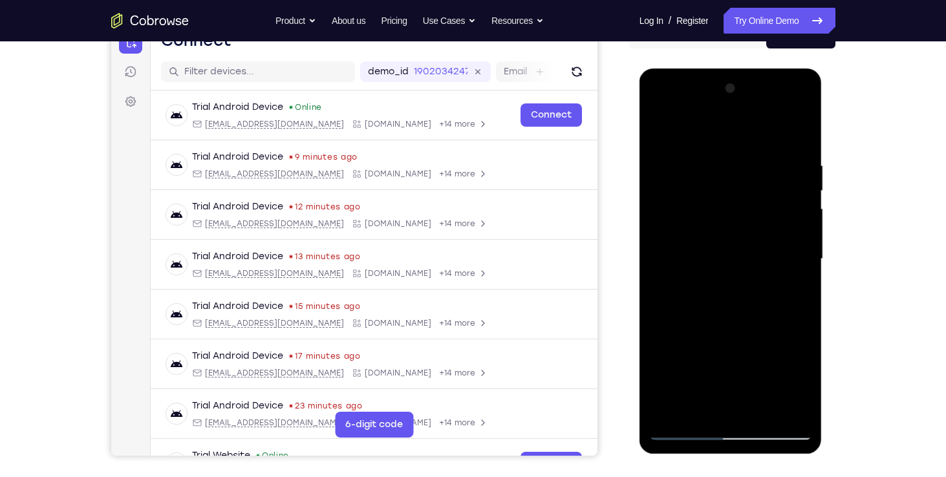
click at [719, 405] on div at bounding box center [730, 259] width 163 height 362
drag, startPoint x: 743, startPoint y: 384, endPoint x: 660, endPoint y: 361, distance: 85.8
click at [660, 361] on div at bounding box center [730, 259] width 163 height 362
click at [798, 386] on div at bounding box center [730, 259] width 163 height 362
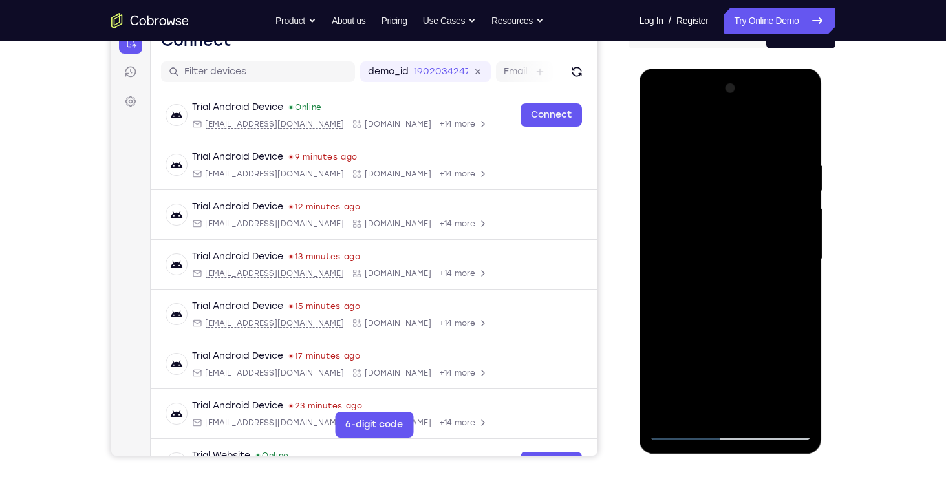
click at [798, 386] on div at bounding box center [730, 259] width 163 height 362
click at [684, 430] on div at bounding box center [730, 259] width 163 height 362
click at [717, 404] on div at bounding box center [730, 259] width 163 height 362
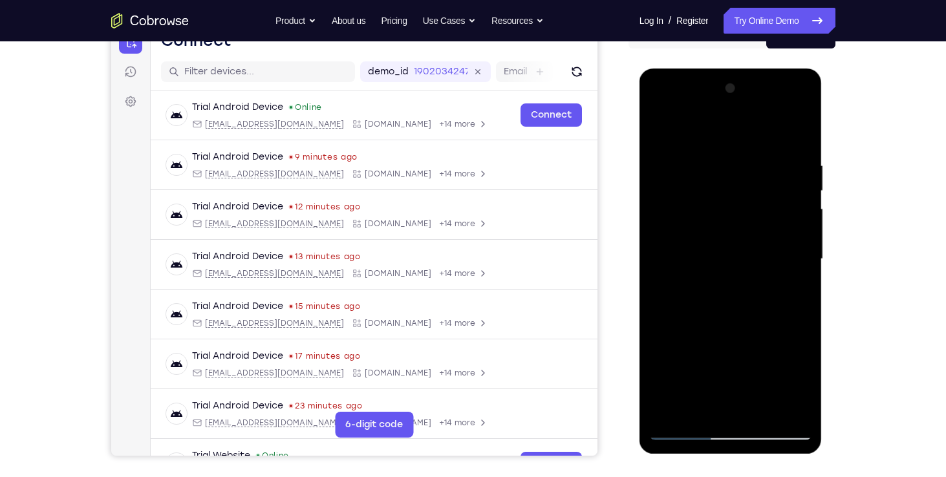
click at [697, 408] on div at bounding box center [730, 259] width 163 height 362
click at [764, 334] on div at bounding box center [730, 259] width 163 height 362
drag, startPoint x: 734, startPoint y: 381, endPoint x: 741, endPoint y: 329, distance: 52.8
click at [741, 329] on div at bounding box center [730, 259] width 163 height 362
drag, startPoint x: 734, startPoint y: 379, endPoint x: 741, endPoint y: 327, distance: 52.2
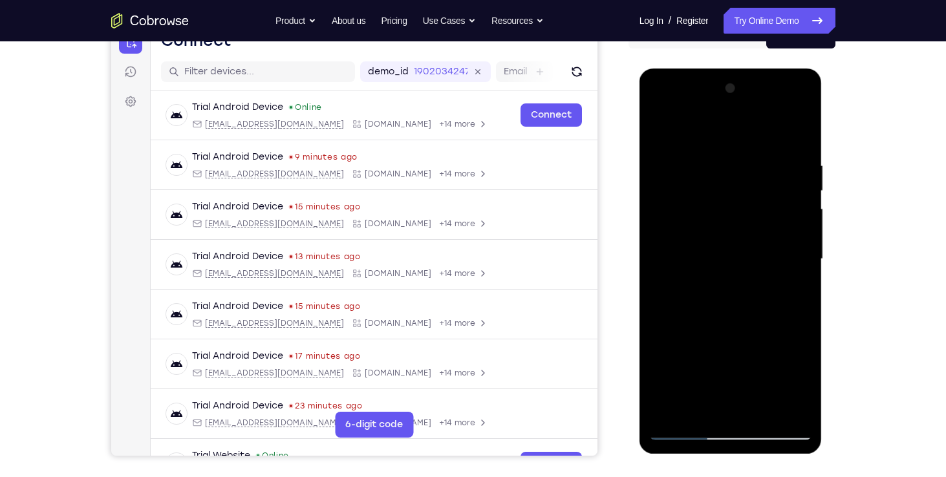
click at [741, 327] on div at bounding box center [730, 259] width 163 height 362
drag, startPoint x: 731, startPoint y: 386, endPoint x: 734, endPoint y: 351, distance: 35.7
click at [734, 351] on div at bounding box center [730, 259] width 163 height 362
drag, startPoint x: 740, startPoint y: 384, endPoint x: 747, endPoint y: 336, distance: 48.9
click at [747, 336] on div at bounding box center [730, 259] width 163 height 362
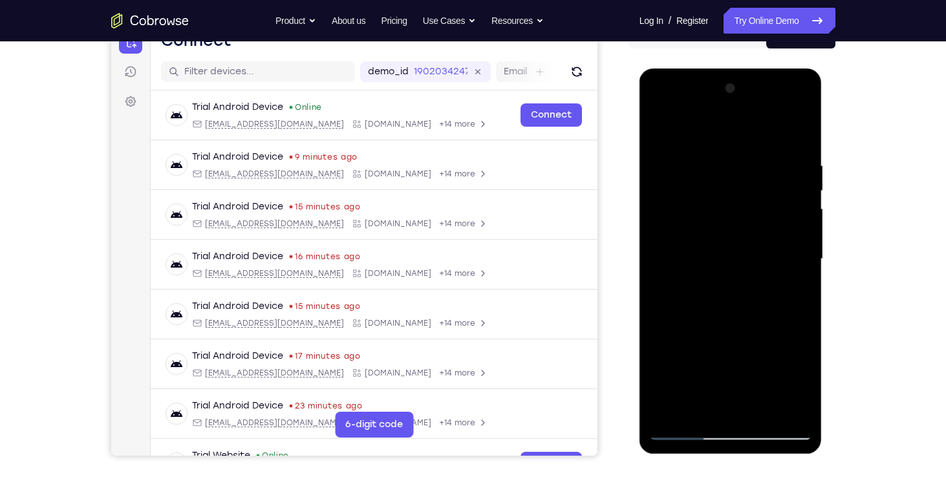
click at [663, 324] on div at bounding box center [730, 259] width 163 height 362
click at [684, 428] on div at bounding box center [730, 259] width 163 height 362
click at [794, 410] on div at bounding box center [730, 259] width 163 height 362
click at [795, 134] on div at bounding box center [730, 259] width 163 height 362
click at [760, 411] on div at bounding box center [730, 259] width 163 height 362
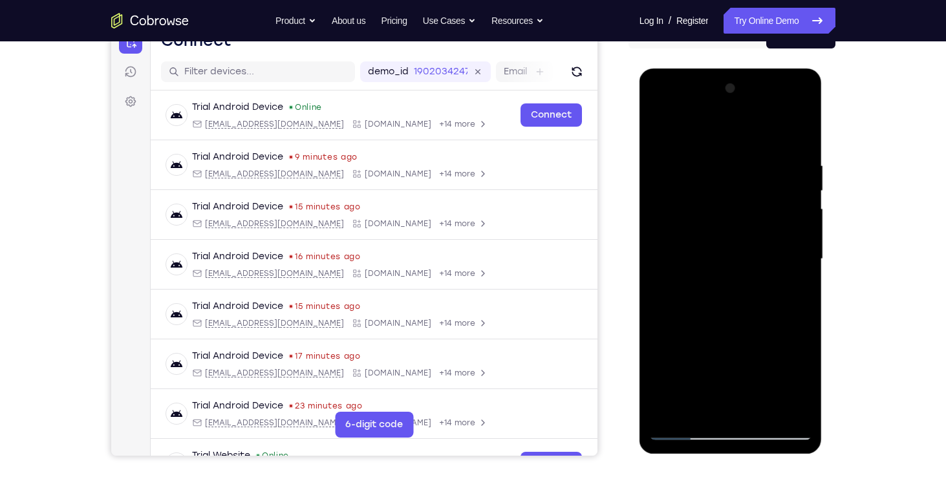
click at [684, 430] on div at bounding box center [730, 259] width 163 height 362
click at [710, 158] on div at bounding box center [730, 259] width 163 height 362
click at [783, 406] on div at bounding box center [730, 259] width 163 height 362
click at [756, 244] on div at bounding box center [730, 259] width 163 height 362
click at [772, 223] on div at bounding box center [730, 259] width 163 height 362
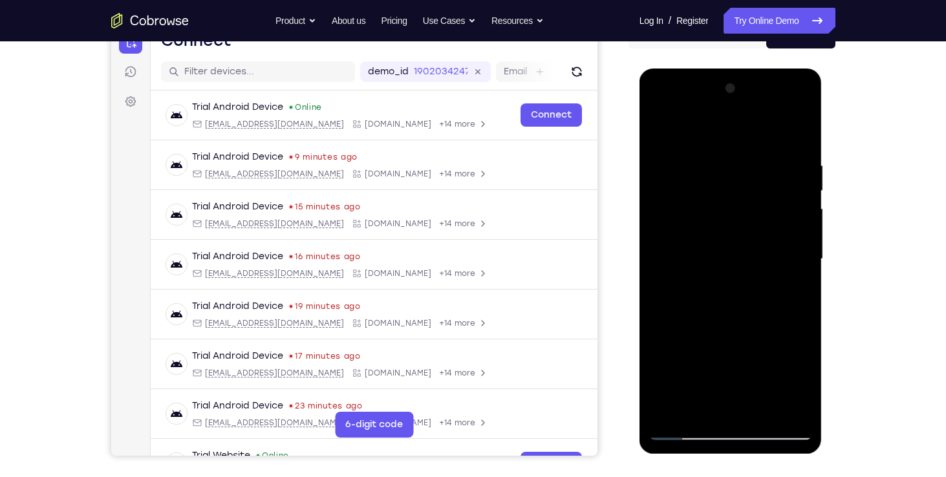
click at [796, 132] on div at bounding box center [730, 259] width 163 height 362
click at [728, 408] on div at bounding box center [730, 259] width 163 height 362
drag, startPoint x: 756, startPoint y: 305, endPoint x: 753, endPoint y: 219, distance: 86.1
click at [753, 219] on div at bounding box center [730, 259] width 163 height 362
drag, startPoint x: 739, startPoint y: 290, endPoint x: 747, endPoint y: 87, distance: 202.7
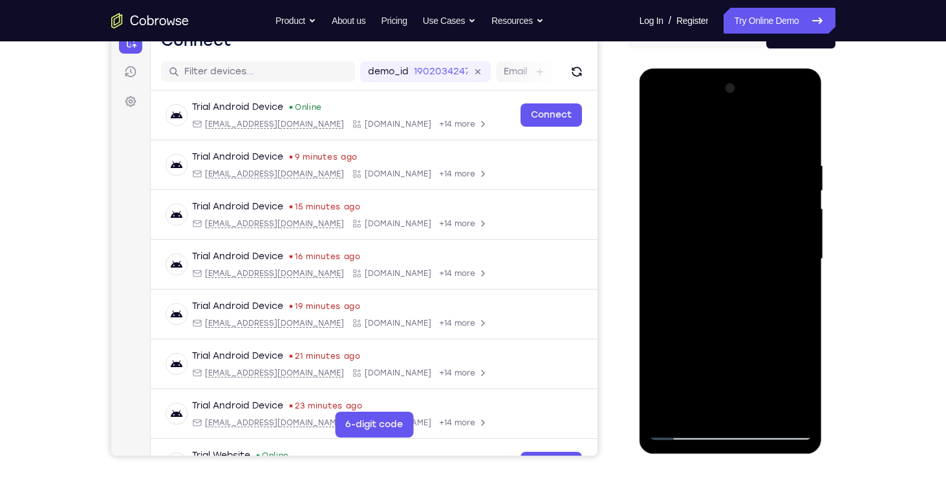
click at [747, 87] on div at bounding box center [730, 259] width 163 height 362
click at [803, 346] on div at bounding box center [730, 259] width 163 height 362
drag, startPoint x: 717, startPoint y: 407, endPoint x: 734, endPoint y: 333, distance: 75.6
click at [734, 333] on div at bounding box center [730, 259] width 163 height 362
drag, startPoint x: 783, startPoint y: 395, endPoint x: 664, endPoint y: 403, distance: 120.0
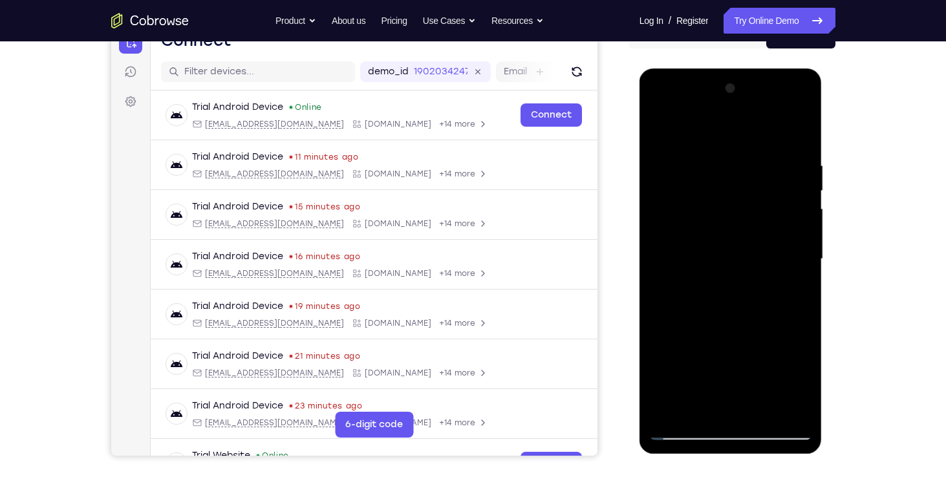
click at [664, 403] on div at bounding box center [730, 259] width 163 height 362
drag, startPoint x: 769, startPoint y: 392, endPoint x: 662, endPoint y: 392, distance: 106.1
click at [662, 392] on div at bounding box center [730, 259] width 163 height 362
drag, startPoint x: 759, startPoint y: 392, endPoint x: 689, endPoint y: 392, distance: 69.9
click at [689, 392] on div at bounding box center [730, 259] width 163 height 362
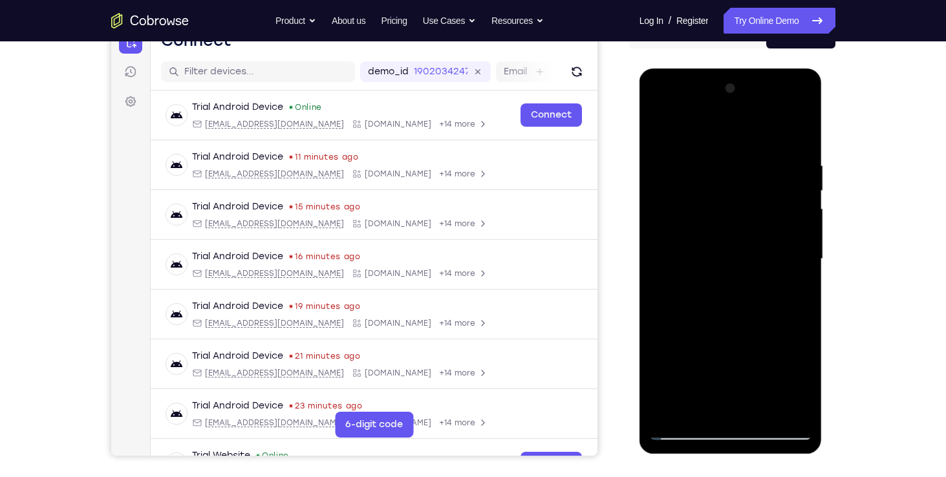
click at [776, 391] on div at bounding box center [730, 259] width 163 height 362
drag, startPoint x: 761, startPoint y: 394, endPoint x: 758, endPoint y: 321, distance: 73.2
click at [758, 321] on div at bounding box center [730, 259] width 163 height 362
click at [736, 180] on div at bounding box center [730, 259] width 163 height 362
drag, startPoint x: 736, startPoint y: 180, endPoint x: 743, endPoint y: 287, distance: 107.0
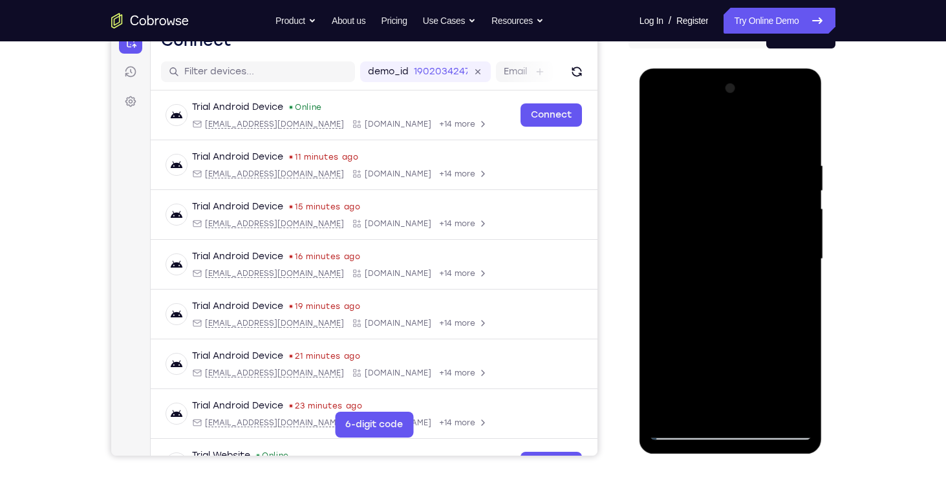
click at [743, 287] on div at bounding box center [730, 259] width 163 height 362
click at [684, 430] on div at bounding box center [730, 259] width 163 height 362
drag, startPoint x: 707, startPoint y: 329, endPoint x: 715, endPoint y: 223, distance: 106.4
click at [715, 223] on div at bounding box center [730, 259] width 163 height 362
click at [764, 411] on div at bounding box center [730, 259] width 163 height 362
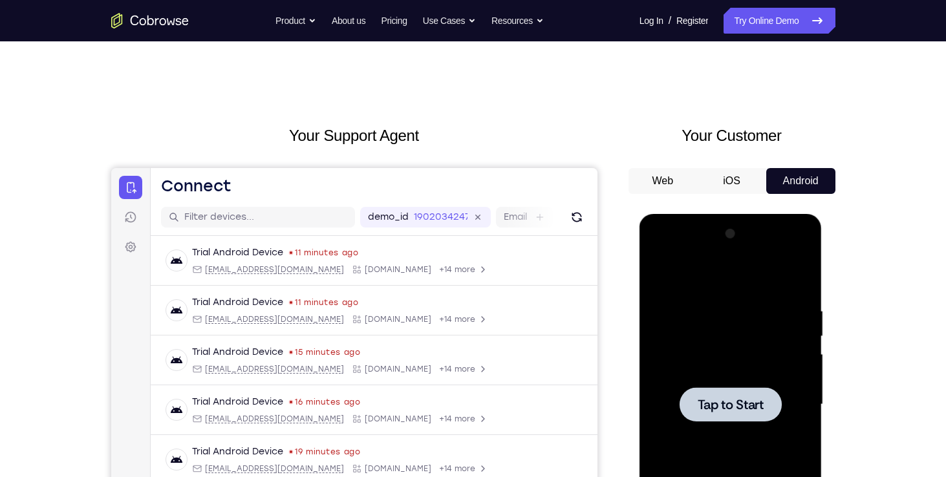
scroll to position [62, 0]
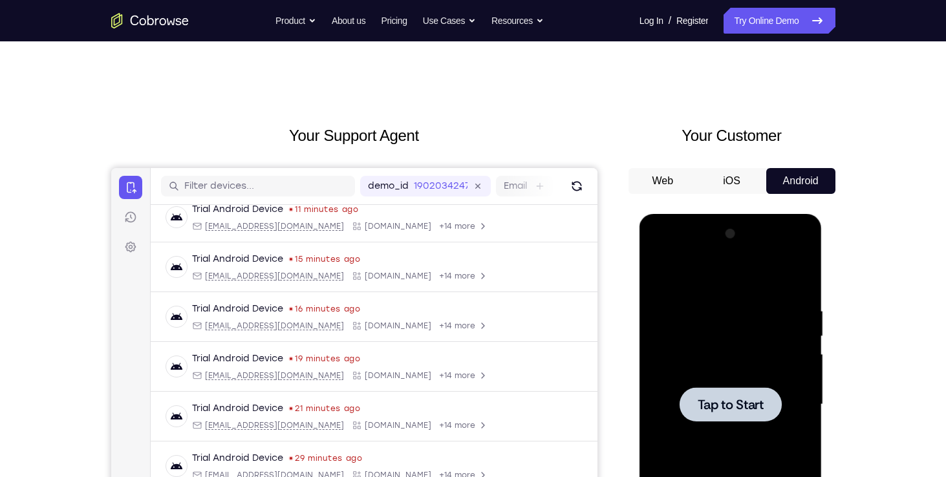
click at [710, 398] on span "Tap to Start" at bounding box center [731, 404] width 66 height 13
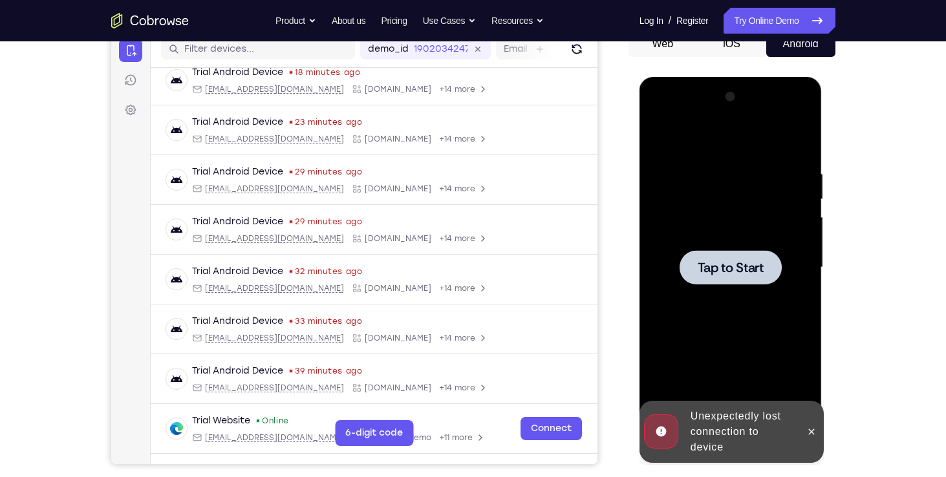
scroll to position [0, 0]
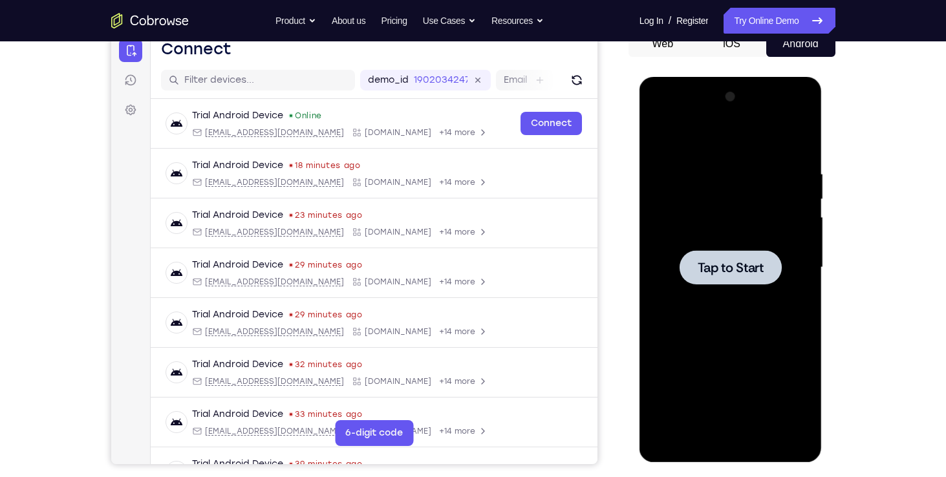
click at [717, 262] on span "Tap to Start" at bounding box center [731, 267] width 66 height 13
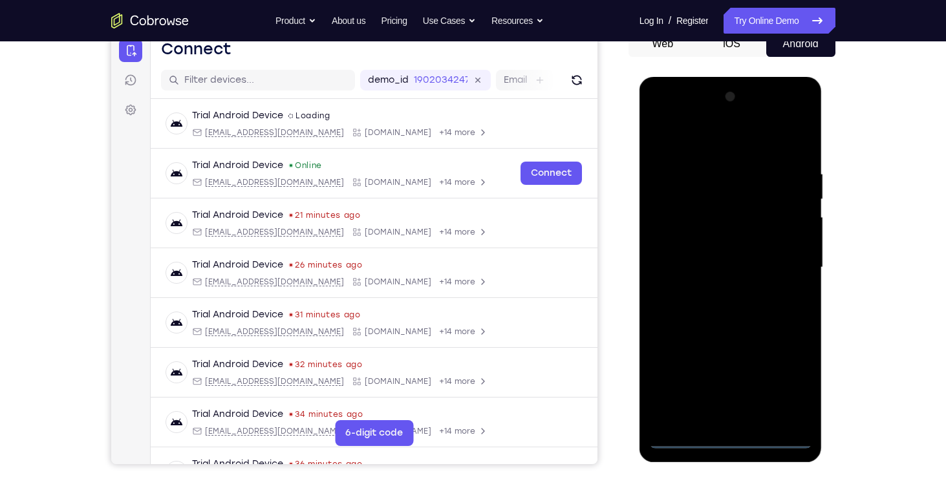
click at [735, 435] on div at bounding box center [730, 268] width 163 height 362
click at [783, 385] on div at bounding box center [730, 268] width 163 height 362
click at [695, 133] on div at bounding box center [730, 268] width 163 height 362
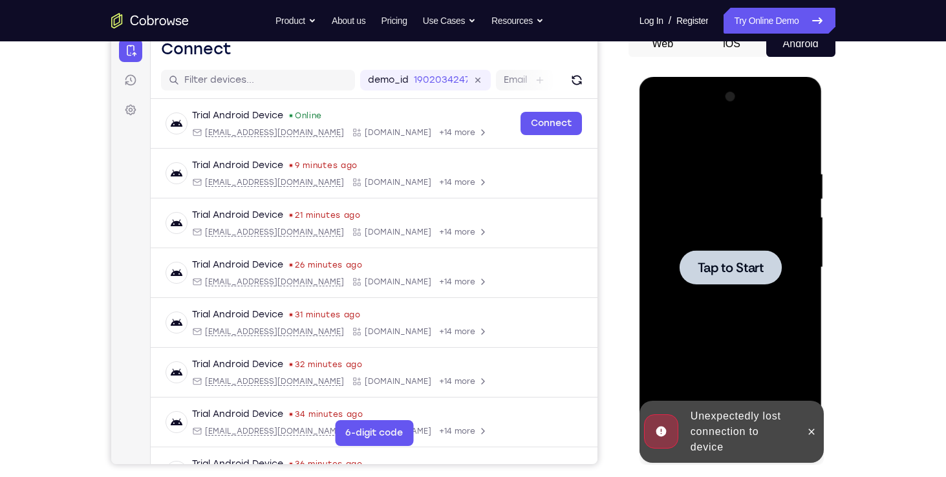
click at [726, 264] on span "Tap to Start" at bounding box center [731, 267] width 66 height 13
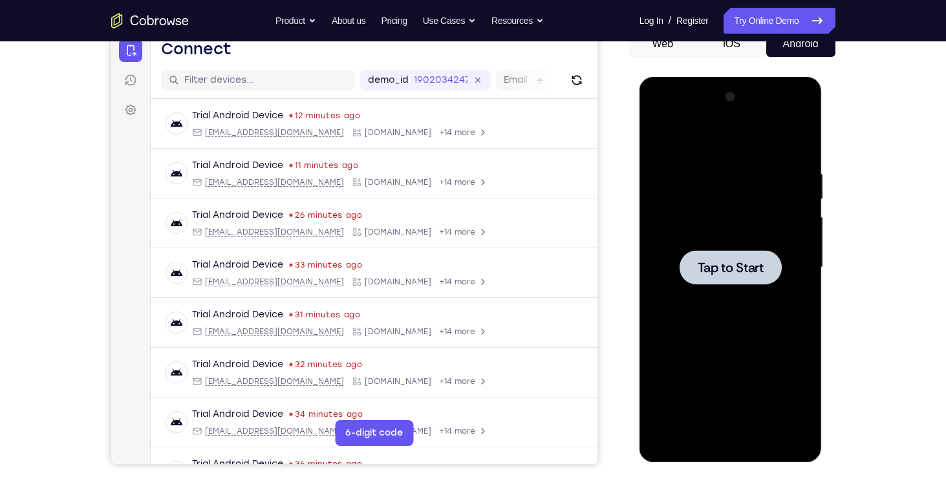
click at [736, 272] on span "Tap to Start" at bounding box center [731, 267] width 66 height 13
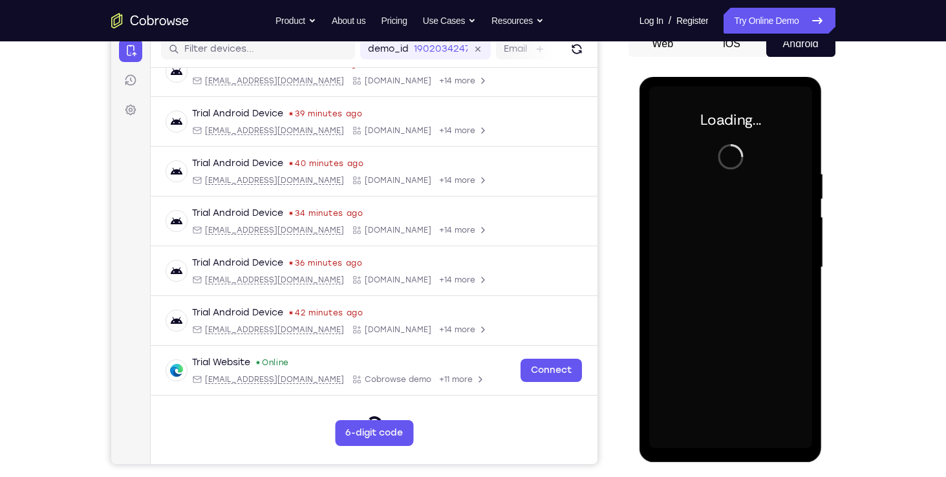
scroll to position [198, 0]
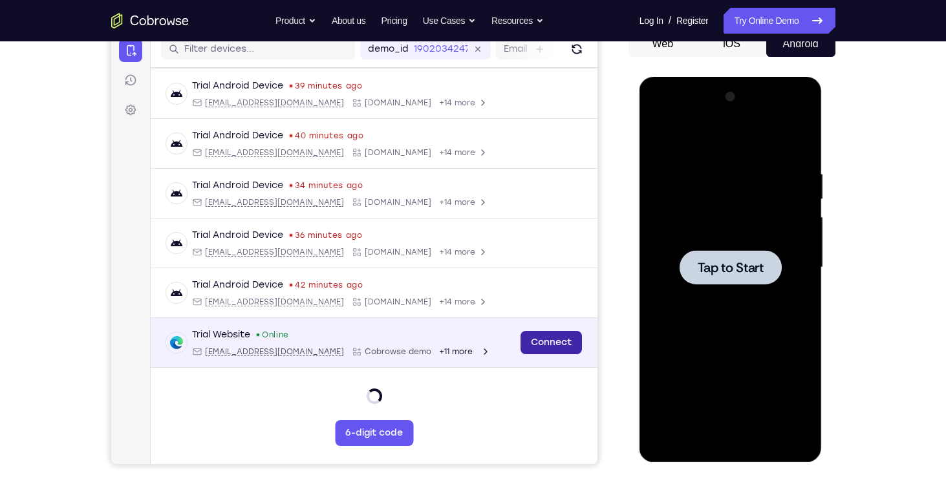
click at [528, 340] on link "Connect" at bounding box center [550, 342] width 61 height 23
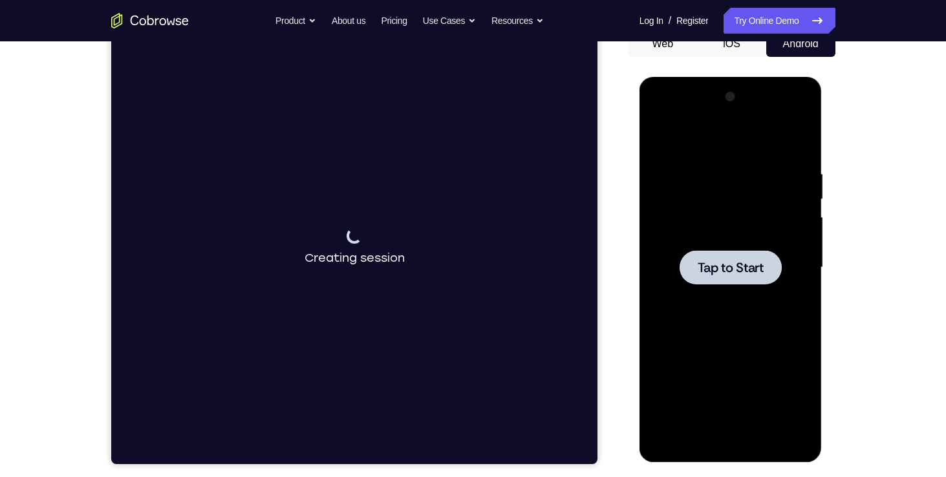
click at [694, 256] on div at bounding box center [731, 267] width 102 height 34
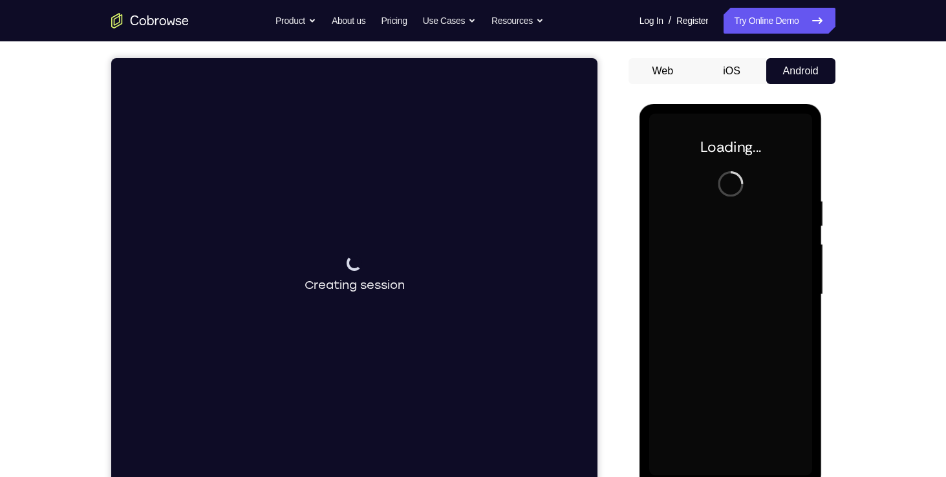
scroll to position [111, 0]
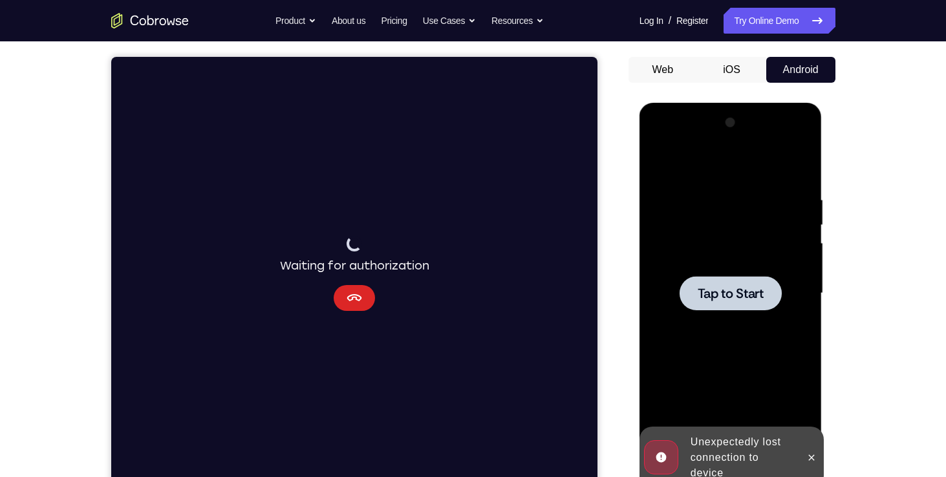
click at [355, 300] on icon "Cancel" at bounding box center [354, 298] width 16 height 16
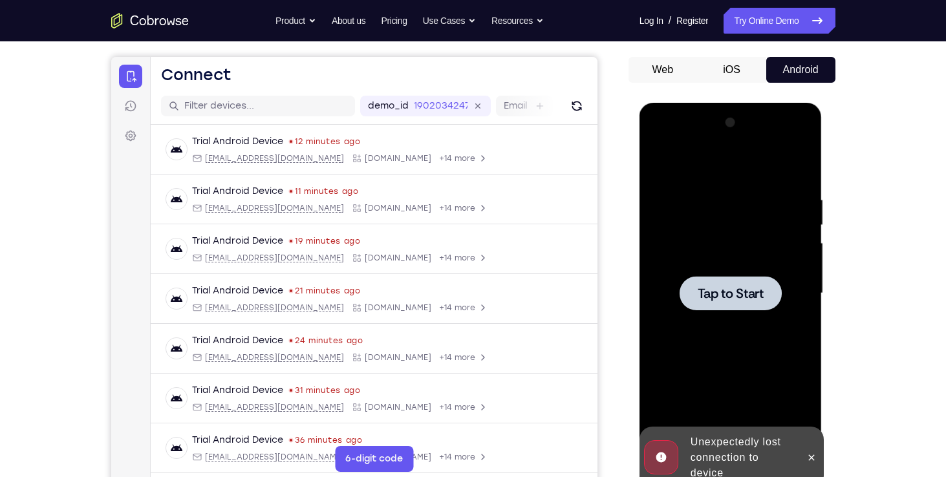
click at [734, 294] on span "Tap to Start" at bounding box center [731, 293] width 66 height 13
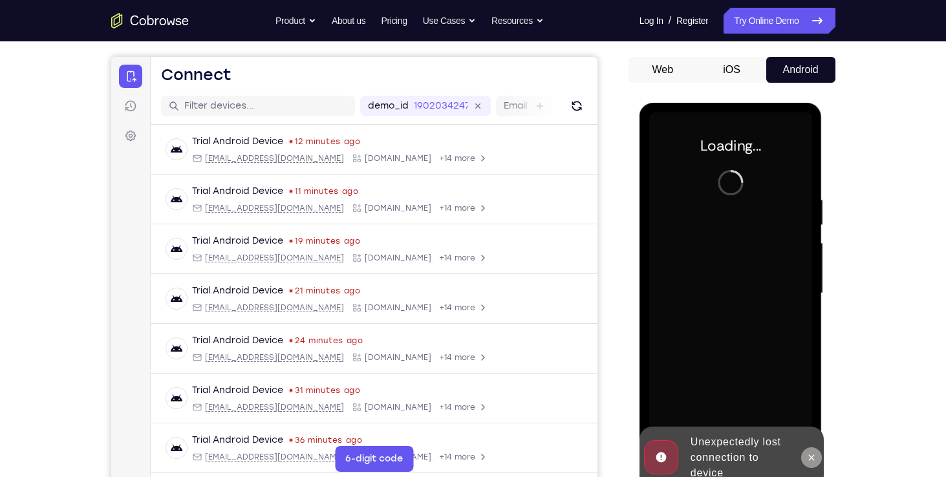
click at [811, 453] on icon at bounding box center [812, 458] width 10 height 10
